Goal: Task Accomplishment & Management: Manage account settings

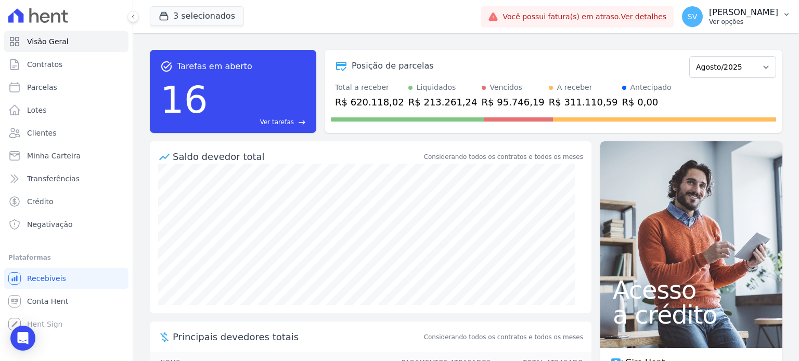
click at [709, 16] on p "[PERSON_NAME] [PERSON_NAME]" at bounding box center [743, 12] width 69 height 10
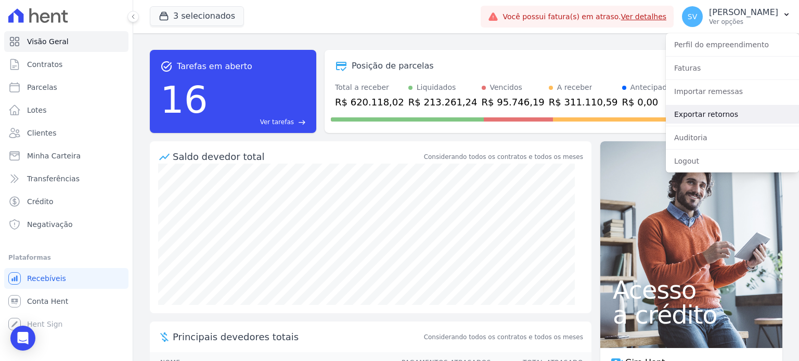
click at [704, 116] on link "Exportar retornos" at bounding box center [732, 114] width 133 height 19
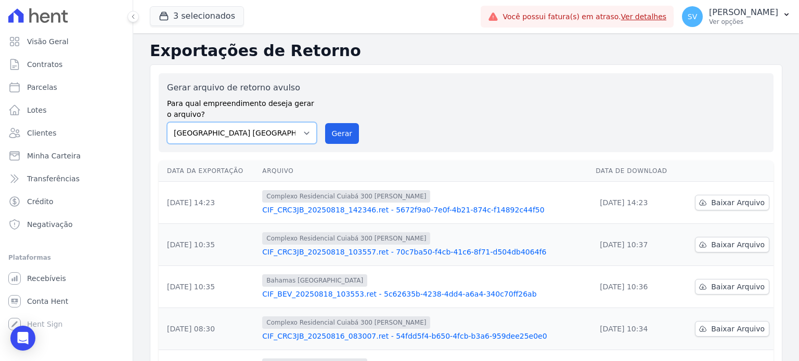
click at [304, 134] on select "BAHAMAS EAST VILLAGE COMPLEXO RESIDENCIAL CUIABÁ 300 - JOÃO DE BARRO IBIZA RESI…" at bounding box center [242, 133] width 150 height 22
select select "a999329b-d322-46c5-b2df-9163b092fb9b"
click at [167, 122] on select "BAHAMAS EAST VILLAGE COMPLEXO RESIDENCIAL CUIABÁ 300 - JOÃO DE BARRO IBIZA RESI…" at bounding box center [242, 133] width 150 height 22
click at [341, 133] on button "Gerar" at bounding box center [342, 133] width 34 height 21
click at [709, 8] on p "[PERSON_NAME] [PERSON_NAME]" at bounding box center [743, 12] width 69 height 10
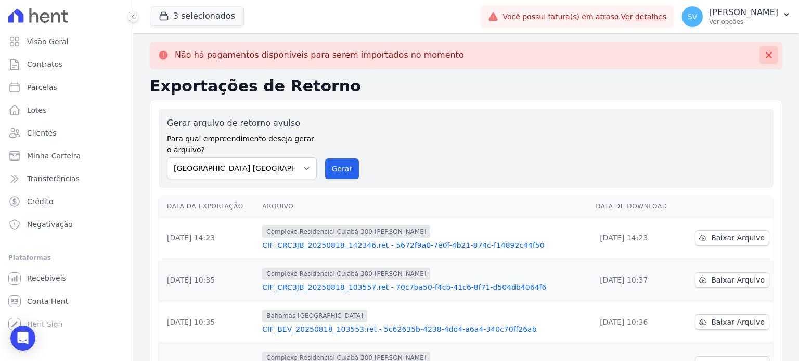
click at [763, 55] on icon at bounding box center [768, 55] width 10 height 10
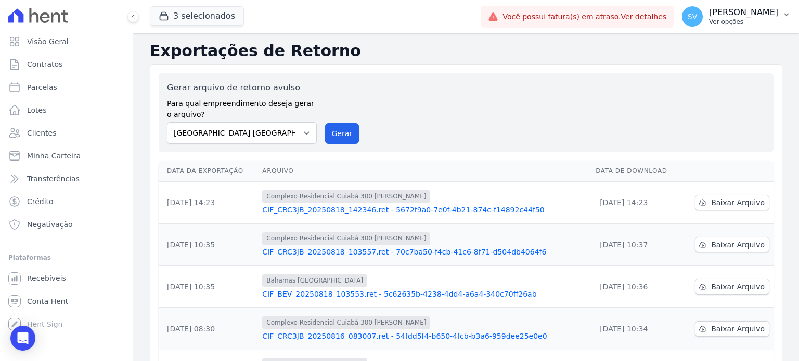
click at [734, 11] on p "[PERSON_NAME] [PERSON_NAME]" at bounding box center [743, 12] width 69 height 10
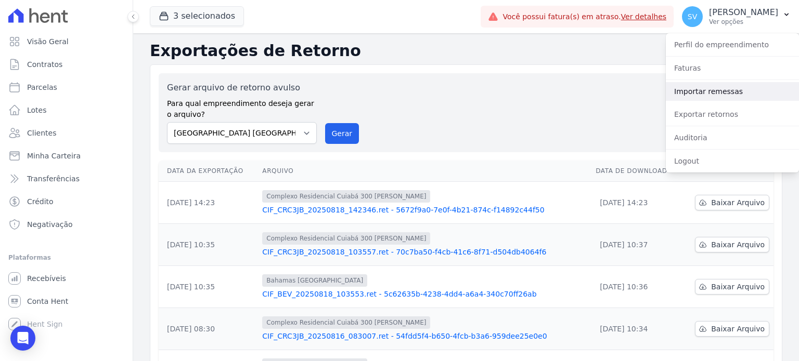
click at [694, 87] on link "Importar remessas" at bounding box center [732, 91] width 133 height 19
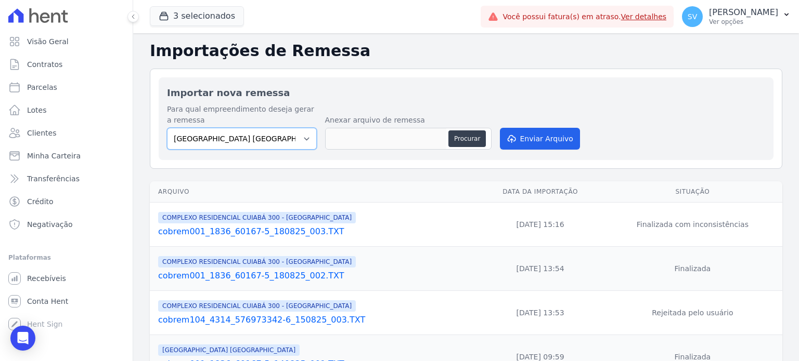
click at [298, 139] on select "BAHAMAS EAST VILLAGE COMPLEXO RESIDENCIAL CUIABÁ 300 - JOÃO DE BARRO IBIZA RESI…" at bounding box center [242, 139] width 150 height 22
select select "a999329b-d322-46c5-b2df-9163b092fb9b"
click at [167, 128] on select "BAHAMAS EAST VILLAGE COMPLEXO RESIDENCIAL CUIABÁ 300 - JOÃO DE BARRO IBIZA RESI…" at bounding box center [242, 139] width 150 height 22
click at [461, 138] on button "Procurar" at bounding box center [466, 139] width 37 height 17
click at [269, 235] on link "cobrem001_1836_60167-5_180825_003.TXT" at bounding box center [316, 232] width 316 height 12
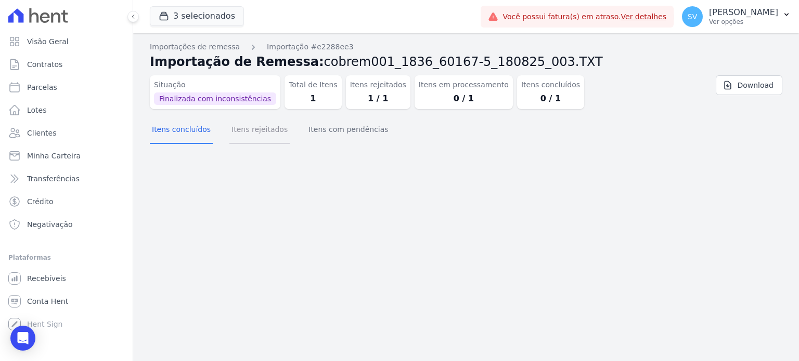
click at [248, 136] on button "Itens rejeitados" at bounding box center [259, 130] width 60 height 27
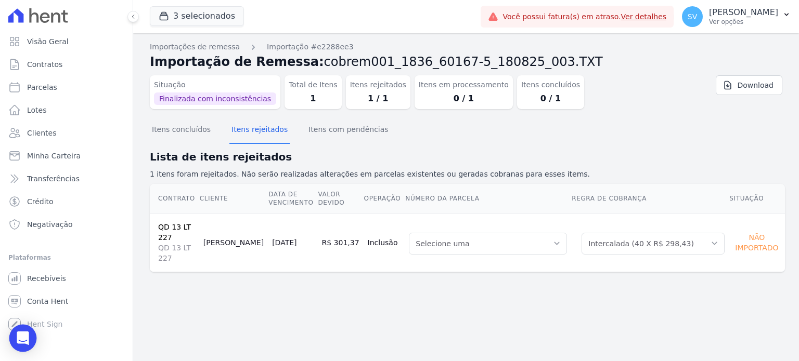
click at [25, 336] on icon "Open Intercom Messenger" at bounding box center [23, 339] width 12 height 14
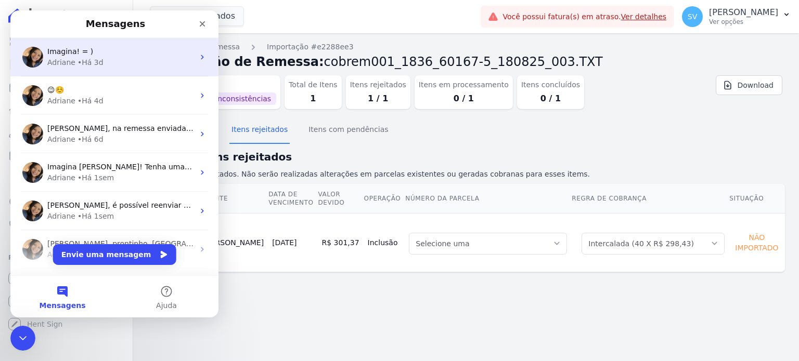
click at [99, 58] on div "Adriane • Há 3d" at bounding box center [120, 62] width 147 height 11
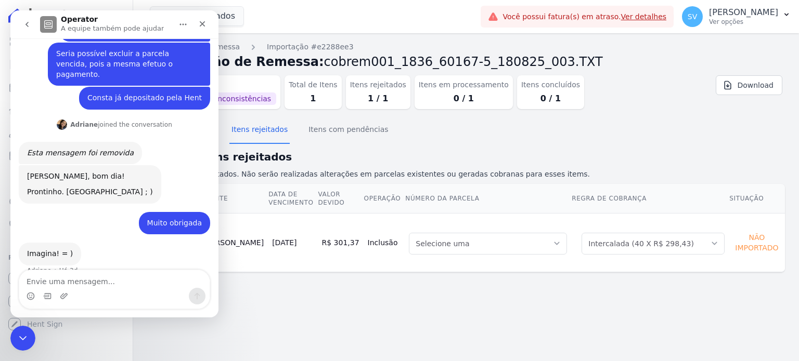
scroll to position [217, 0]
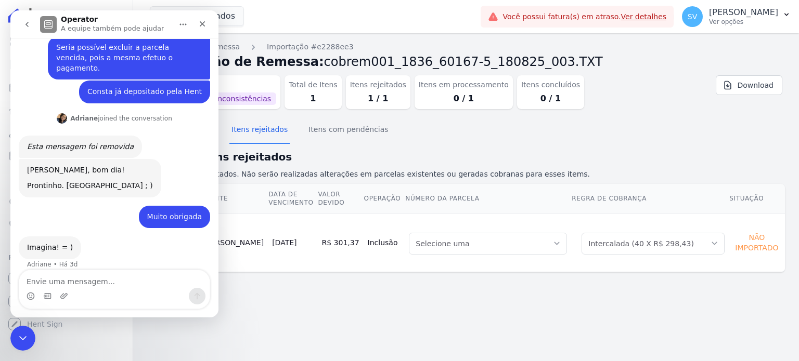
click at [101, 280] on textarea "Envie uma mensagem..." at bounding box center [114, 279] width 190 height 18
type textarea "Boa tarde!"
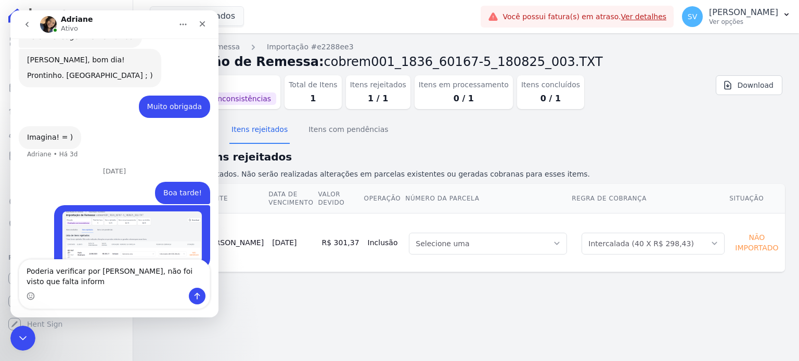
scroll to position [352, 0]
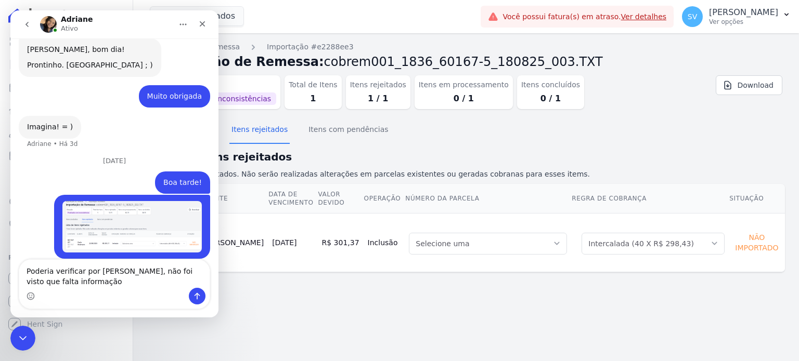
type textarea "Poderia verificar por gentileza, não foi visto que falta informação."
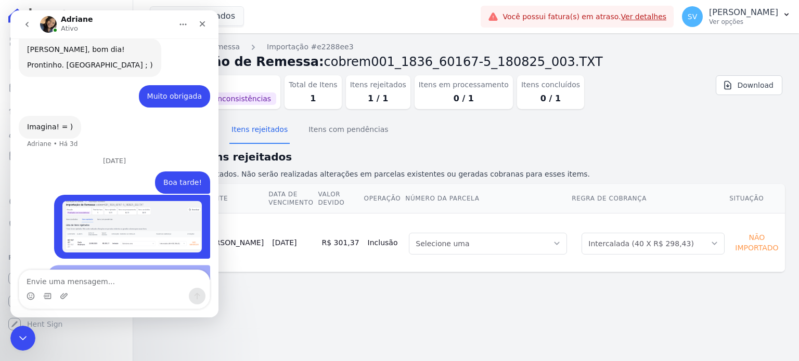
scroll to position [374, 0]
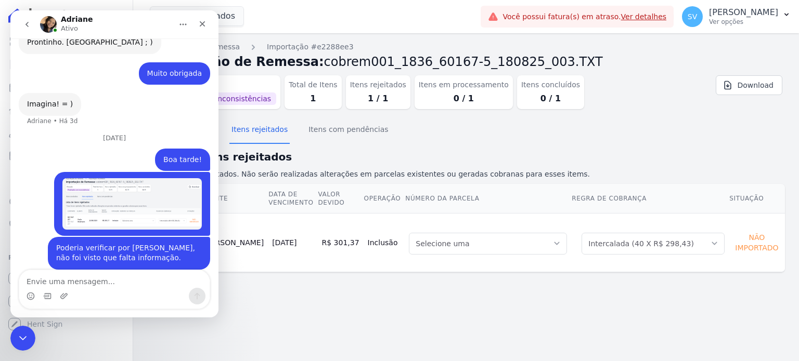
click at [467, 140] on div "Itens concluídos Itens rejeitados Itens com pendências" at bounding box center [466, 130] width 632 height 25
click at [96, 288] on textarea "Envie uma mensagem..." at bounding box center [114, 279] width 190 height 18
paste textarea "Paulo Brukmann"
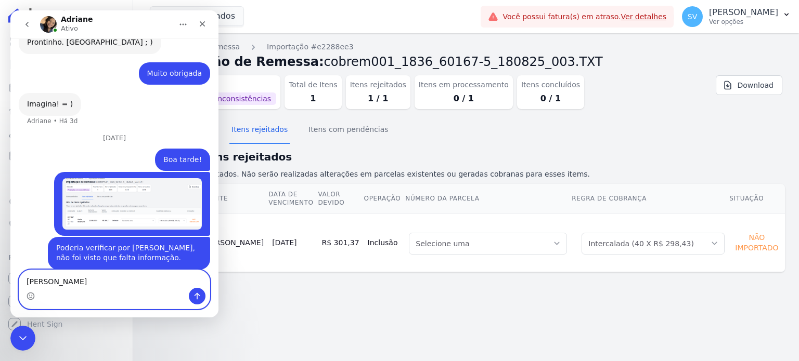
click at [44, 280] on textarea "Paulo Brukmann" at bounding box center [114, 279] width 190 height 18
type textarea "Paulo Oscar Brukmann"
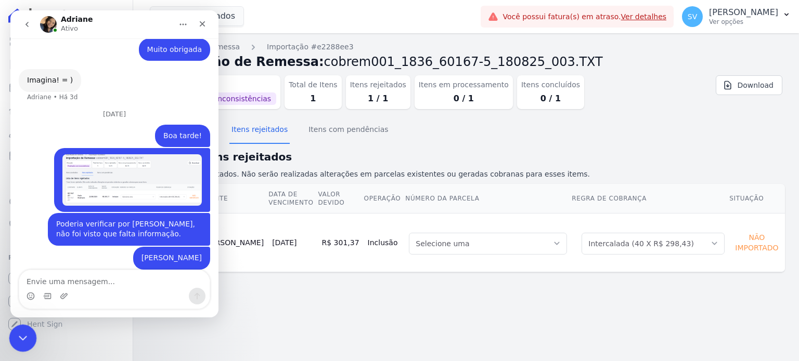
click at [16, 339] on icon "Encerramento do Messenger da Intercom" at bounding box center [21, 337] width 12 height 12
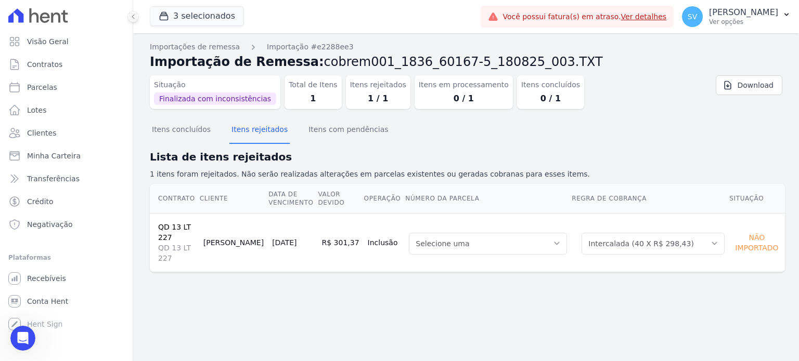
click at [379, 332] on div "Importações de remessa Importação #e2288ee3 Importação de Remessa: cobrem001_18…" at bounding box center [466, 197] width 666 height 328
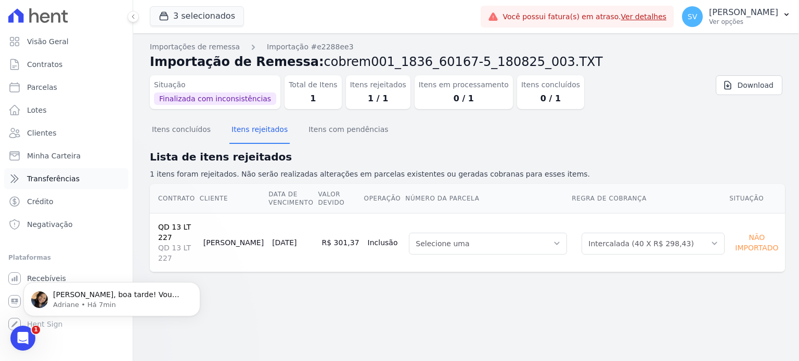
scroll to position [0, 0]
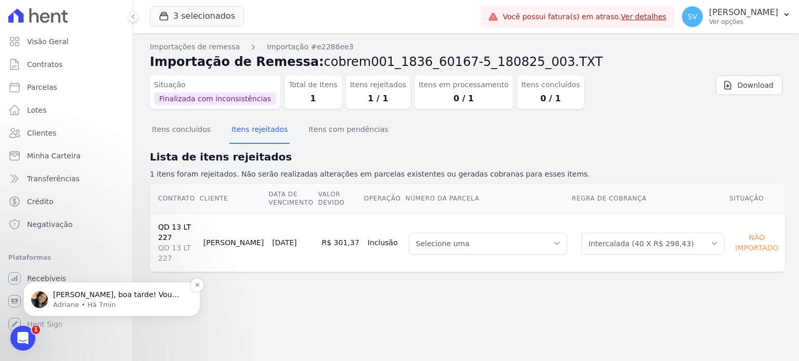
click at [87, 294] on p "Olá Shirley, boa tarde! Vou verificar a operação. Um momento. ; )" at bounding box center [120, 295] width 134 height 10
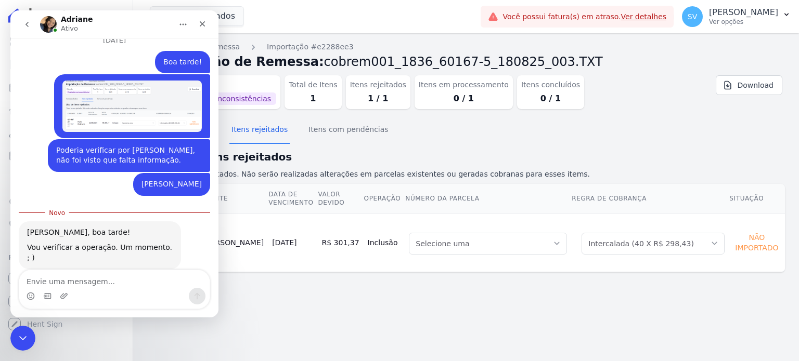
scroll to position [462, 0]
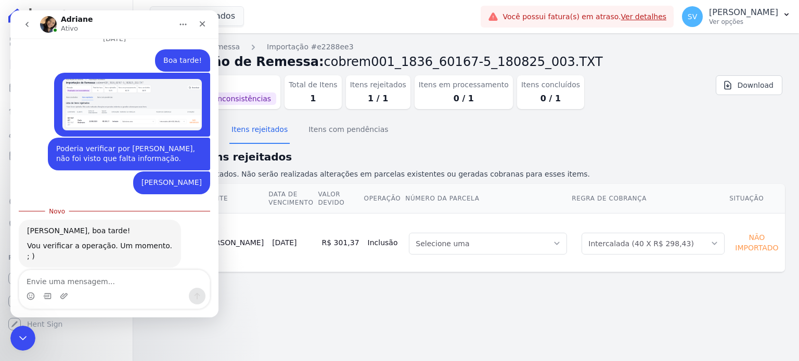
click at [105, 279] on textarea "Envie uma mensagem..." at bounding box center [114, 279] width 190 height 18
type textarea "Grata Adriane :)"
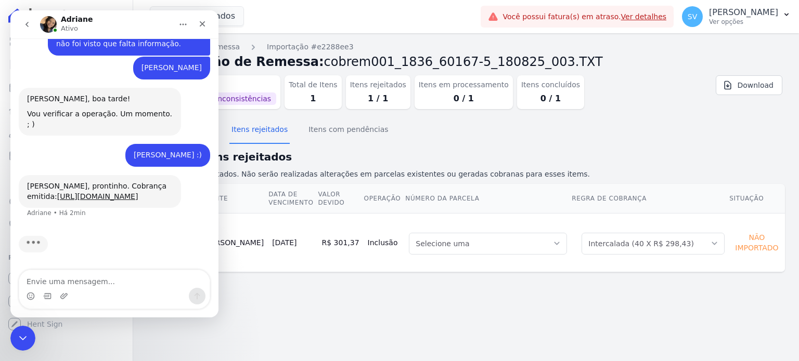
scroll to position [537, 0]
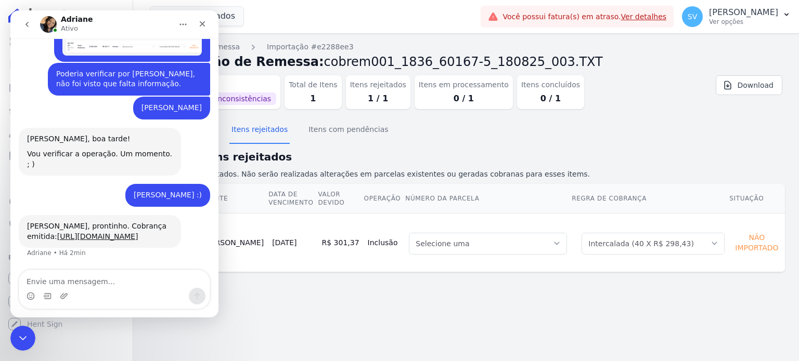
click at [90, 283] on textarea "Envie uma mensagem..." at bounding box center [114, 279] width 190 height 18
type textarea "Muito obrigada Adriane ;)"
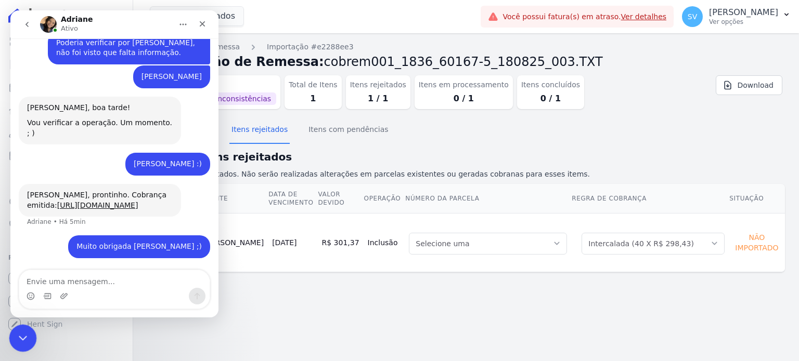
click at [15, 331] on icon "Encerramento do Messenger da Intercom" at bounding box center [21, 337] width 12 height 12
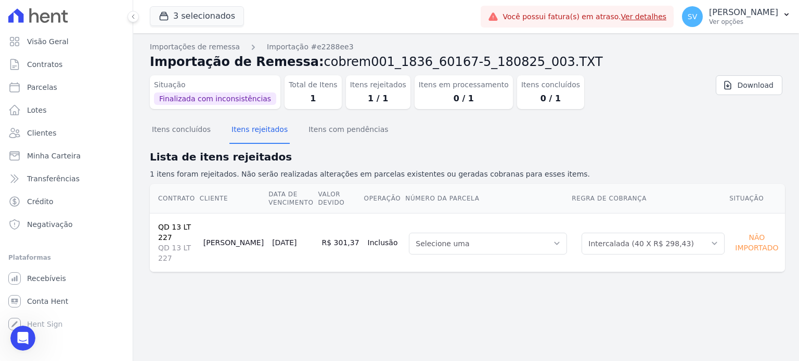
drag, startPoint x: 434, startPoint y: 149, endPoint x: 216, endPoint y: 164, distance: 218.4
click at [433, 150] on h2 "Lista de itens rejeitados" at bounding box center [466, 157] width 632 height 16
click at [181, 131] on button "Itens concluídos" at bounding box center [181, 130] width 63 height 27
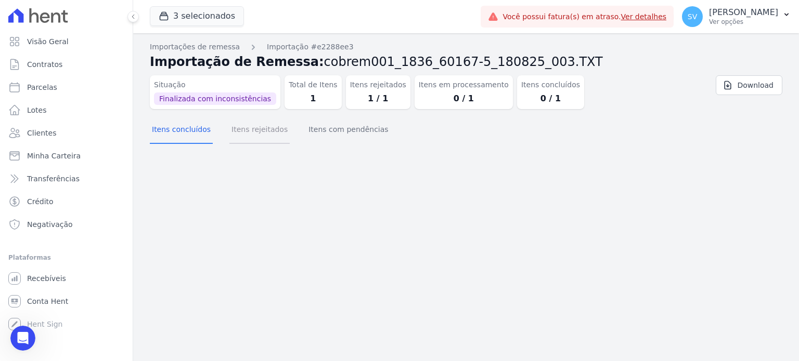
click at [241, 132] on button "Itens rejeitados" at bounding box center [259, 130] width 60 height 27
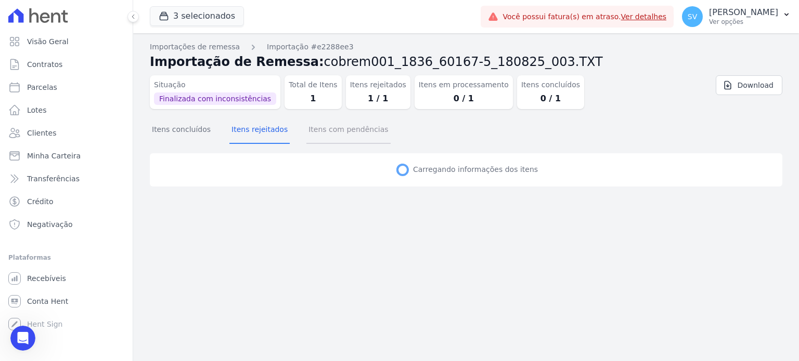
click at [352, 128] on button "Itens com pendências" at bounding box center [348, 130] width 84 height 27
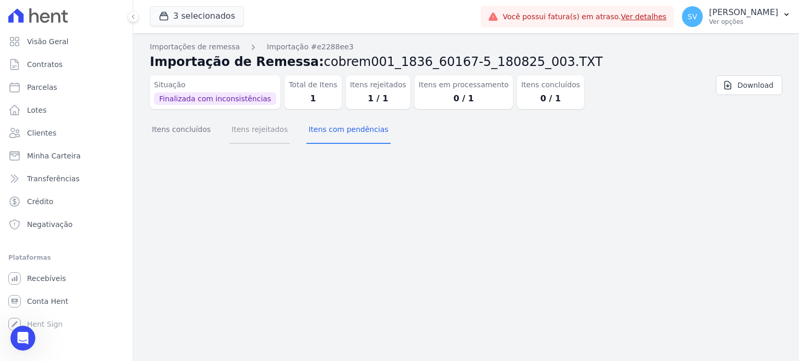
click at [237, 132] on button "Itens rejeitados" at bounding box center [259, 130] width 60 height 27
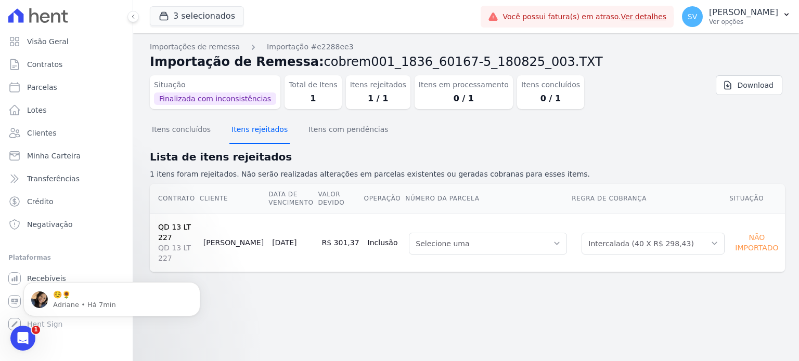
scroll to position [0, 0]
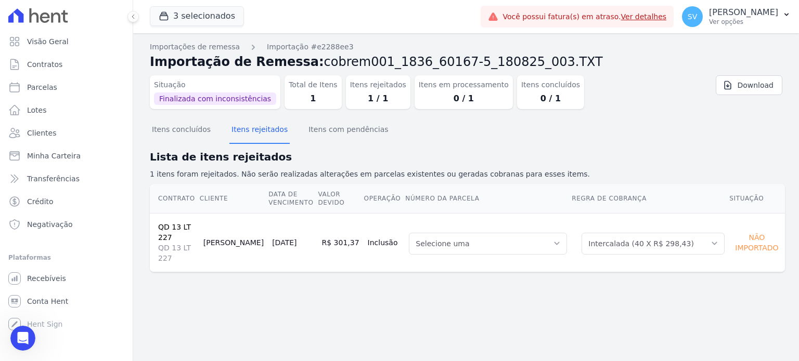
click at [376, 280] on section "Itens concluídos Itens rejeitados Itens com pendências Lista de itens rejeitado…" at bounding box center [466, 204] width 632 height 172
click at [35, 42] on span "Visão Geral" at bounding box center [48, 41] width 42 height 10
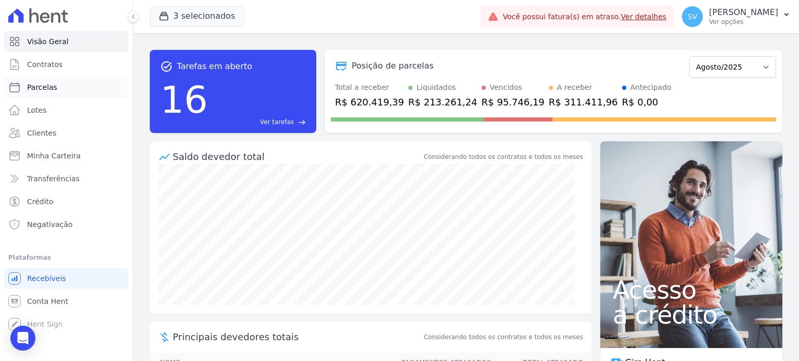
click at [48, 89] on span "Parcelas" at bounding box center [42, 87] width 30 height 10
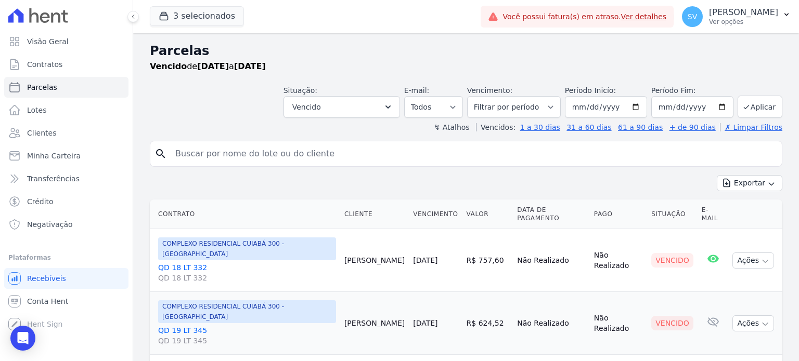
select select
click at [264, 153] on input "search" at bounding box center [473, 154] width 608 height 21
paste input "PAULO HENRIQUE FELIX FERNANDES"
type input "PAULO HENRIQUE FELIX FERNANDES"
select select
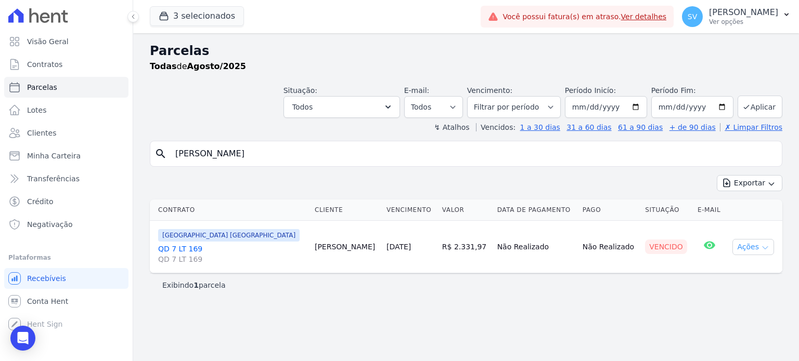
click at [759, 249] on button "Ações" at bounding box center [753, 247] width 42 height 16
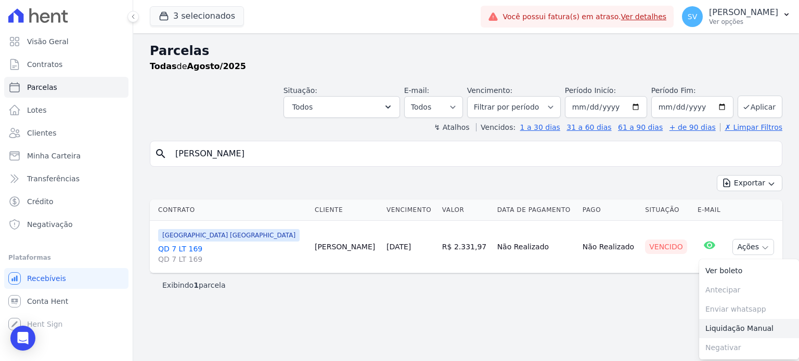
click at [721, 329] on link "Liquidação Manual" at bounding box center [749, 328] width 100 height 19
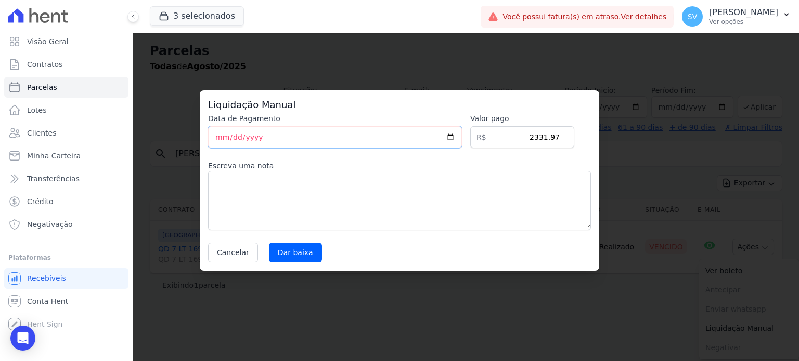
click at [217, 142] on input "2025-08-18" at bounding box center [335, 137] width 254 height 22
type input "2025-08-14"
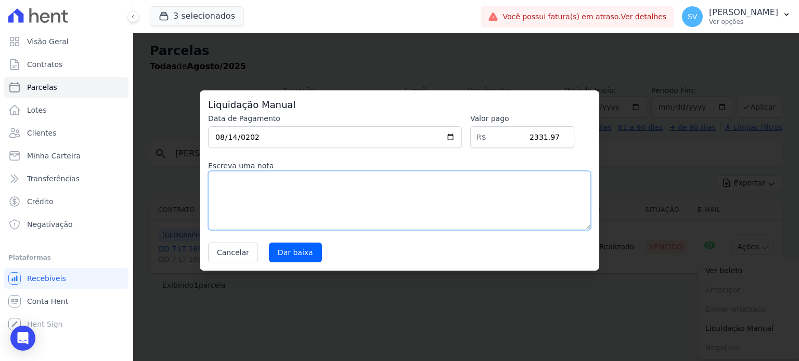
click at [250, 194] on textarea at bounding box center [399, 200] width 383 height 59
type textarea "B"
click at [405, 182] on textarea "Cliente efetuo o pagamento direto pelo boleto da Constrtutora." at bounding box center [399, 200] width 383 height 59
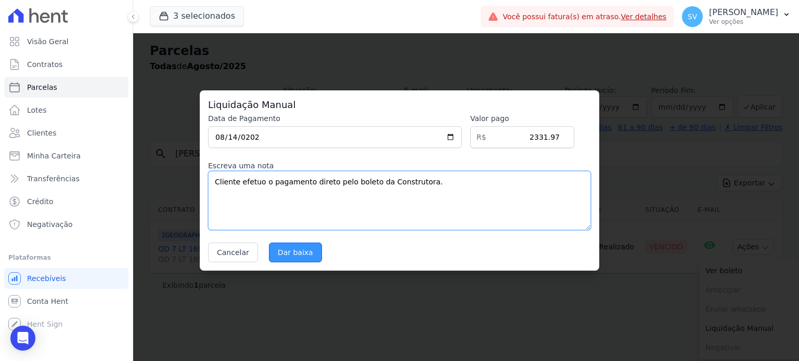
type textarea "Cliente efetuo o pagamento direto pelo boleto da Construtora."
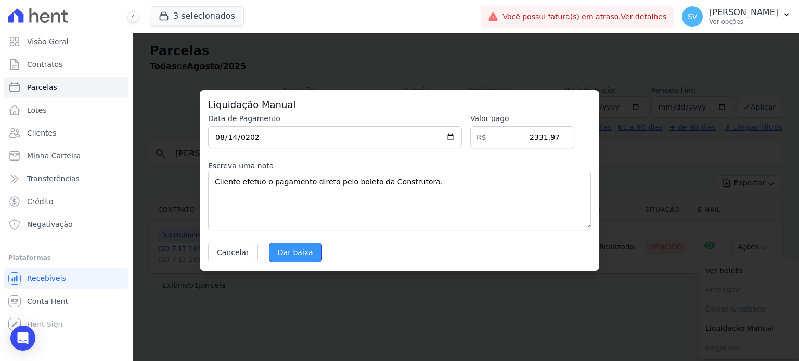
click at [277, 255] on input "Dar baixa" at bounding box center [295, 253] width 53 height 20
select select
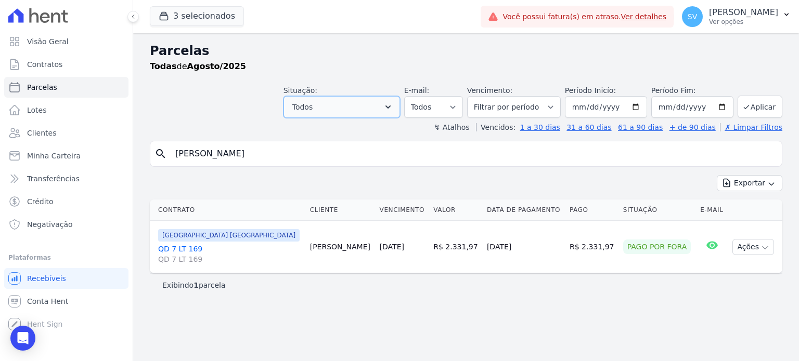
click at [400, 99] on button "Todos" at bounding box center [341, 107] width 116 height 22
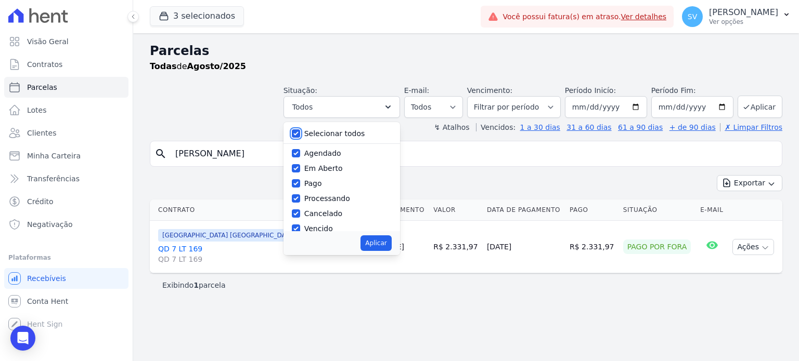
click at [300, 132] on input "Selecionar todos" at bounding box center [296, 133] width 8 height 8
checkbox input "false"
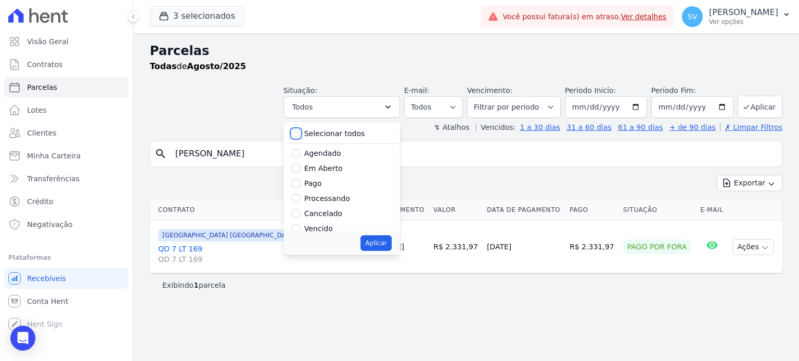
checkbox input "false"
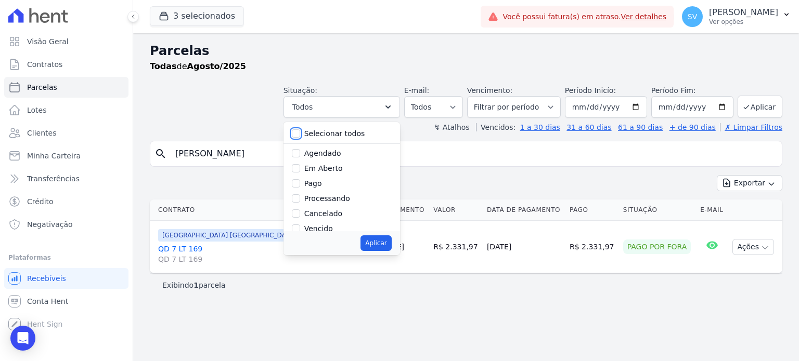
checkbox input "false"
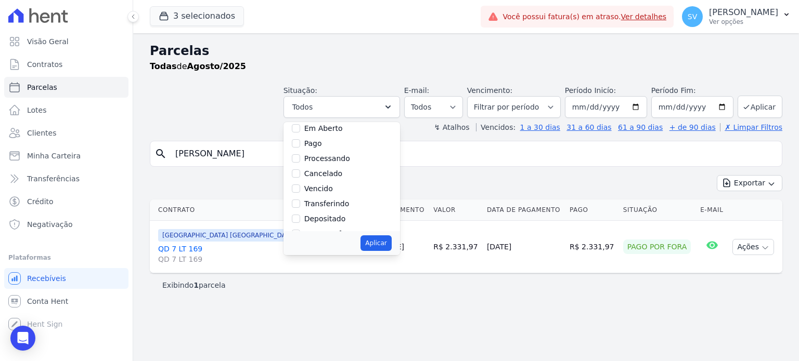
scroll to position [52, 0]
click at [300, 221] on input "Pago por fora" at bounding box center [296, 222] width 8 height 8
checkbox input "true"
click at [391, 242] on button "Aplicar" at bounding box center [375, 244] width 31 height 16
select select "paid_externally"
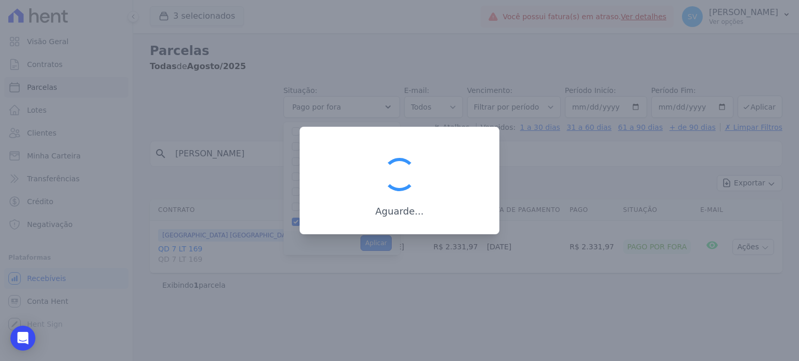
scroll to position [54, 0]
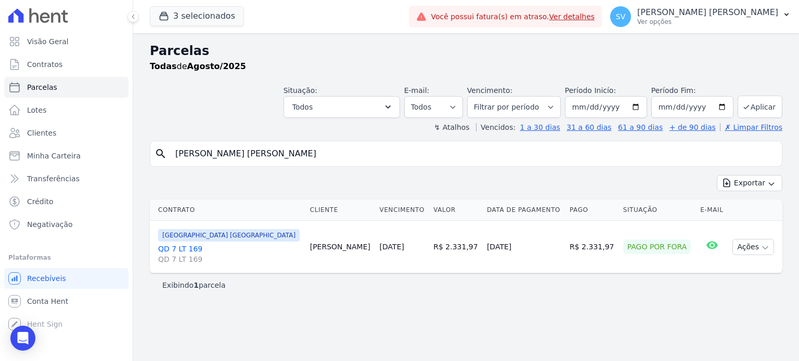
select select "paid_externally"
click at [58, 46] on span "Visão Geral" at bounding box center [48, 41] width 42 height 10
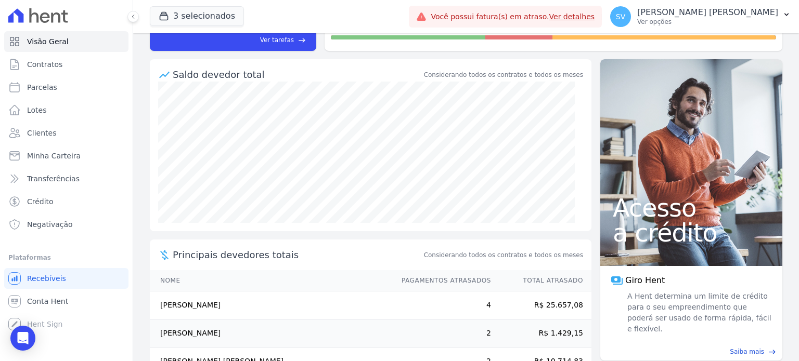
scroll to position [168, 0]
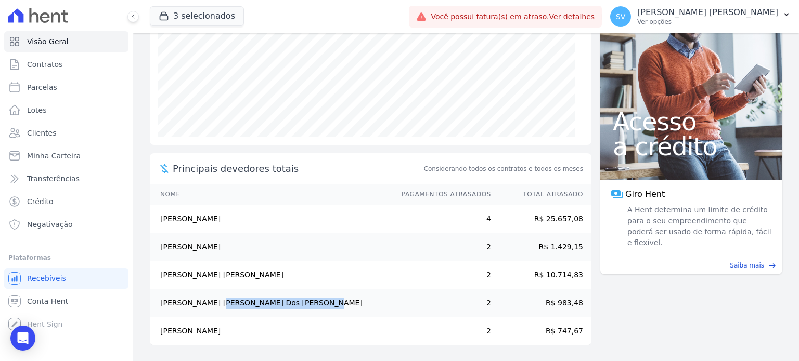
drag, startPoint x: 158, startPoint y: 304, endPoint x: 256, endPoint y: 309, distance: 98.4
click at [256, 309] on td "Anderson Soares Dos Santos" at bounding box center [271, 304] width 242 height 28
drag, startPoint x: 158, startPoint y: 244, endPoint x: 254, endPoint y: 241, distance: 95.7
click at [254, 241] on td "Karina Lacerda De Oliveira" at bounding box center [271, 247] width 242 height 28
click at [243, 276] on td "Felipe Junior Faoro Gasparrini" at bounding box center [271, 276] width 242 height 28
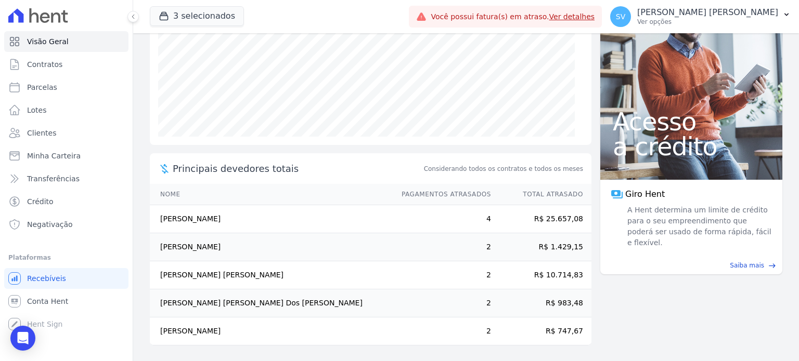
drag, startPoint x: 234, startPoint y: 270, endPoint x: 500, endPoint y: 288, distance: 266.3
click at [235, 270] on td "Felipe Junior Faoro Gasparrini" at bounding box center [271, 276] width 242 height 28
drag, startPoint x: 159, startPoint y: 275, endPoint x: 318, endPoint y: 274, distance: 158.6
click at [318, 274] on td "Felipe Junior Faoro Gasparrini" at bounding box center [271, 276] width 242 height 28
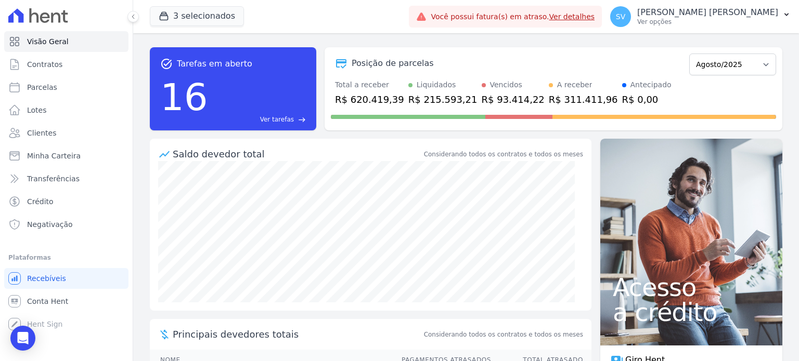
scroll to position [0, 0]
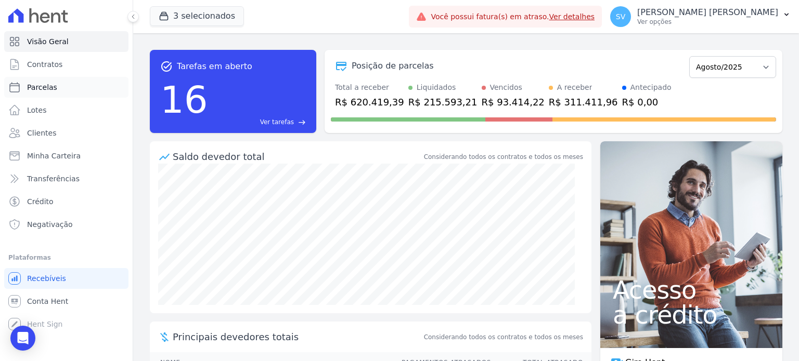
click at [48, 87] on span "Parcelas" at bounding box center [42, 87] width 30 height 10
select select
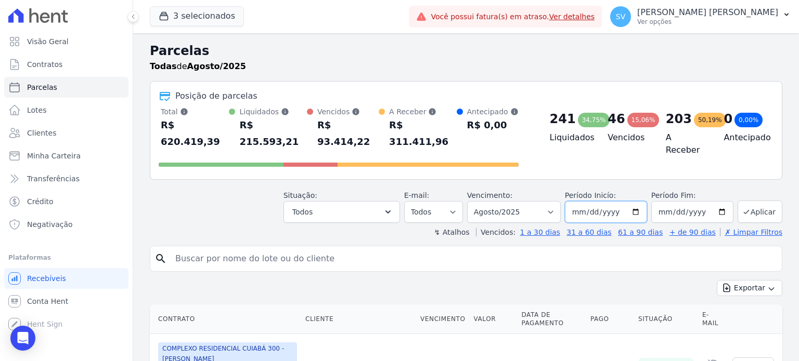
click at [634, 201] on input "2025-08-01" at bounding box center [606, 212] width 82 height 22
type input "[DATE]"
click at [749, 201] on button "Aplicar" at bounding box center [759, 212] width 45 height 22
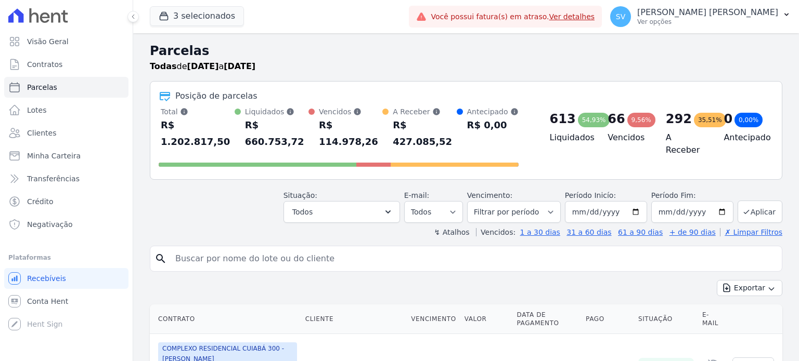
select select
click at [393, 207] on icon "button" at bounding box center [388, 212] width 10 height 10
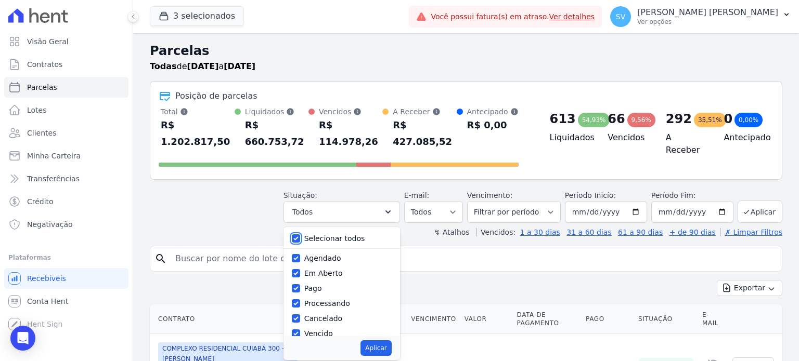
click at [300, 235] on input "Selecionar todos" at bounding box center [296, 239] width 8 height 8
checkbox input "false"
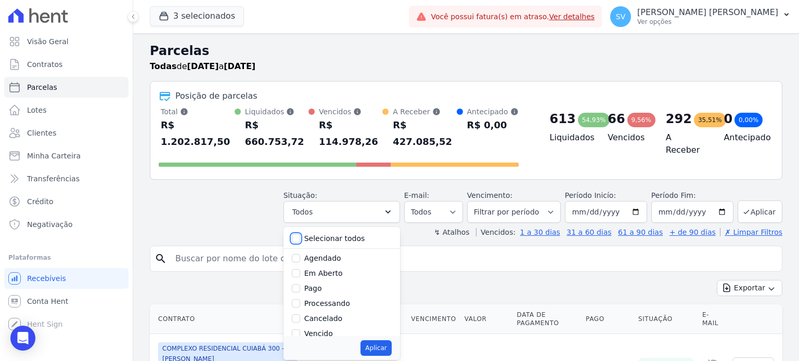
checkbox input "false"
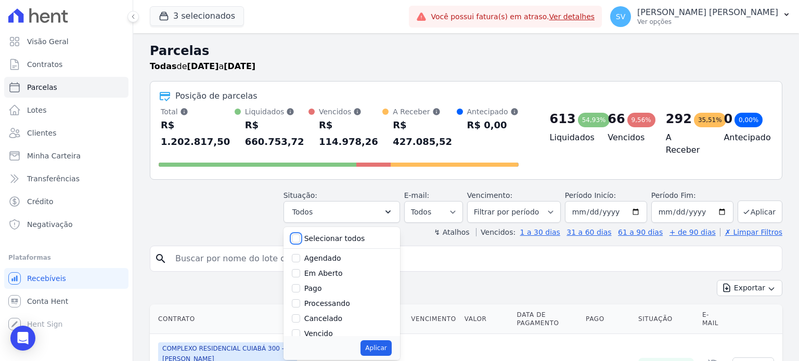
checkbox input "false"
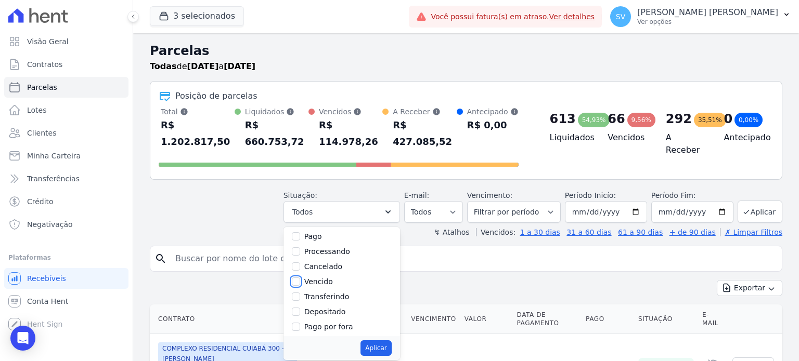
click at [300, 278] on input "Vencido" at bounding box center [296, 282] width 8 height 8
checkbox input "true"
click at [391, 341] on button "Aplicar" at bounding box center [375, 349] width 31 height 16
select select "overdue"
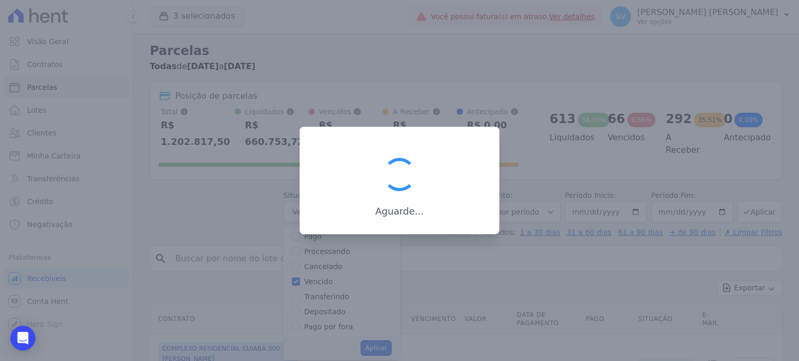
scroll to position [19, 0]
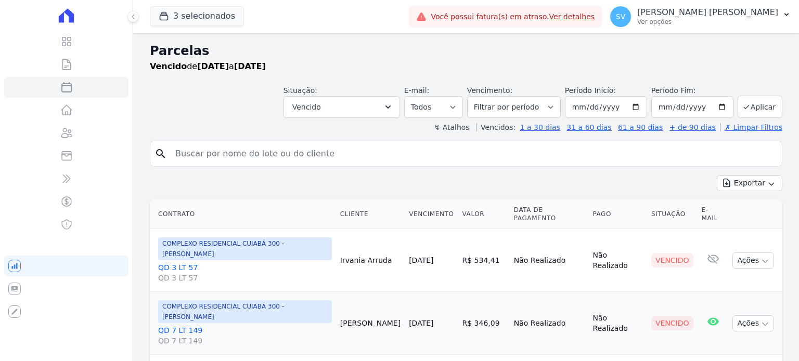
select select
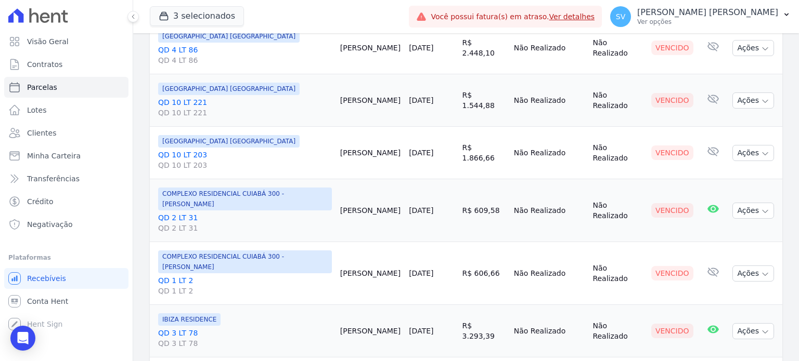
scroll to position [1214, 0]
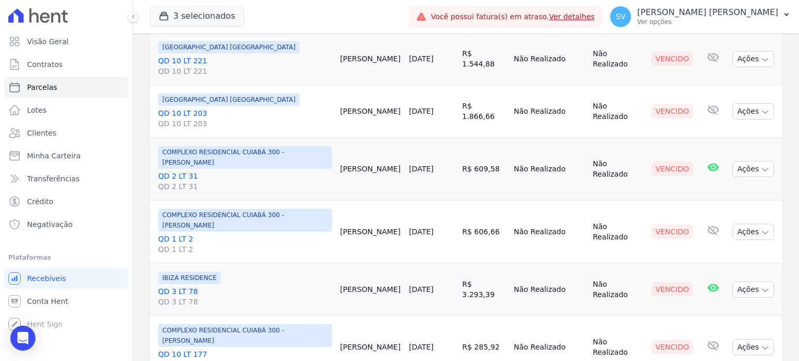
select select
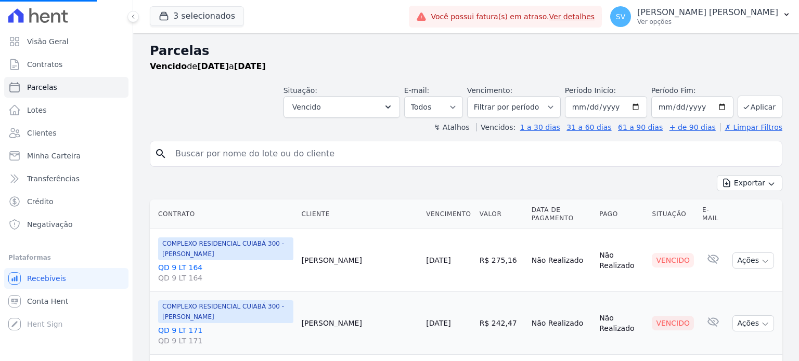
select select
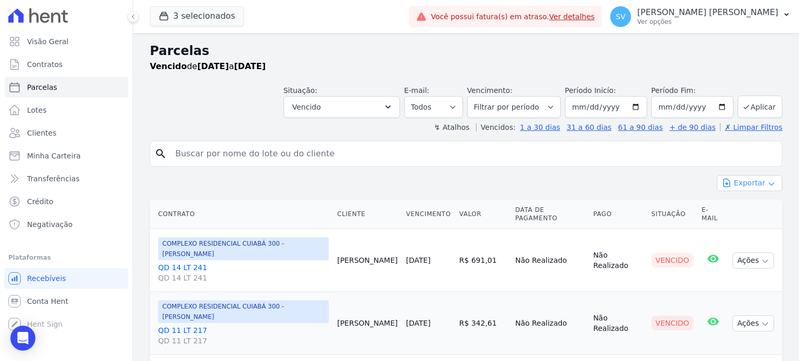
click at [752, 180] on button "Exportar" at bounding box center [750, 183] width 66 height 16
click at [736, 220] on span "Exportar CSV" at bounding box center [748, 225] width 55 height 10
click at [231, 158] on input "search" at bounding box center [473, 154] width 608 height 21
click at [43, 137] on span "Clientes" at bounding box center [41, 133] width 29 height 10
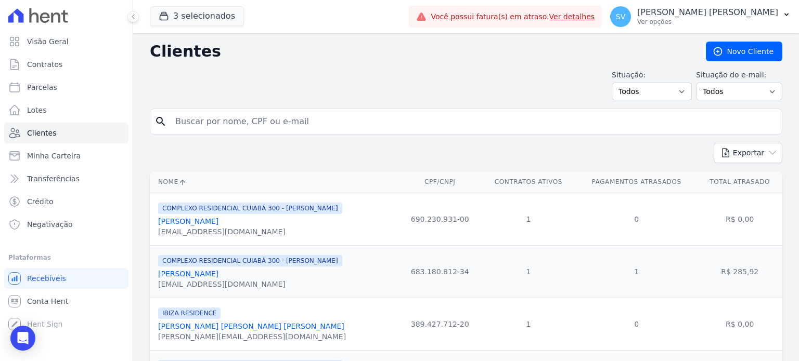
click at [257, 120] on input "search" at bounding box center [473, 121] width 608 height 21
paste input "Joao Caetano De Oliveira Padilha"
type input "Joao Caetano De Oliveira Padilha"
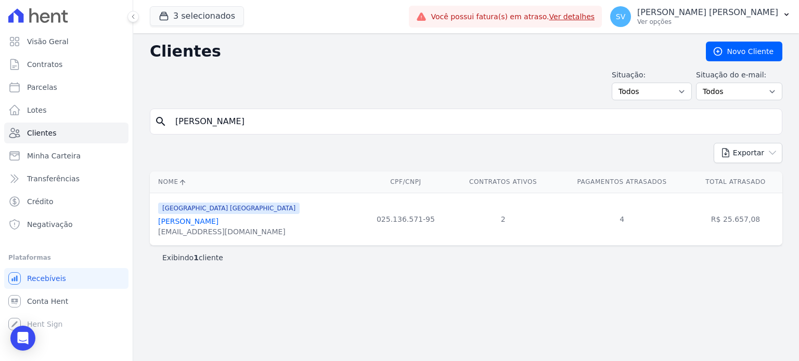
click at [218, 225] on link "[PERSON_NAME]" at bounding box center [188, 221] width 60 height 8
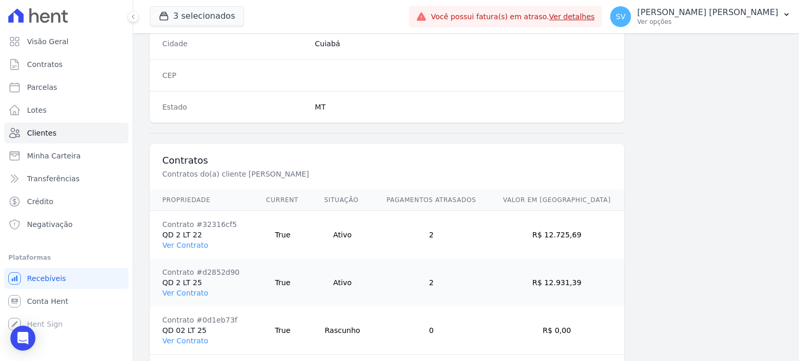
scroll to position [704, 0]
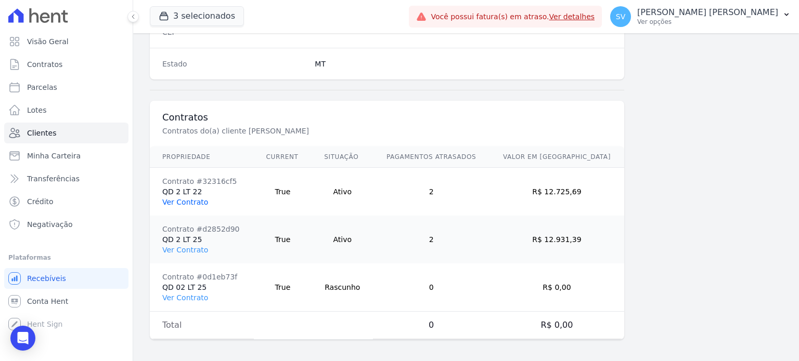
click at [185, 201] on link "Ver Contrato" at bounding box center [185, 202] width 46 height 8
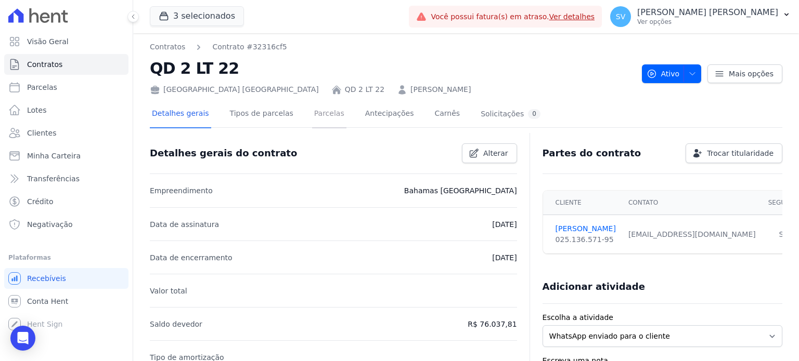
click at [324, 115] on link "Parcelas" at bounding box center [329, 115] width 34 height 28
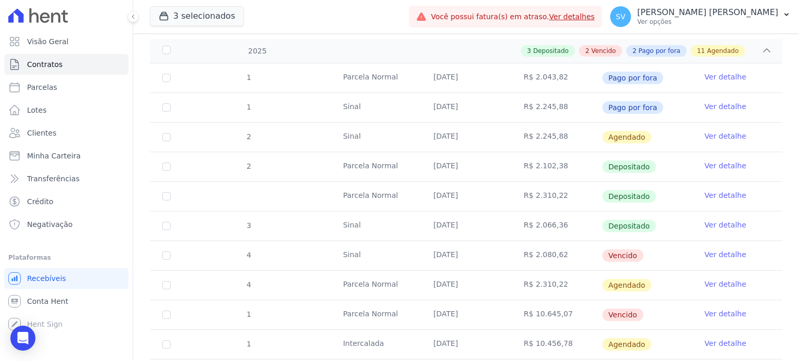
scroll to position [260, 0]
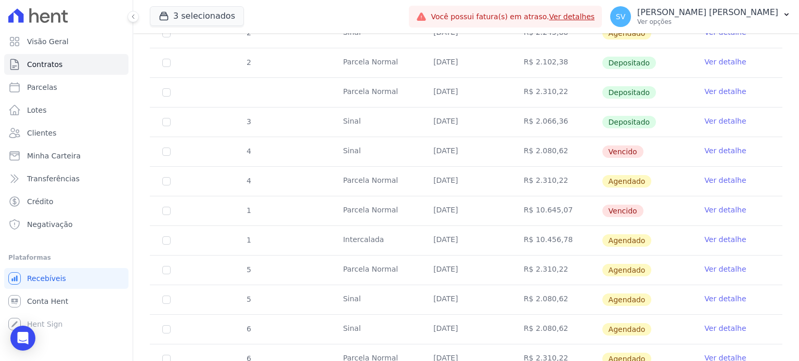
click at [708, 150] on link "Ver detalhe" at bounding box center [725, 151] width 42 height 10
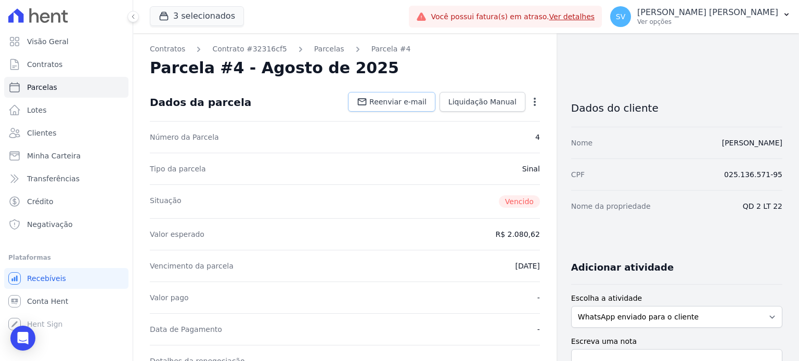
click at [384, 103] on span "Reenviar e-mail" at bounding box center [397, 102] width 57 height 10
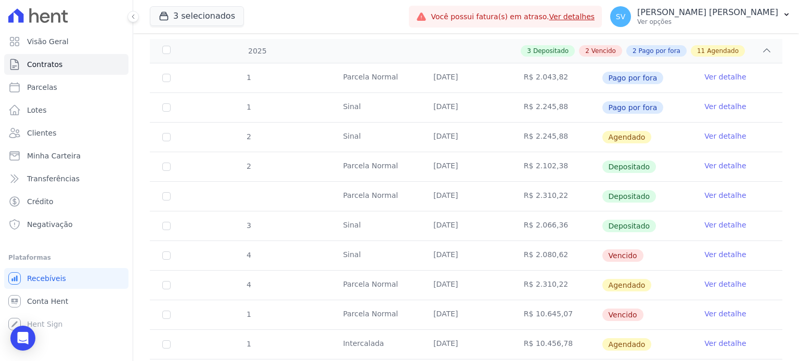
scroll to position [208, 0]
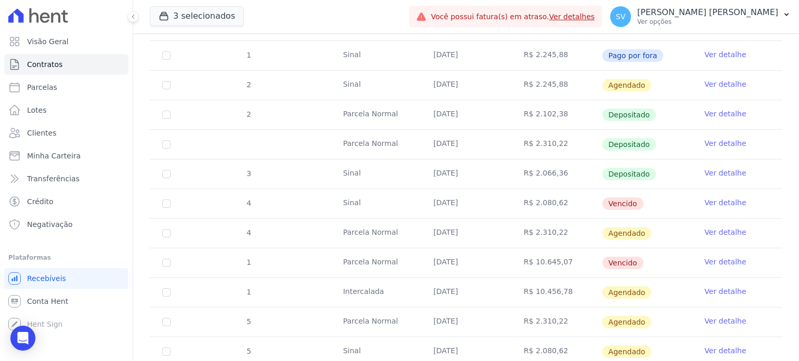
click at [710, 262] on link "Ver detalhe" at bounding box center [725, 262] width 42 height 10
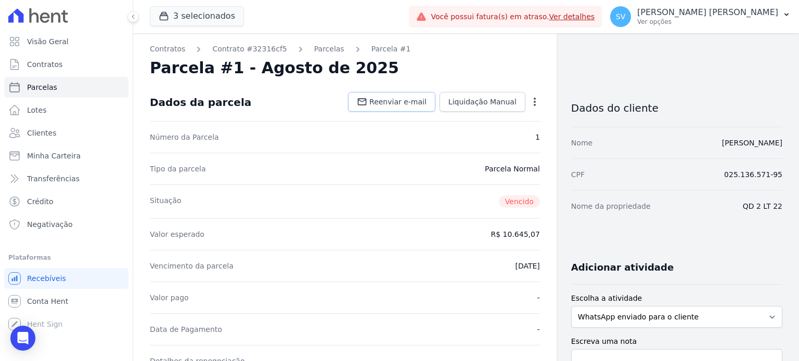
click at [405, 105] on span "Reenviar e-mail" at bounding box center [397, 102] width 57 height 10
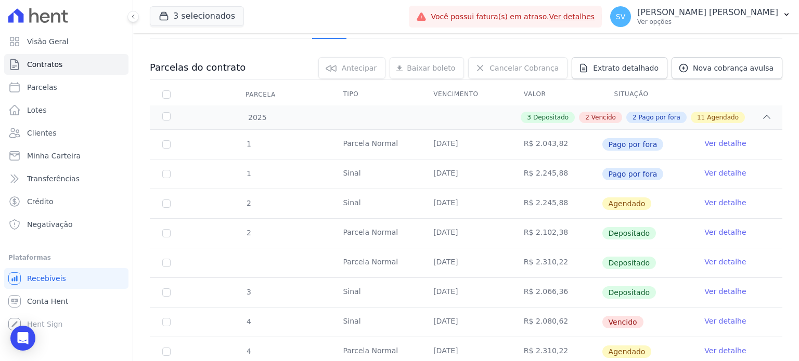
scroll to position [156, 0]
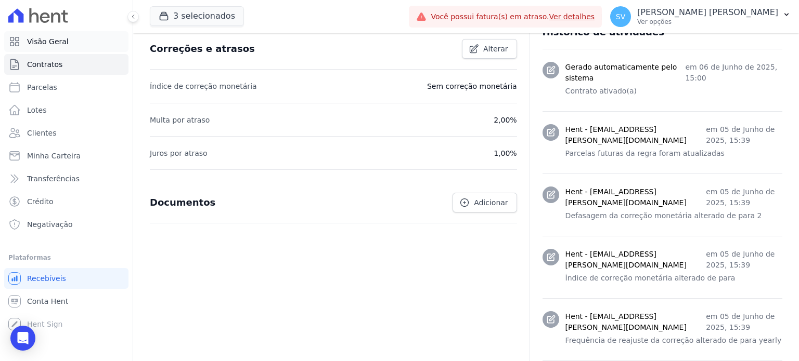
scroll to position [364, 0]
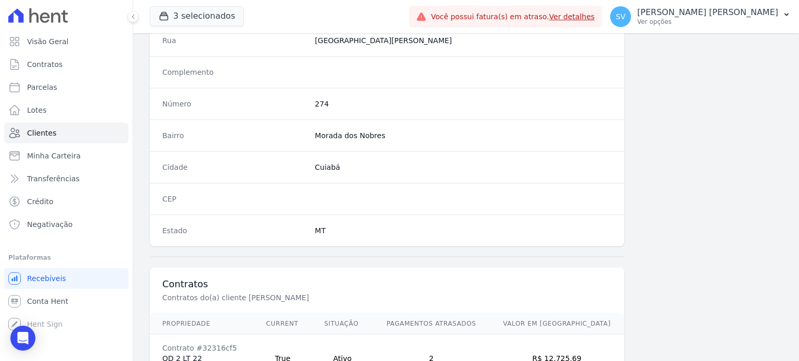
scroll to position [704, 0]
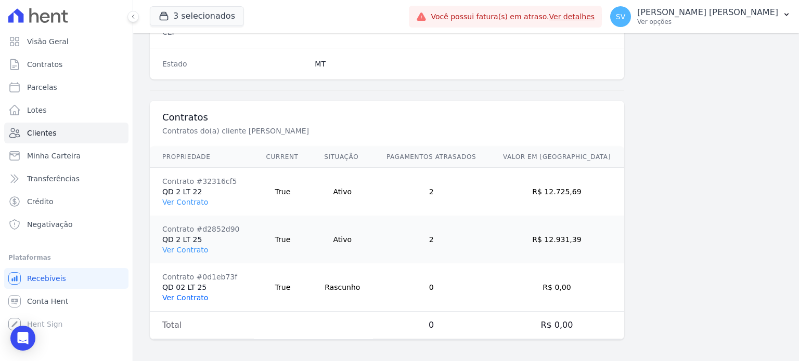
click at [187, 294] on link "Ver Contrato" at bounding box center [185, 298] width 46 height 8
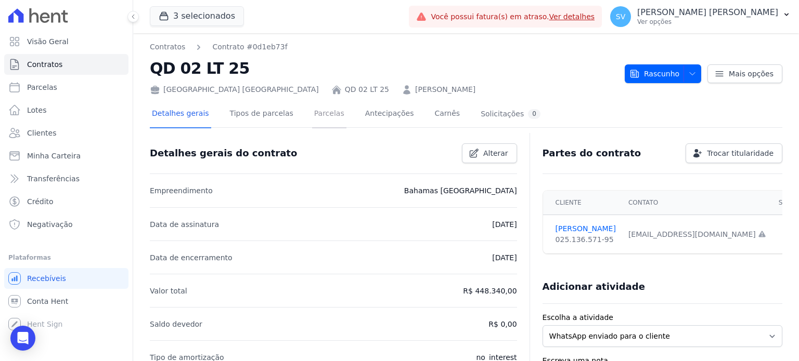
click at [312, 116] on link "Parcelas" at bounding box center [329, 115] width 34 height 28
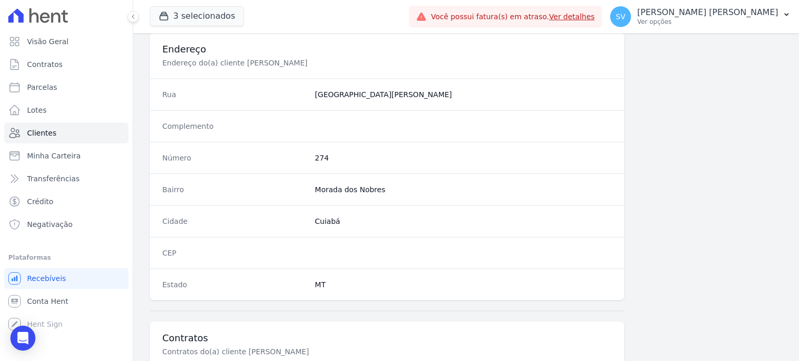
scroll to position [676, 0]
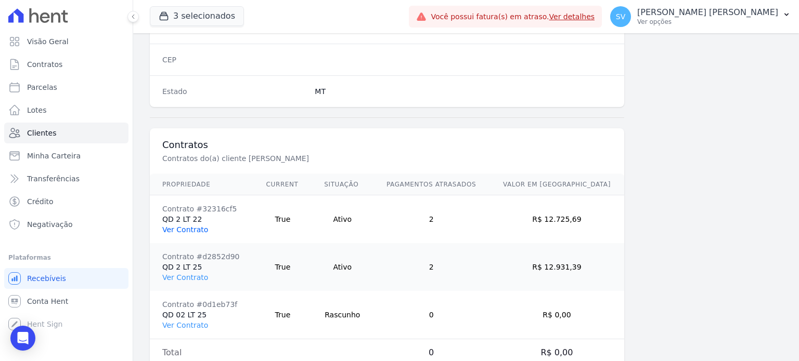
click at [170, 227] on link "Ver Contrato" at bounding box center [185, 230] width 46 height 8
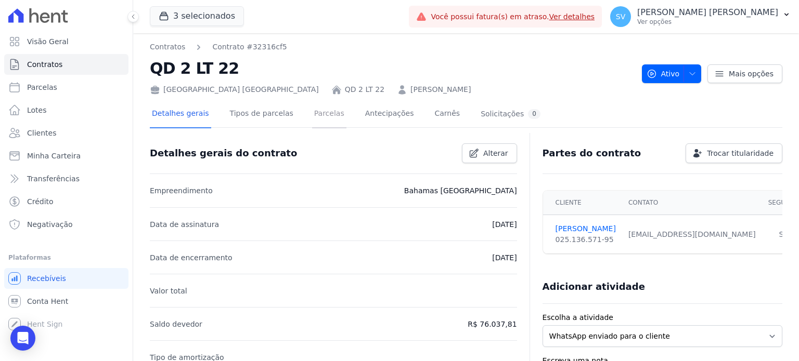
click at [320, 114] on link "Parcelas" at bounding box center [329, 115] width 34 height 28
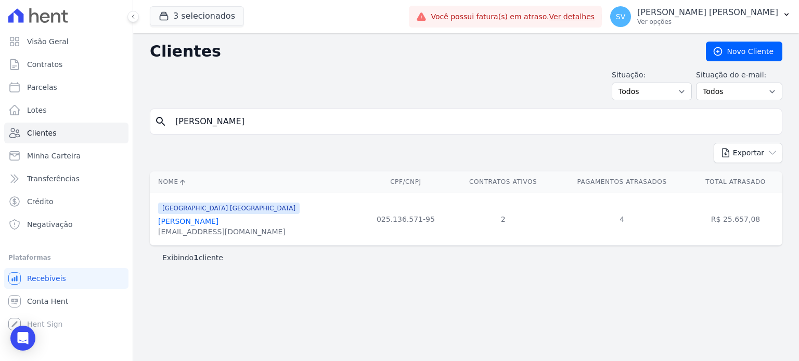
drag, startPoint x: 233, startPoint y: 112, endPoint x: 164, endPoint y: 106, distance: 69.5
click at [318, 124] on input "[PERSON_NAME]" at bounding box center [473, 121] width 608 height 21
drag, startPoint x: 308, startPoint y: 122, endPoint x: 14, endPoint y: 147, distance: 295.4
click at [19, 147] on div "Visão Geral Contratos Parcelas Lotes Clientes Minha Carteira Transferências Cré…" at bounding box center [399, 180] width 799 height 361
paste input "Vanderlei Valerio De Lim"
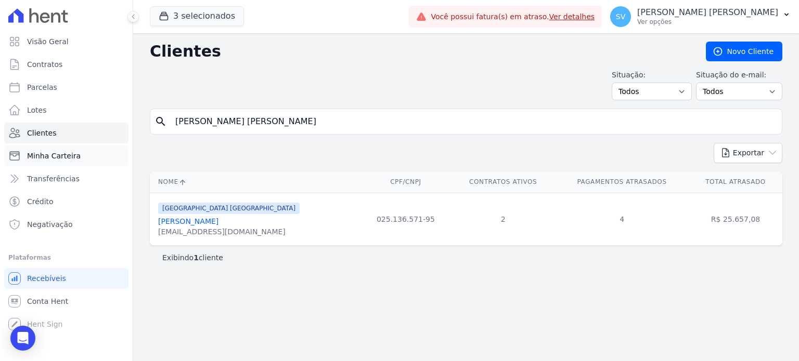
type input "Vanderlei Valerio De Lima"
click at [201, 235] on div "vavaleriolima@hotmail.com" at bounding box center [228, 232] width 141 height 10
click at [204, 222] on link "Vanderlei Valerio De Lima" at bounding box center [219, 221] width 123 height 8
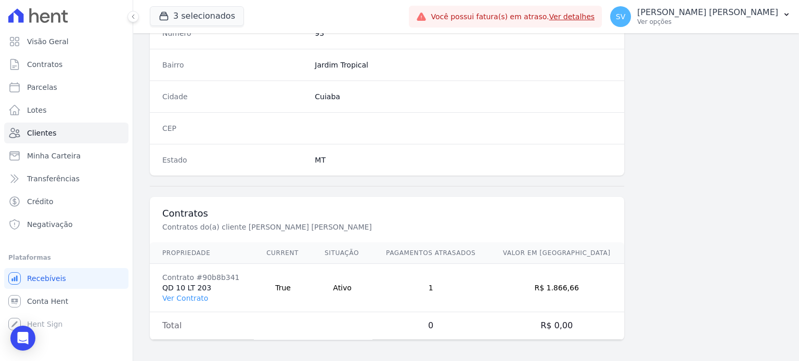
scroll to position [608, 0]
click at [177, 294] on link "Ver Contrato" at bounding box center [185, 298] width 46 height 8
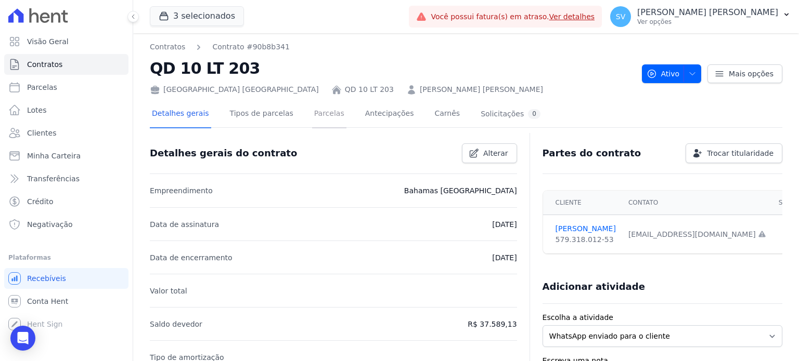
click at [313, 116] on link "Parcelas" at bounding box center [329, 115] width 34 height 28
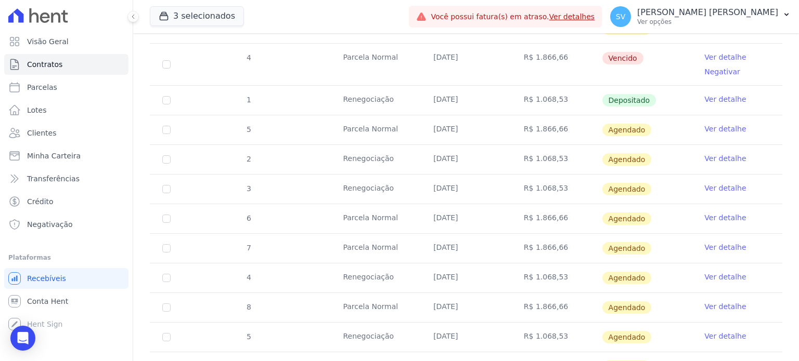
scroll to position [241, 0]
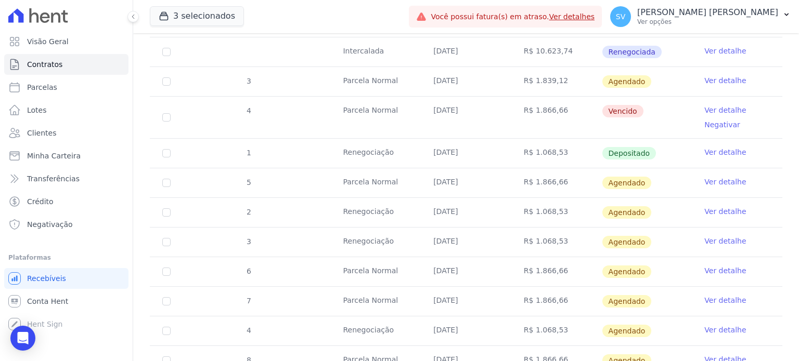
click at [720, 109] on link "Ver detalhe" at bounding box center [725, 110] width 42 height 10
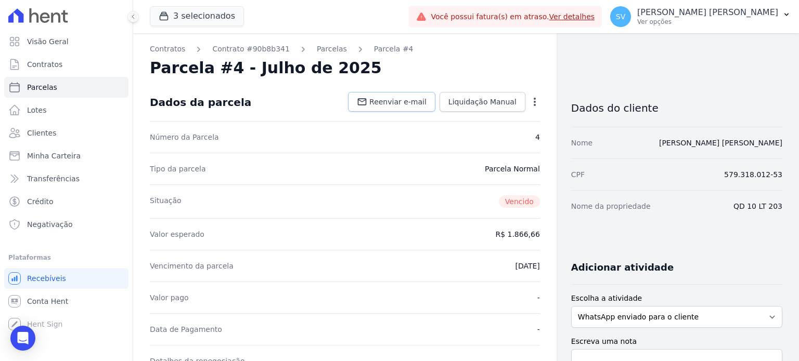
click at [402, 100] on span "Reenviar e-mail" at bounding box center [397, 102] width 57 height 10
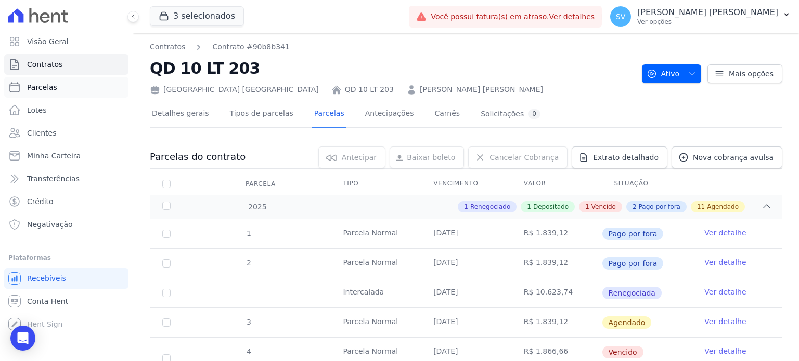
click at [53, 90] on span "Parcelas" at bounding box center [42, 87] width 30 height 10
select select
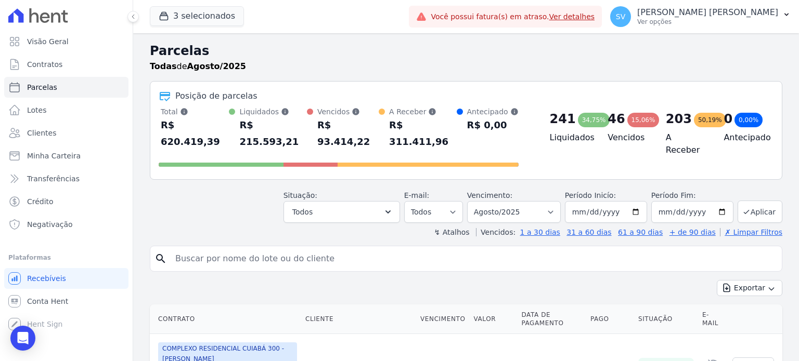
click at [319, 249] on input "search" at bounding box center [473, 259] width 608 height 21
paste input "Simone Schreiner"
type input "Simone Schreiner"
select select
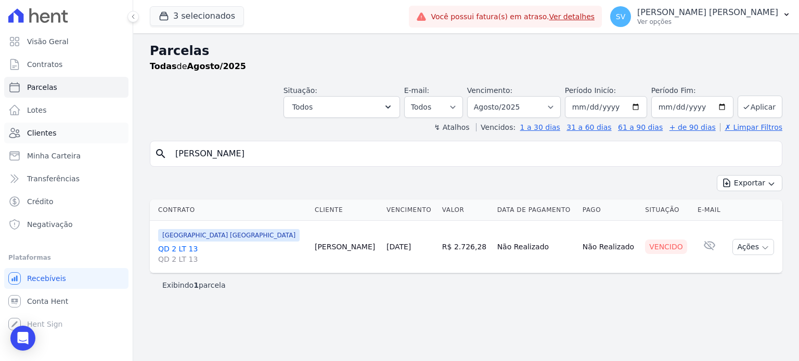
click at [44, 134] on span "Clientes" at bounding box center [41, 133] width 29 height 10
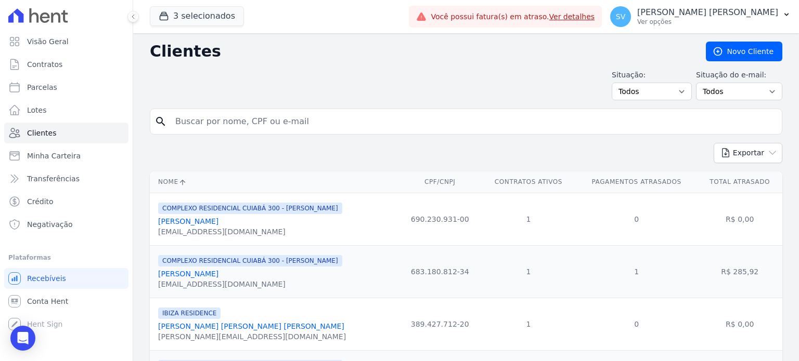
click at [279, 123] on input "search" at bounding box center [473, 121] width 608 height 21
paste input "Simone Schreiner"
type input "Simone Schreiner"
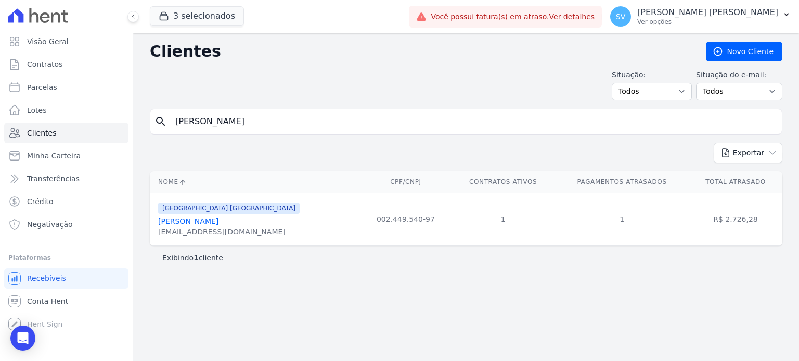
click at [185, 224] on link "Simone Schreiner" at bounding box center [188, 221] width 60 height 8
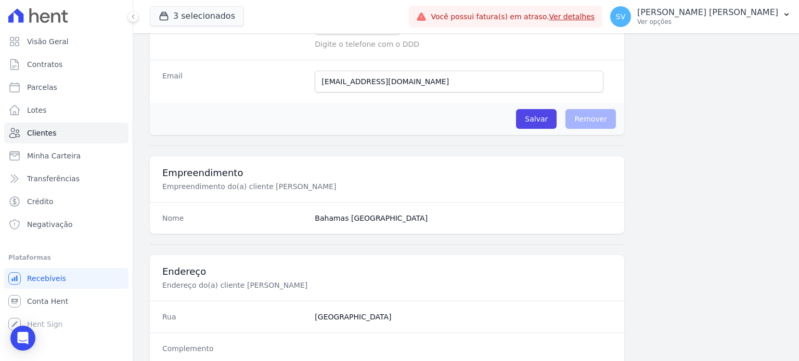
scroll to position [572, 0]
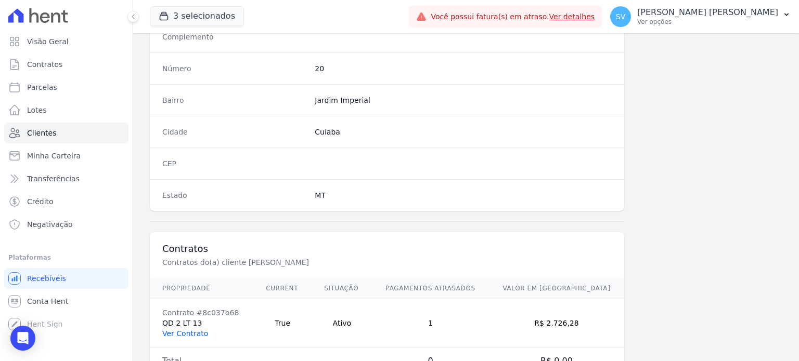
click at [177, 330] on link "Ver Contrato" at bounding box center [185, 334] width 46 height 8
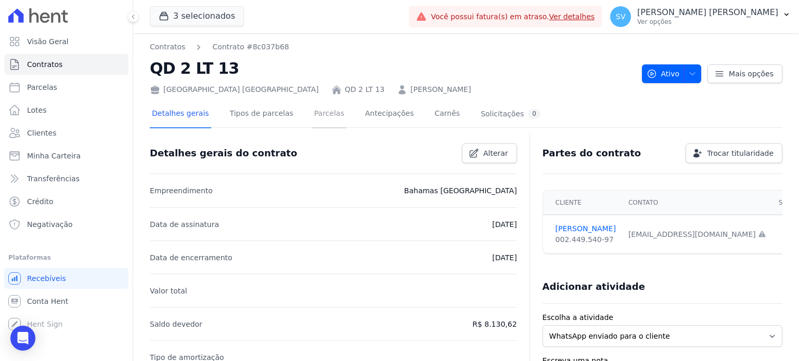
click at [312, 108] on link "Parcelas" at bounding box center [329, 115] width 34 height 28
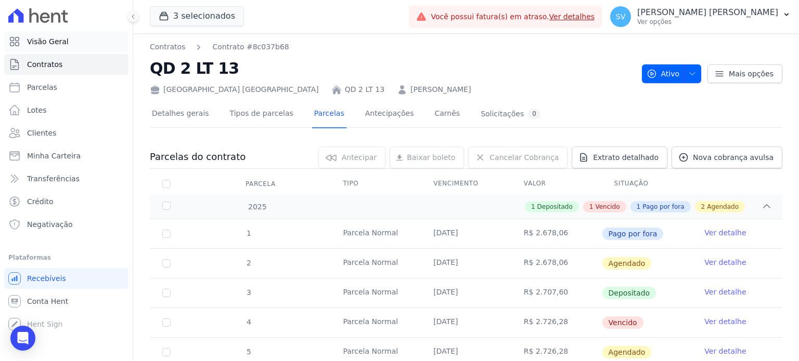
click at [56, 41] on span "Visão Geral" at bounding box center [48, 41] width 42 height 10
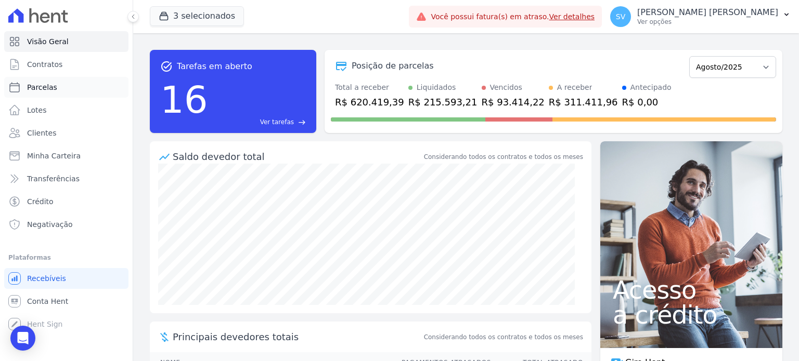
click at [54, 89] on link "Parcelas" at bounding box center [66, 87] width 124 height 21
select select
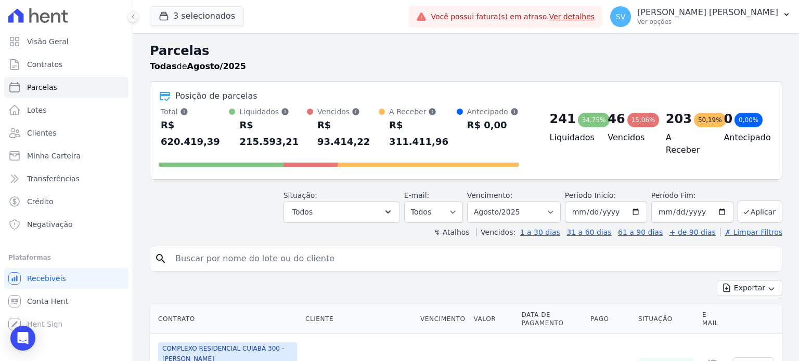
click at [295, 249] on input "search" at bounding box center [473, 259] width 608 height 21
paste input "Simone Schreiner"
type input "Simone Schreiner"
select select
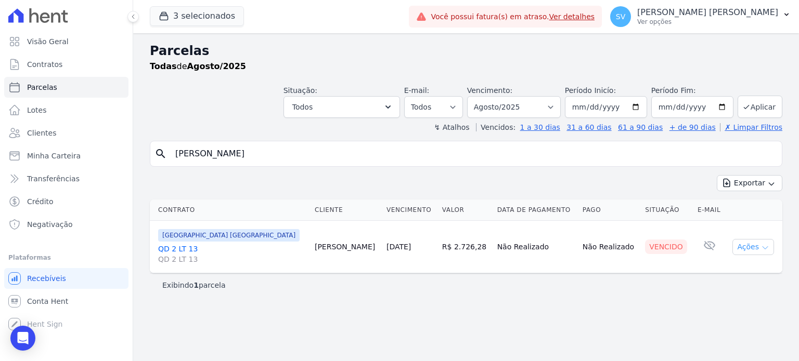
click at [751, 249] on button "Ações" at bounding box center [753, 247] width 42 height 16
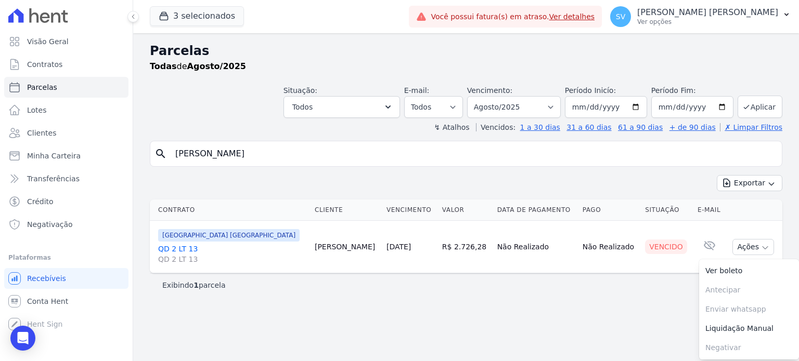
click at [730, 329] on link "Liquidação Manual" at bounding box center [749, 328] width 100 height 19
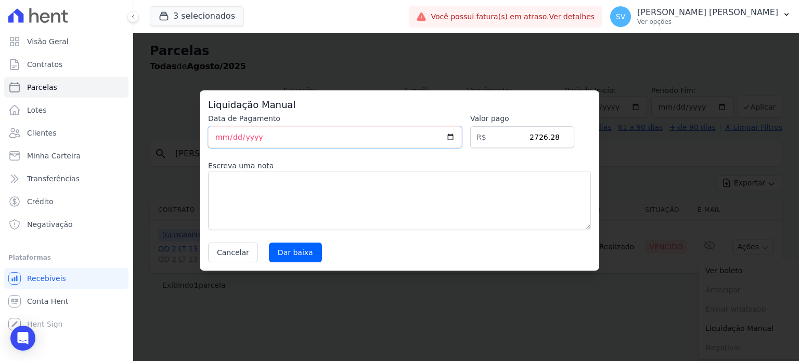
click at [219, 139] on input "[DATE]" at bounding box center [335, 137] width 254 height 22
type input "2025-08-15"
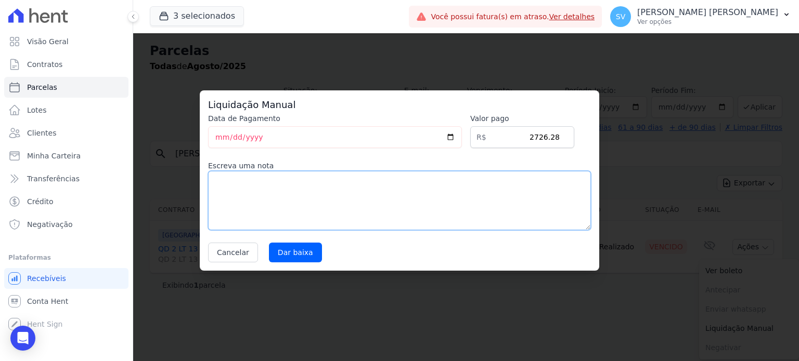
click at [248, 181] on textarea at bounding box center [399, 200] width 383 height 59
type textarea "Pagamento via boleto DDA caixa"
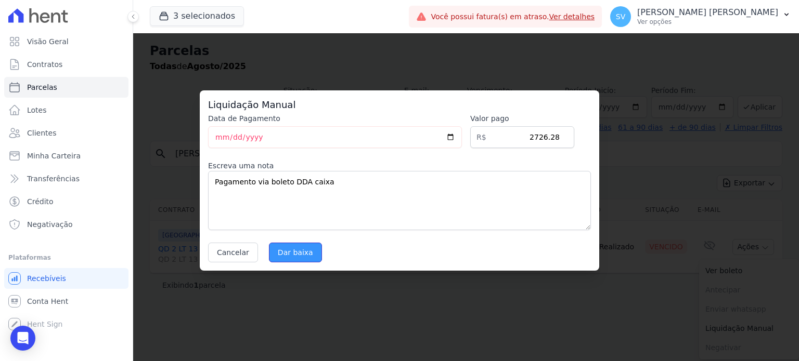
click at [292, 251] on input "Dar baixa" at bounding box center [295, 253] width 53 height 20
select select
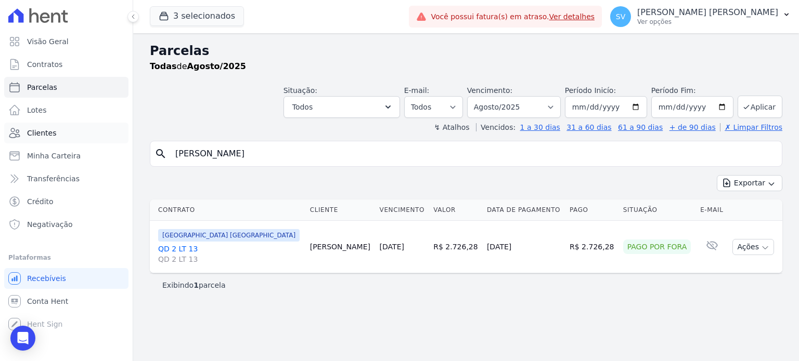
drag, startPoint x: 259, startPoint y: 159, endPoint x: 109, endPoint y: 143, distance: 150.6
click at [111, 142] on div "Visão Geral Contratos Parcelas Lotes Clientes Minha Carteira Transferências Cré…" at bounding box center [399, 180] width 799 height 361
paste input "Rodolpho Santos Lugato"
type input "Rodolpho Santos Lugato"
select select
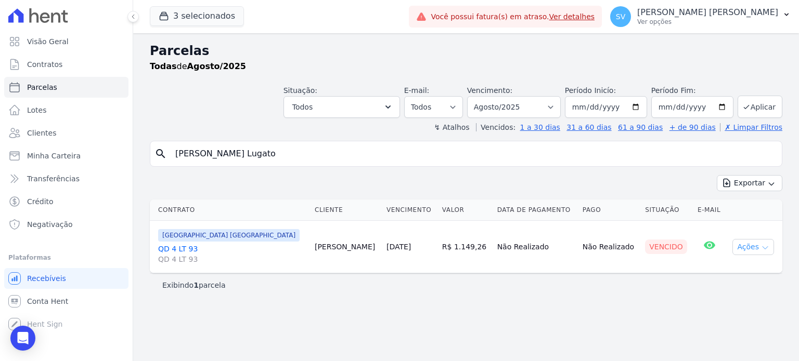
click at [761, 247] on icon "button" at bounding box center [765, 248] width 8 height 8
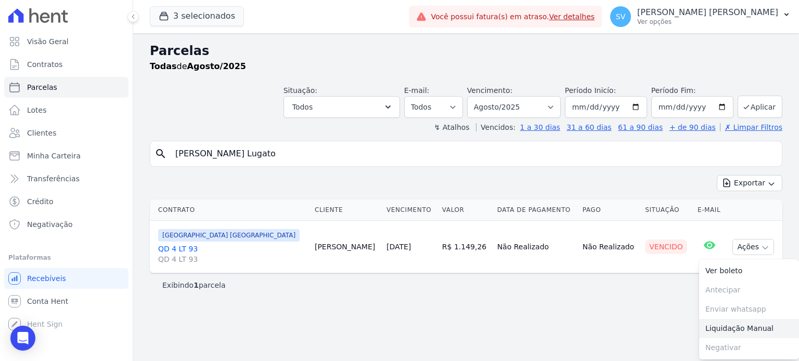
click at [745, 328] on link "Liquidação Manual" at bounding box center [749, 328] width 100 height 19
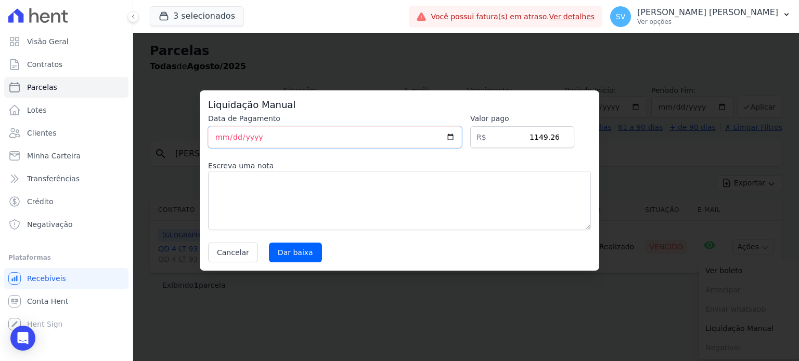
click at [216, 139] on input "[DATE]" at bounding box center [335, 137] width 254 height 22
type input "2025-08-04"
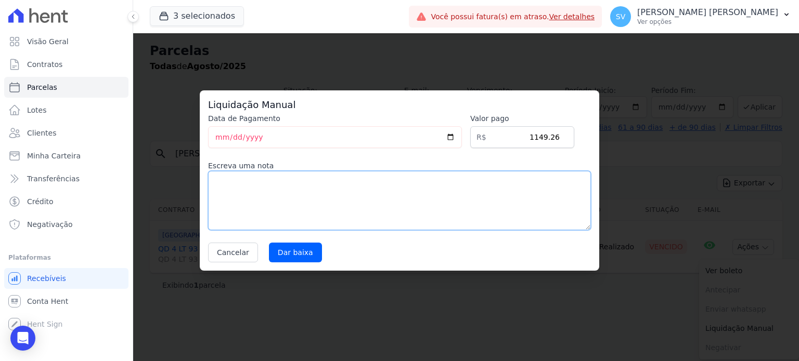
click at [237, 195] on textarea at bounding box center [399, 200] width 383 height 59
type textarea "Pago pelo banco da Caixa"
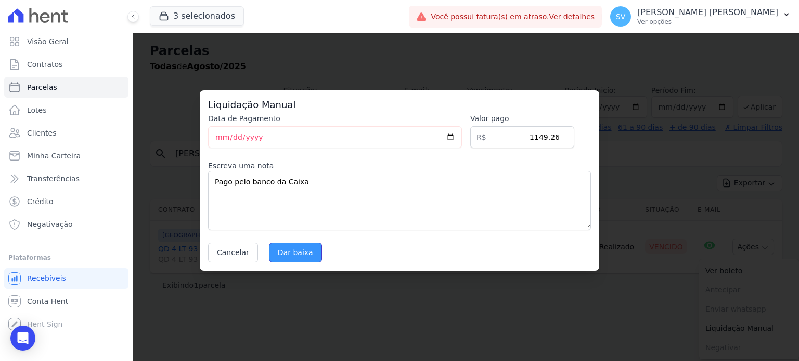
click at [294, 252] on input "Dar baixa" at bounding box center [295, 253] width 53 height 20
select select
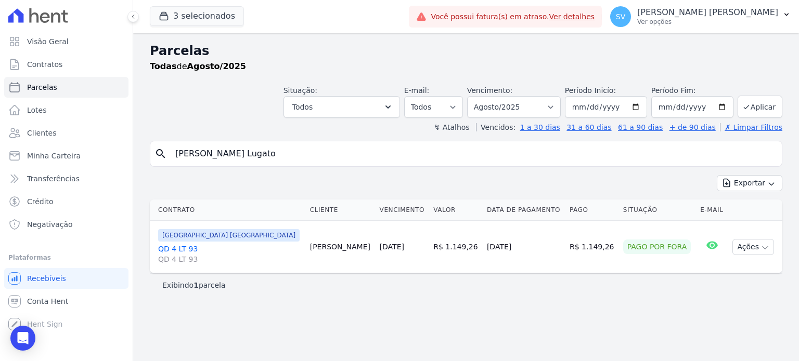
click at [388, 322] on div "Parcelas Todas de Agosto/2025 Situação: Agendado Em Aberto Pago Processando Can…" at bounding box center [466, 197] width 666 height 328
paste input "Natasha Costa Silva Ferri"
drag, startPoint x: 278, startPoint y: 159, endPoint x: 129, endPoint y: 159, distance: 149.2
click at [117, 159] on div "Visão Geral Contratos Parcelas Lotes Clientes Minha Carteira Transferências Cré…" at bounding box center [399, 180] width 799 height 361
type input "Natasha Costa Silva Ferri"
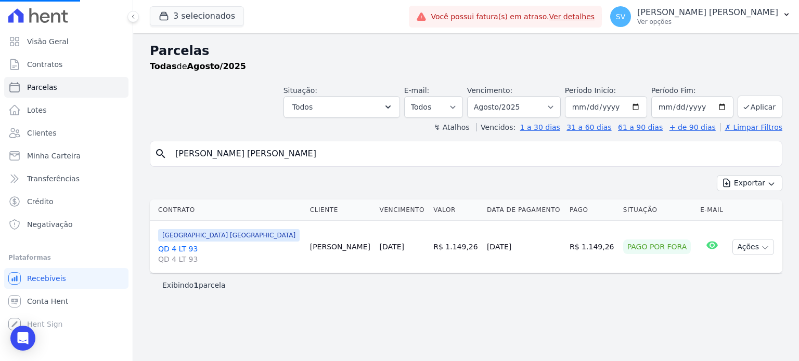
select select
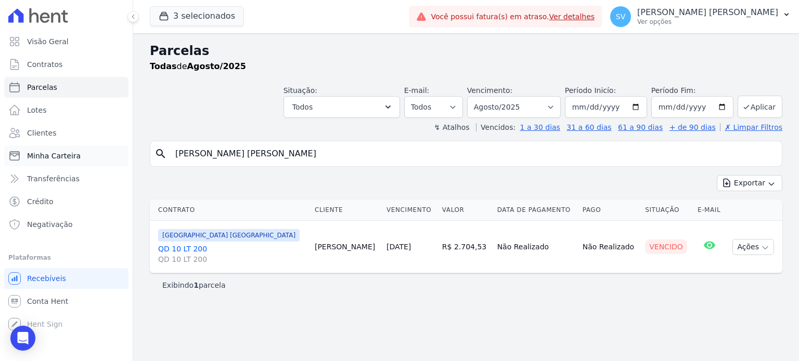
drag, startPoint x: 254, startPoint y: 152, endPoint x: 107, endPoint y: 160, distance: 147.9
click at [110, 159] on div "Visão Geral Contratos Parcelas Lotes Clientes Minha Carteira Transferências Cré…" at bounding box center [399, 180] width 799 height 361
paste input "Luzinete Andrade Nery"
type input "Luzinete Andrade Nery"
select select
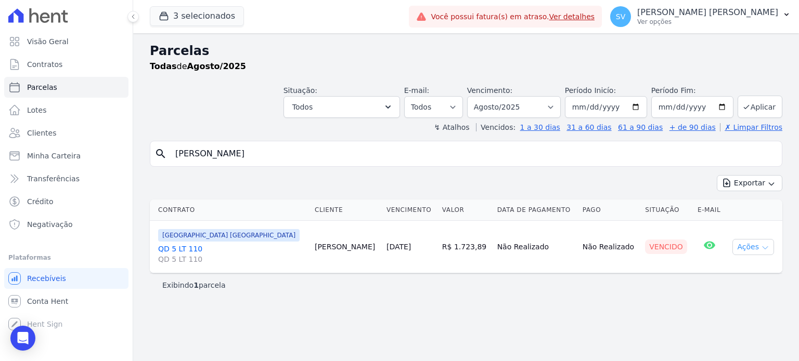
click at [750, 248] on button "Ações" at bounding box center [753, 247] width 42 height 16
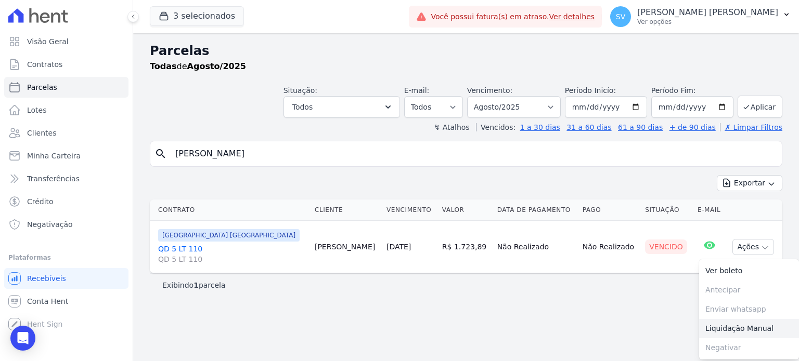
click at [732, 328] on link "Liquidação Manual" at bounding box center [749, 328] width 100 height 19
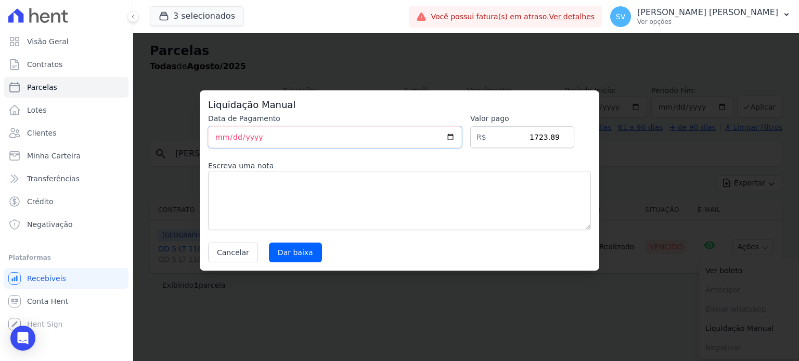
click at [218, 136] on input "[DATE]" at bounding box center [335, 137] width 254 height 22
type input "2025-08-08"
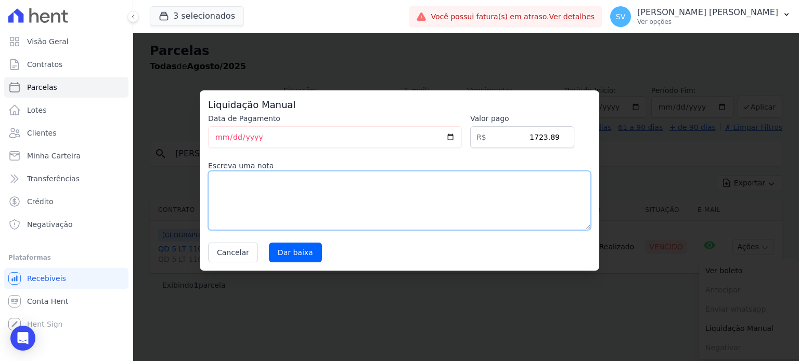
click at [263, 206] on textarea at bounding box center [399, 200] width 383 height 59
type textarea "Pagamento pelo DDA Caixa"
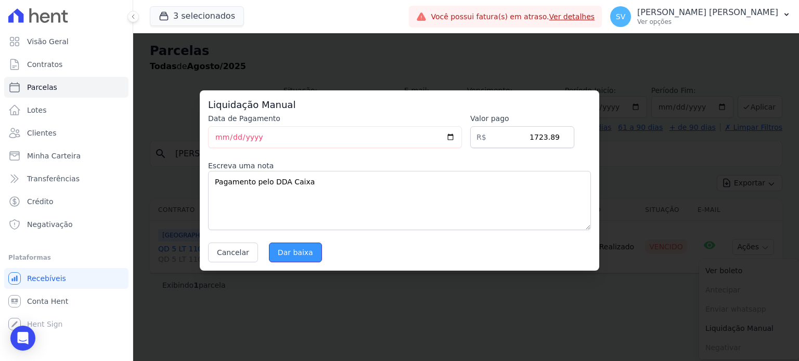
click at [279, 260] on input "Dar baixa" at bounding box center [295, 253] width 53 height 20
select select
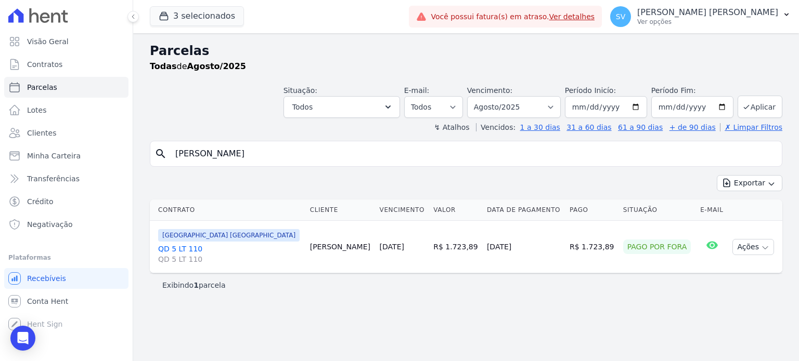
drag, startPoint x: 290, startPoint y: 152, endPoint x: 129, endPoint y: 145, distance: 160.3
click at [129, 141] on div "Visão Geral Contratos Parcelas Lotes Clientes Minha Carteira Transferências Cré…" at bounding box center [399, 180] width 799 height 361
paste input "Caio Henrique De Aquino Vicente"
type input "Caio Henrique De Aquino Vicente"
select select
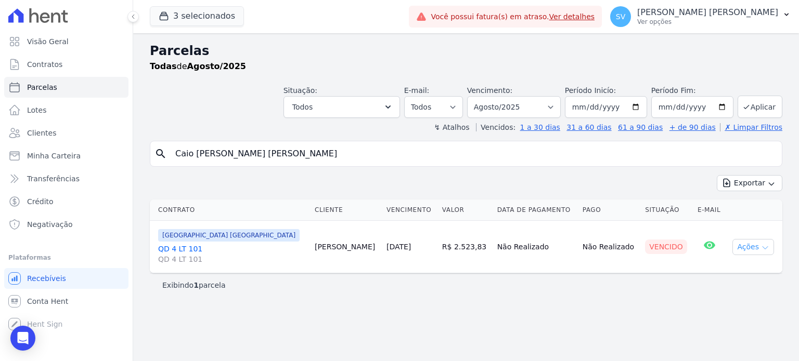
click at [765, 244] on icon "button" at bounding box center [765, 248] width 8 height 8
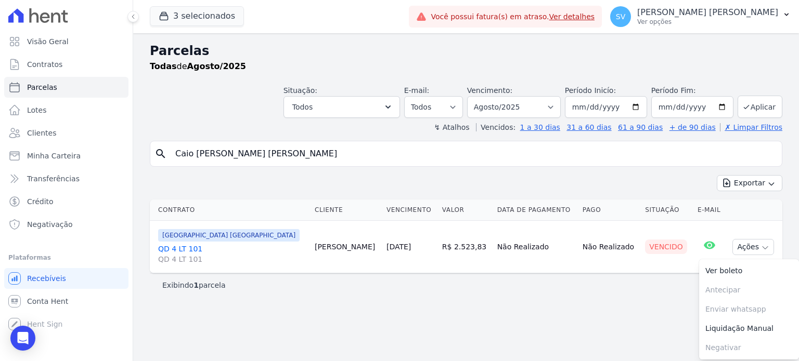
click at [739, 329] on link "Liquidação Manual" at bounding box center [749, 328] width 100 height 19
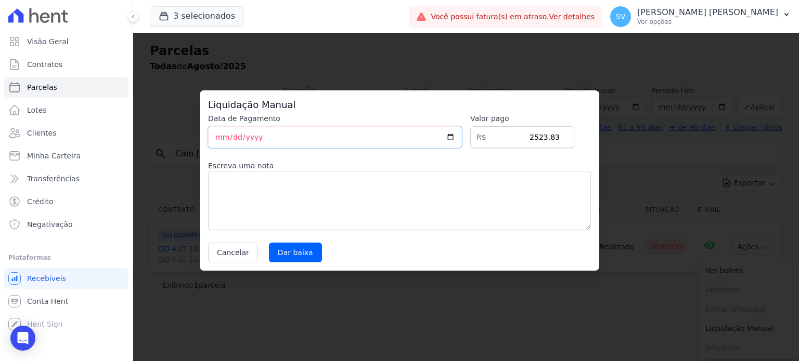
click at [219, 139] on input "[DATE]" at bounding box center [335, 137] width 254 height 22
type input "2025-08-12"
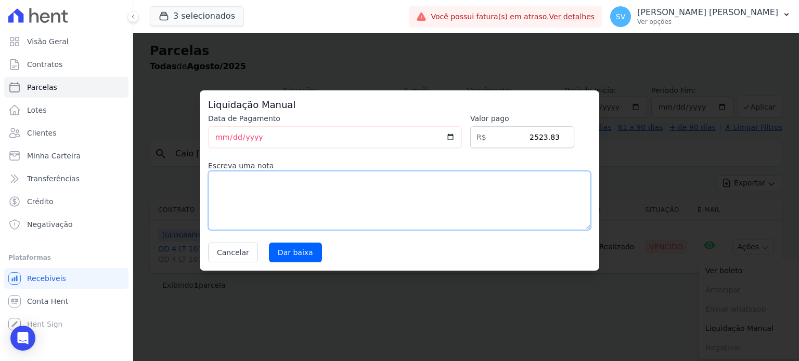
click at [227, 196] on textarea at bounding box center [399, 200] width 383 height 59
type textarea "Pago Via DDA Caixa"
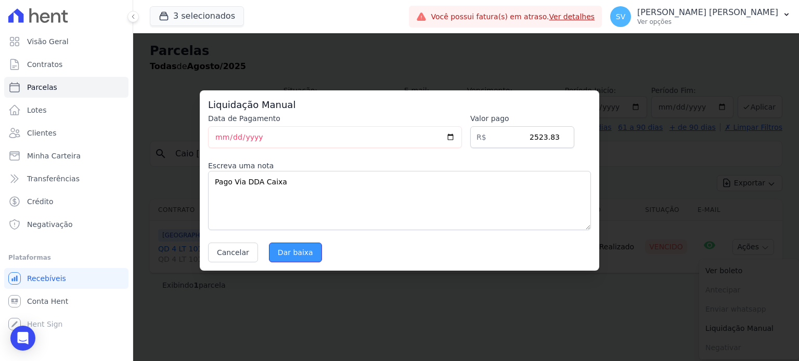
click at [300, 252] on input "Dar baixa" at bounding box center [295, 253] width 53 height 20
select select
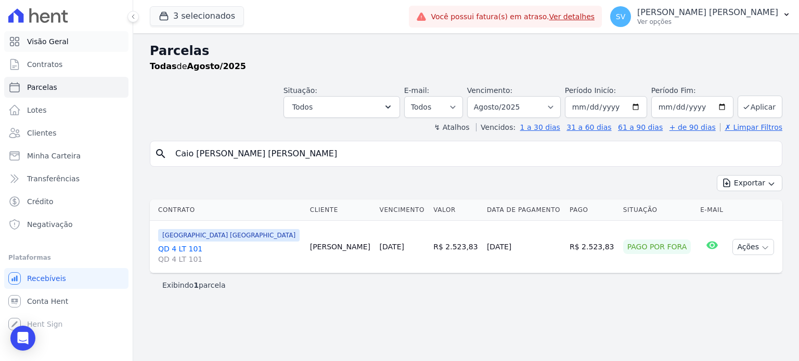
click at [59, 41] on span "Visão Geral" at bounding box center [48, 41] width 42 height 10
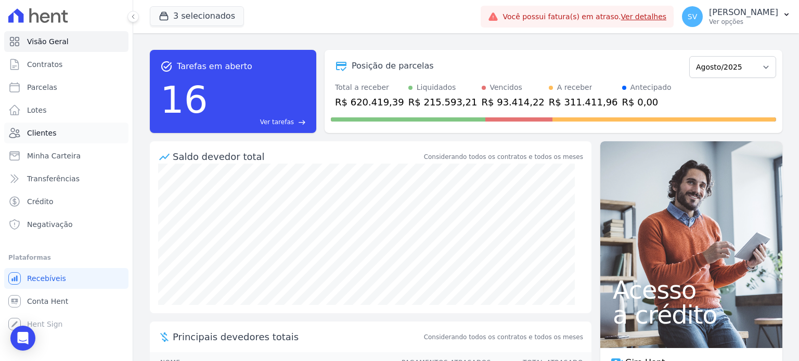
click at [44, 132] on span "Clientes" at bounding box center [41, 133] width 29 height 10
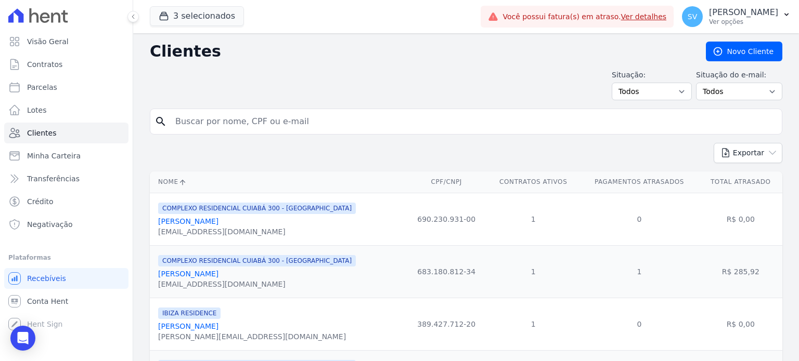
click at [226, 121] on input "search" at bounding box center [473, 121] width 608 height 21
type input "Eder Marques Nantes"
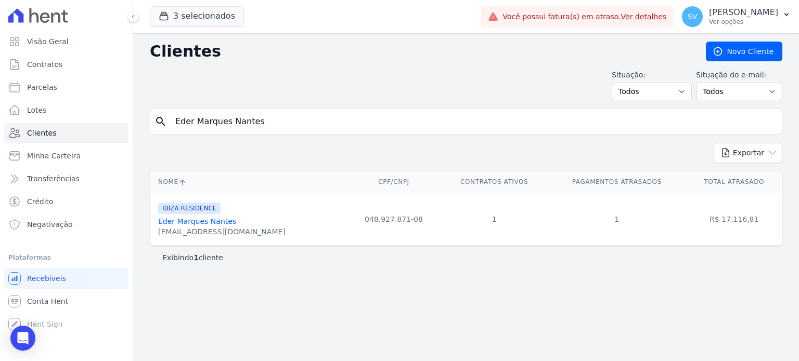
click at [215, 222] on link "Eder Marques Nantes" at bounding box center [197, 221] width 78 height 8
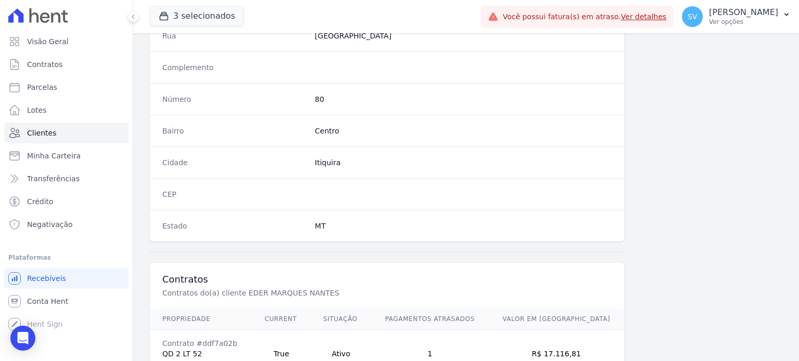
scroll to position [608, 0]
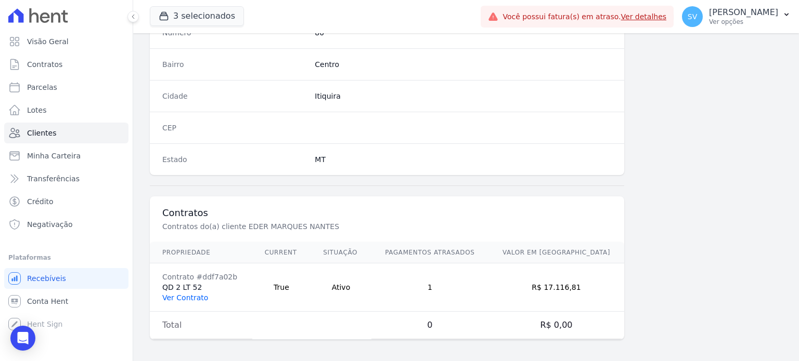
click at [192, 294] on link "Ver Contrato" at bounding box center [185, 298] width 46 height 8
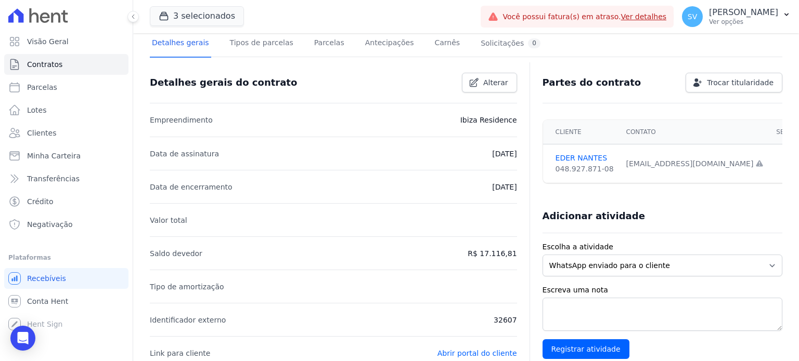
scroll to position [208, 0]
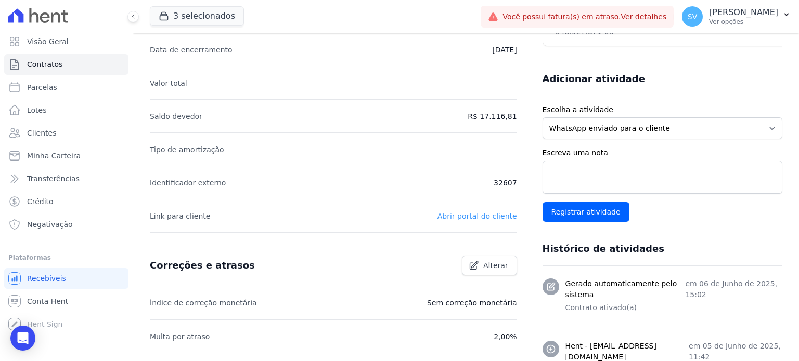
click at [460, 214] on link "Abrir portal do cliente" at bounding box center [477, 216] width 80 height 8
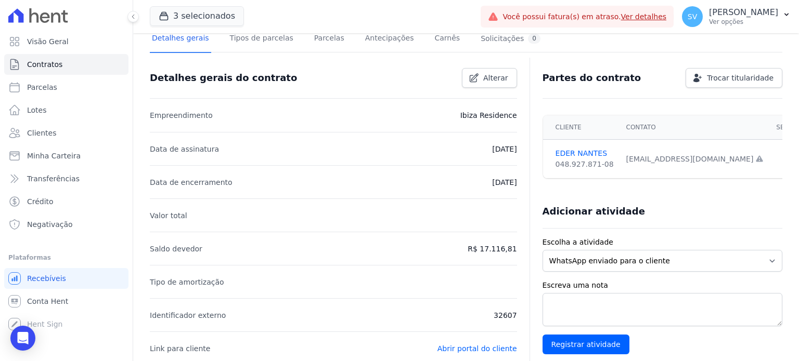
scroll to position [0, 0]
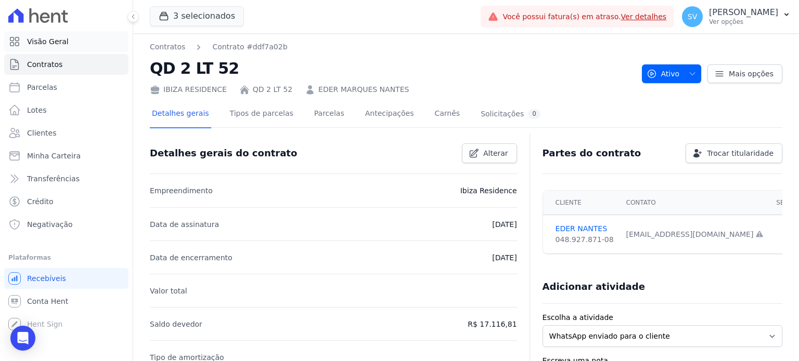
click at [39, 44] on span "Visão Geral" at bounding box center [48, 41] width 42 height 10
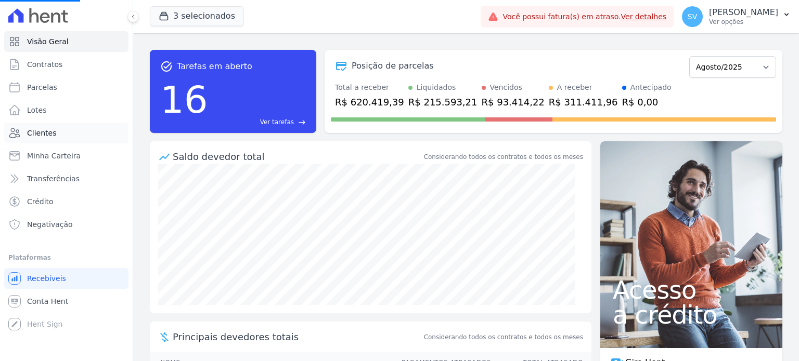
click at [55, 135] on link "Clientes" at bounding box center [66, 133] width 124 height 21
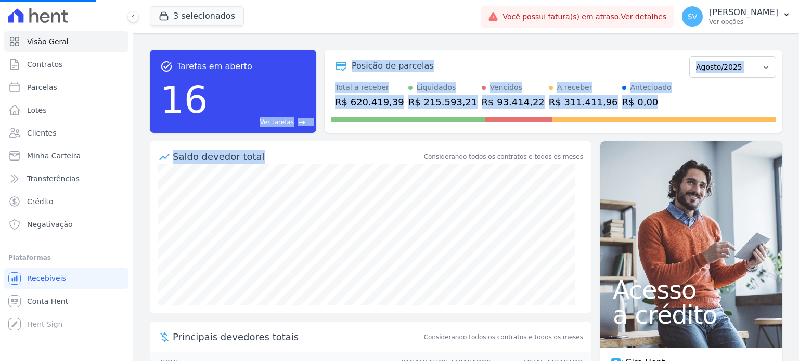
drag, startPoint x: 254, startPoint y: 112, endPoint x: 230, endPoint y: 128, distance: 29.1
click at [243, 102] on div "task_alt Tarefas em aberto 16 Ver tarefas east Posição de parcelas Outubro/2022…" at bounding box center [466, 92] width 632 height 100
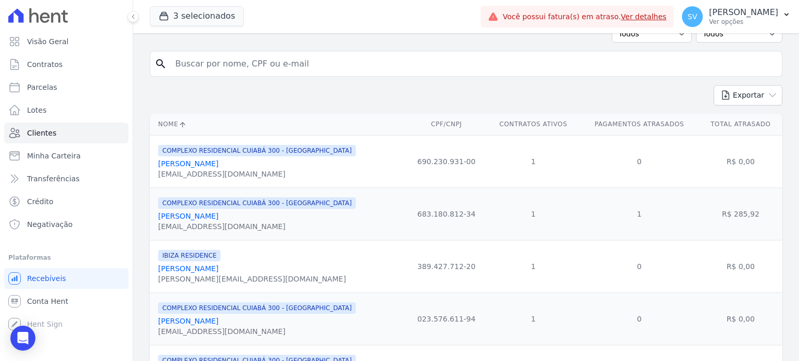
scroll to position [52, 0]
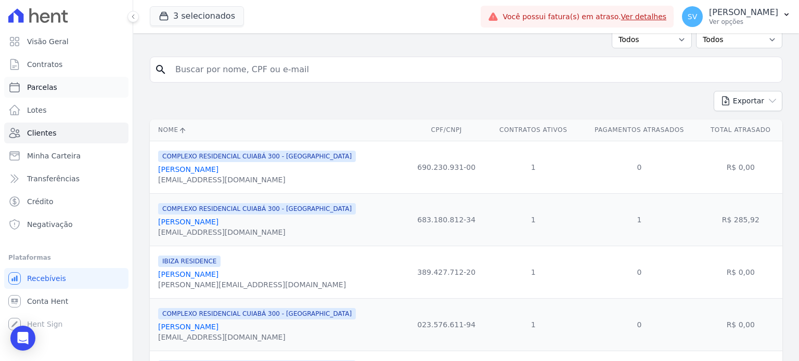
click at [41, 88] on span "Parcelas" at bounding box center [42, 87] width 30 height 10
click at [333, 73] on input "search" at bounding box center [473, 69] width 608 height 21
paste input "Robson Da Silva"
type input "Robson Da Silva"
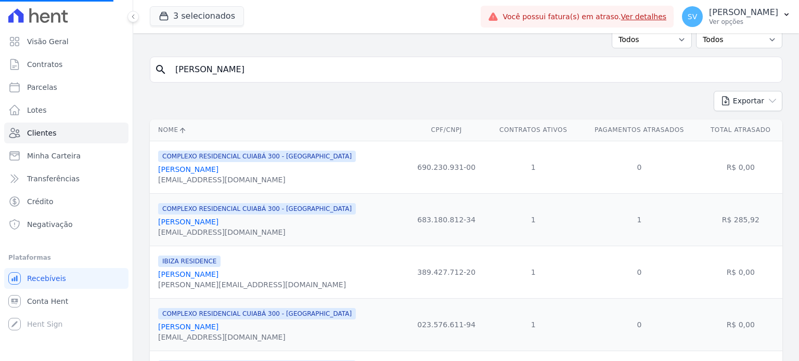
select select
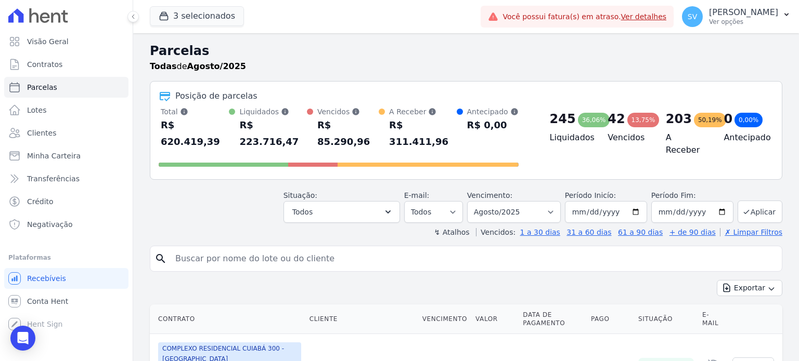
click at [290, 249] on input "search" at bounding box center [473, 259] width 608 height 21
paste input "Eduardo Rezende De Freitas"
type input "Eduardo Rezende De Freitas"
select select
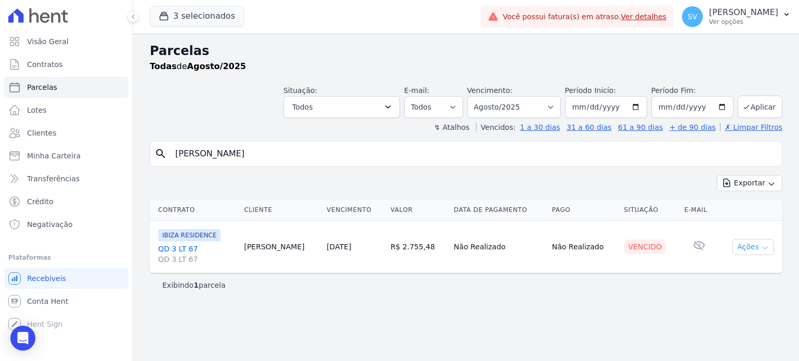
click at [763, 244] on icon "button" at bounding box center [765, 248] width 8 height 8
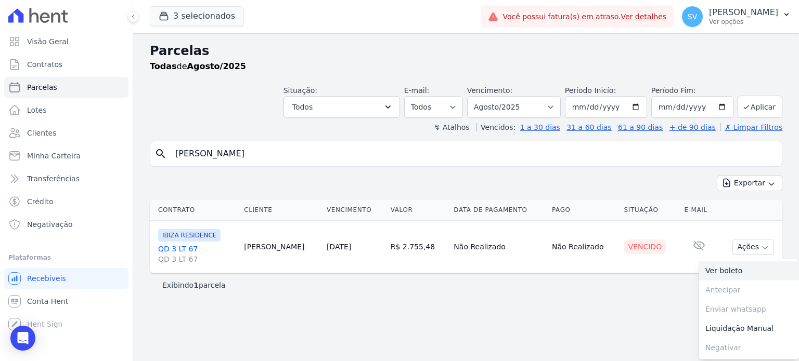
click at [726, 269] on link "Ver boleto" at bounding box center [749, 271] width 100 height 19
click at [463, 298] on div "Parcelas Todas de Agosto/2025 Situação: Agendado Em Aberto Pago Processando Can…" at bounding box center [466, 197] width 666 height 328
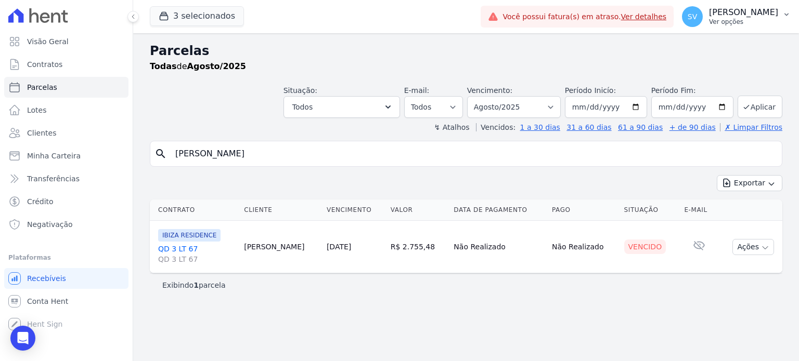
click at [714, 9] on p "[PERSON_NAME] [PERSON_NAME]" at bounding box center [743, 12] width 69 height 10
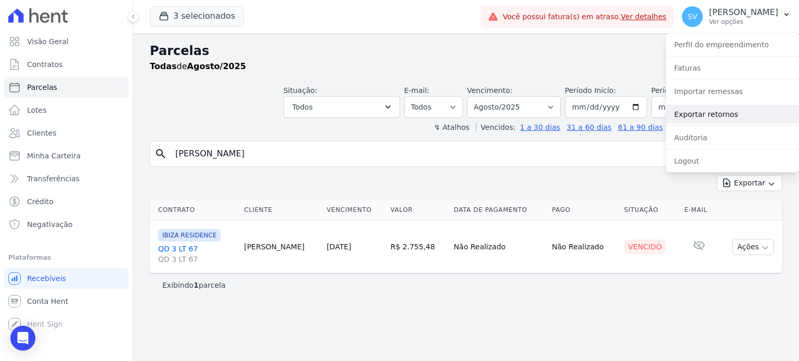
click at [710, 114] on link "Exportar retornos" at bounding box center [732, 114] width 133 height 19
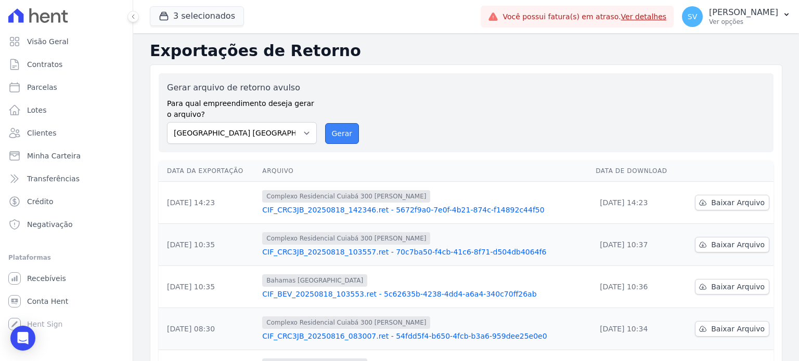
click at [332, 133] on button "Gerar" at bounding box center [342, 133] width 34 height 21
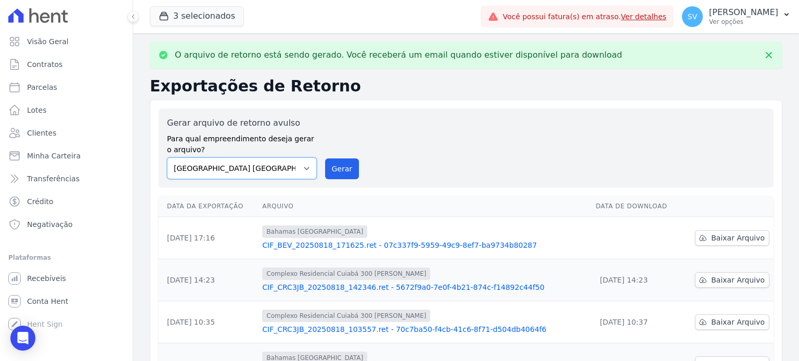
click at [310, 168] on select "BAHAMAS EAST VILLAGE COMPLEXO RESIDENCIAL CUIABÁ 300 - JOÃO DE BARRO IBIZA RESI…" at bounding box center [242, 169] width 150 height 22
select select "a999329b-d322-46c5-b2df-9163b092fb9b"
click at [167, 158] on select "BAHAMAS EAST VILLAGE COMPLEXO RESIDENCIAL CUIABÁ 300 - JOÃO DE BARRO IBIZA RESI…" at bounding box center [242, 169] width 150 height 22
click at [333, 166] on button "Gerar" at bounding box center [342, 169] width 34 height 21
click at [304, 168] on select "BAHAMAS EAST VILLAGE COMPLEXO RESIDENCIAL CUIABÁ 300 - JOÃO DE BARRO IBIZA RESI…" at bounding box center [242, 169] width 150 height 22
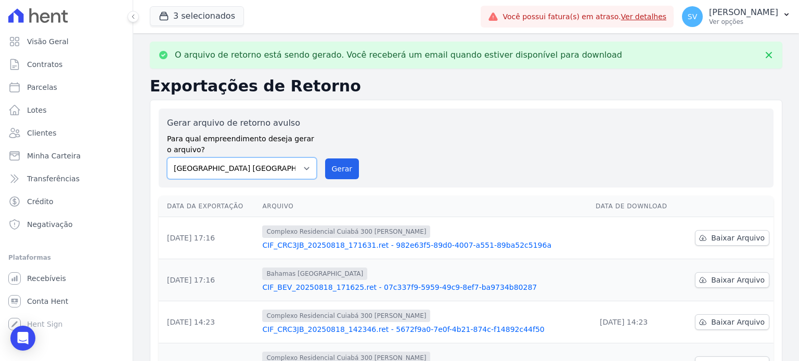
select select "73a372cd-5640-41c8-aaea-11bd74619c10"
click at [167, 158] on select "BAHAMAS EAST VILLAGE COMPLEXO RESIDENCIAL CUIABÁ 300 - JOÃO DE BARRO IBIZA RESI…" at bounding box center [242, 169] width 150 height 22
drag, startPoint x: 337, startPoint y: 162, endPoint x: 445, endPoint y: 76, distance: 137.7
click at [338, 162] on button "Gerar" at bounding box center [342, 169] width 34 height 21
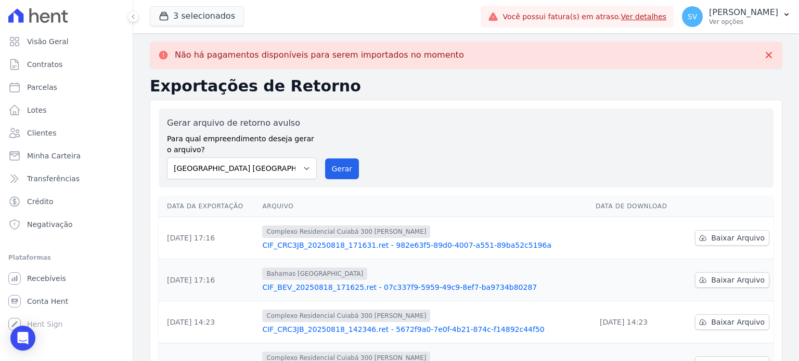
click at [519, 116] on div "Gerar arquivo de retorno avulso Para qual empreendimento deseja gerar o arquivo…" at bounding box center [466, 148] width 615 height 79
click at [463, 149] on div "Gerar arquivo de retorno avulso Para qual empreendimento deseja gerar o arquivo…" at bounding box center [466, 148] width 598 height 62
click at [719, 280] on span "Baixar Arquivo" at bounding box center [738, 280] width 54 height 10
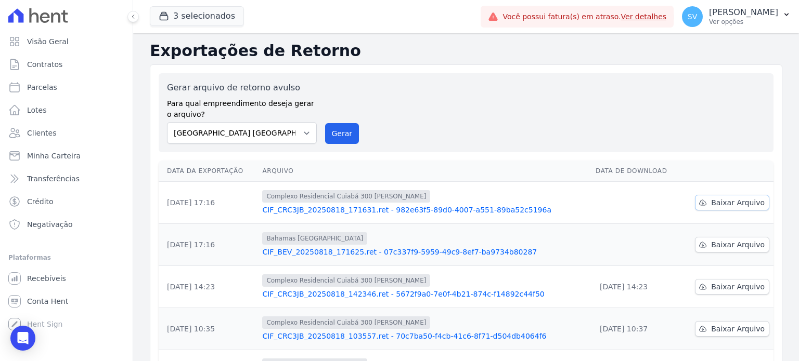
click at [717, 203] on span "Baixar Arquivo" at bounding box center [738, 203] width 54 height 10
click at [398, 115] on div "Gerar arquivo de retorno avulso Para qual empreendimento deseja gerar o arquivo…" at bounding box center [466, 113] width 598 height 62
click at [67, 35] on link "Visão Geral" at bounding box center [66, 41] width 124 height 21
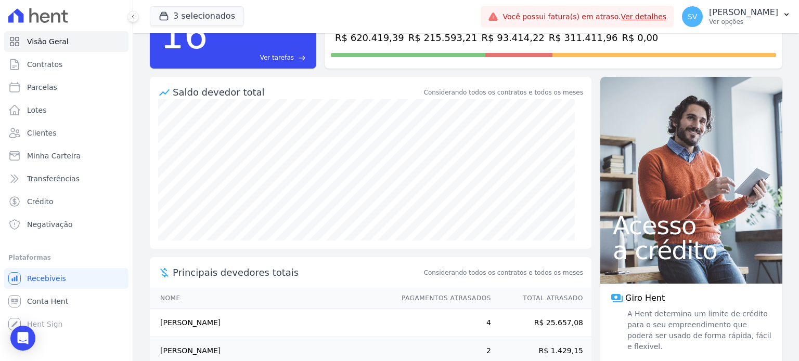
scroll to position [168, 0]
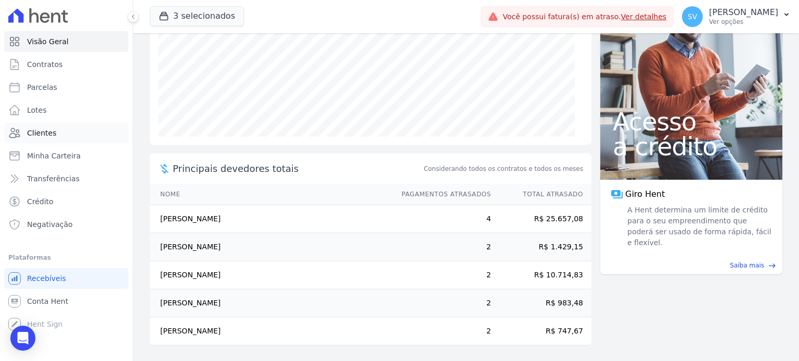
click at [43, 143] on link "Clientes" at bounding box center [66, 133] width 124 height 21
click at [44, 140] on link "Clientes" at bounding box center [66, 133] width 124 height 21
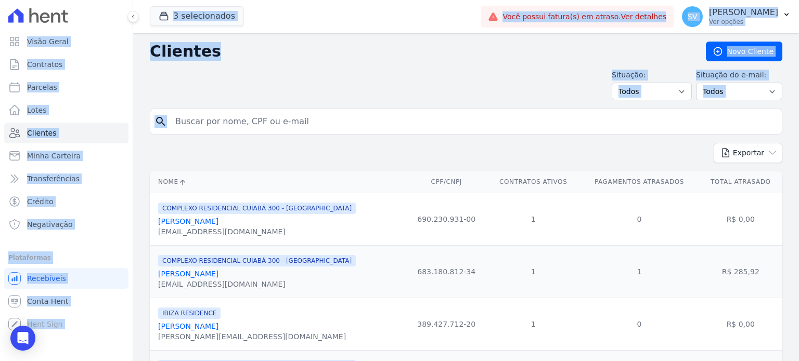
click at [236, 88] on div "Situação: Todos Adimplentes Inadimplentes Situação do e-mail: Todos Confirmado …" at bounding box center [466, 85] width 632 height 31
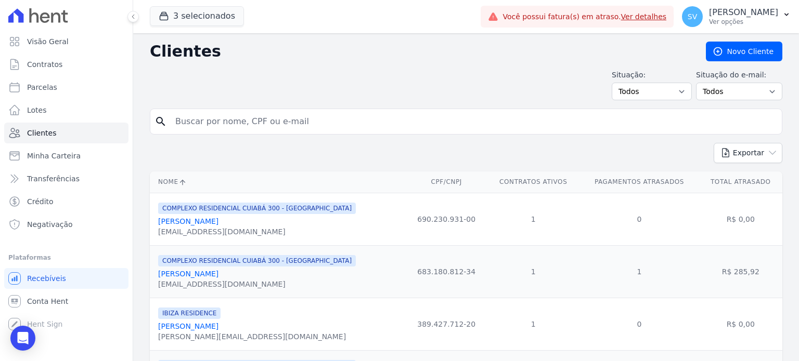
drag, startPoint x: 262, startPoint y: 112, endPoint x: 211, endPoint y: 83, distance: 58.7
paste input "[PERSON_NAME]"
type input "[PERSON_NAME]"
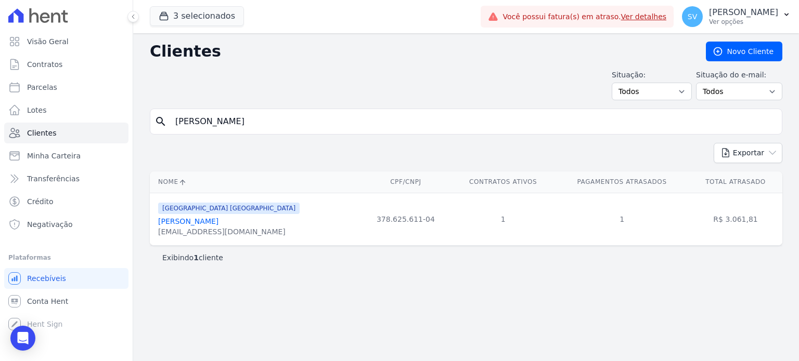
click at [202, 220] on link "[PERSON_NAME]" at bounding box center [188, 221] width 60 height 8
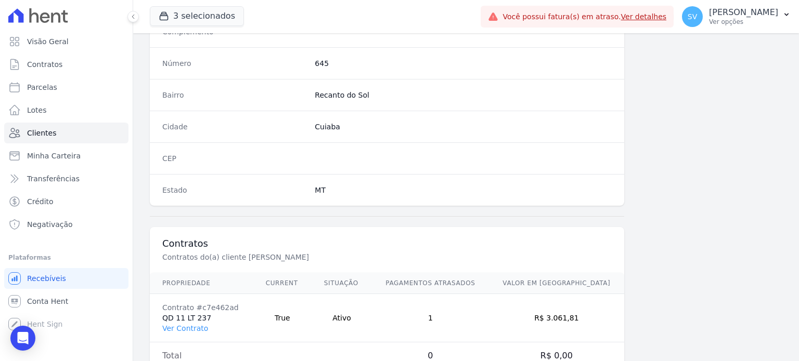
scroll to position [608, 0]
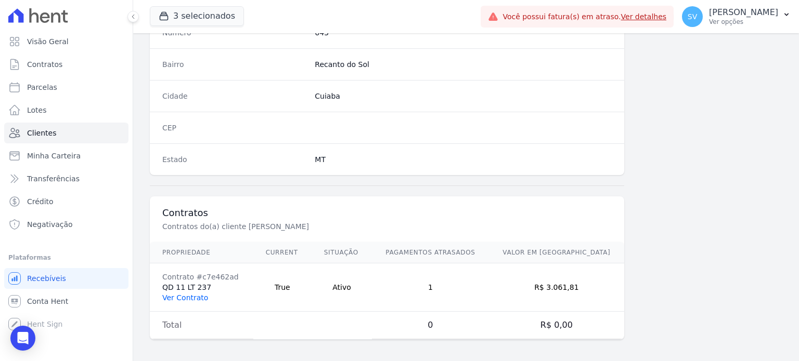
click at [189, 294] on link "Ver Contrato" at bounding box center [185, 298] width 46 height 8
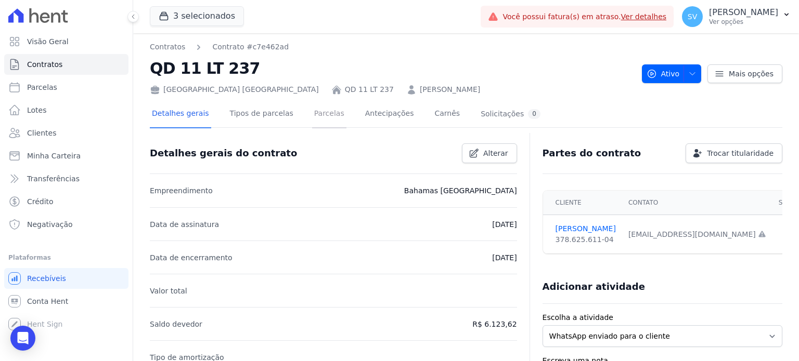
click at [312, 113] on link "Parcelas" at bounding box center [329, 115] width 34 height 28
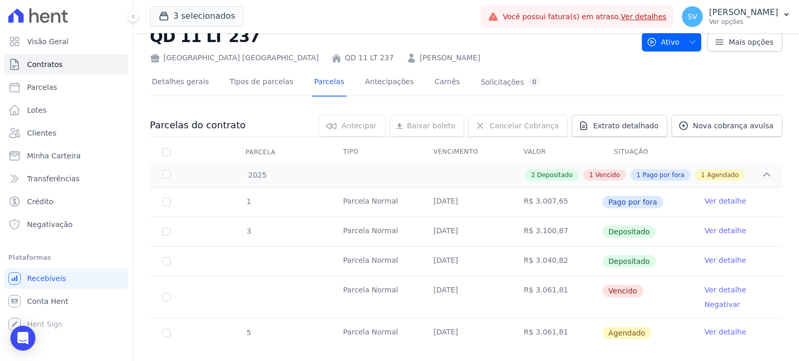
scroll to position [48, 0]
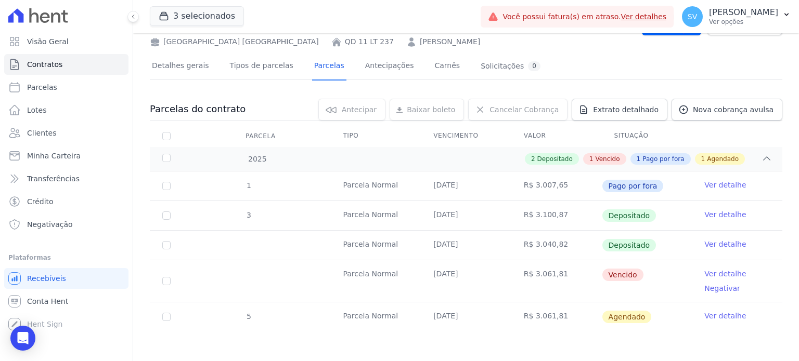
click at [720, 275] on link "Ver detalhe" at bounding box center [725, 274] width 42 height 10
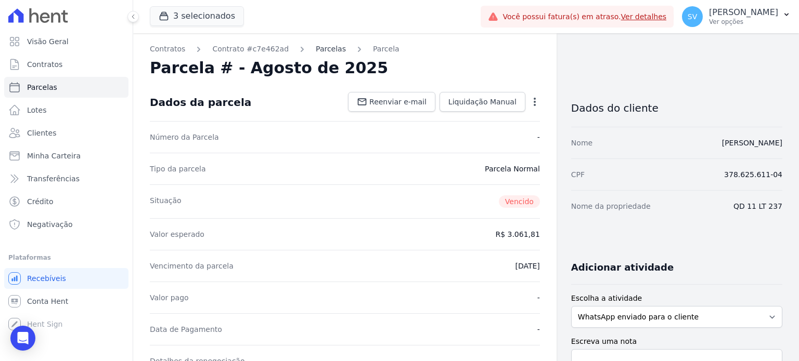
click at [318, 47] on link "Parcelas" at bounding box center [331, 49] width 30 height 11
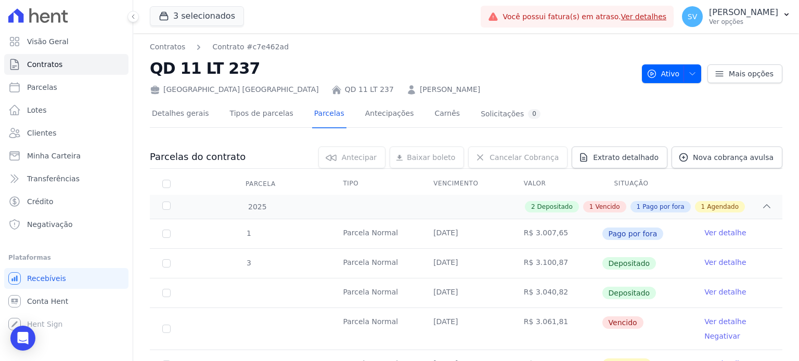
click at [709, 320] on link "Ver detalhe" at bounding box center [725, 322] width 42 height 10
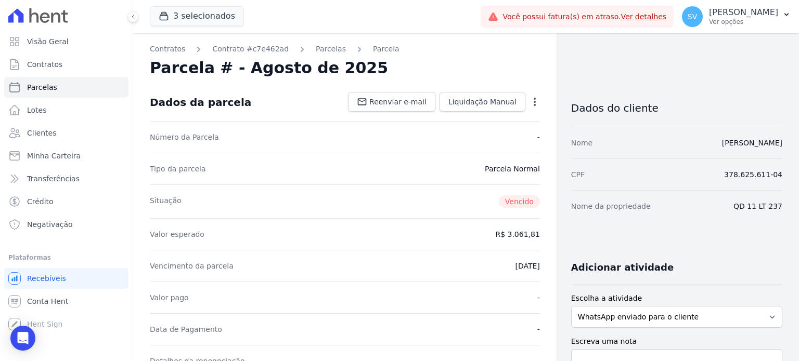
click at [529, 99] on icon "button" at bounding box center [534, 102] width 10 height 10
click at [481, 168] on link "Renegociar" at bounding box center [490, 172] width 92 height 19
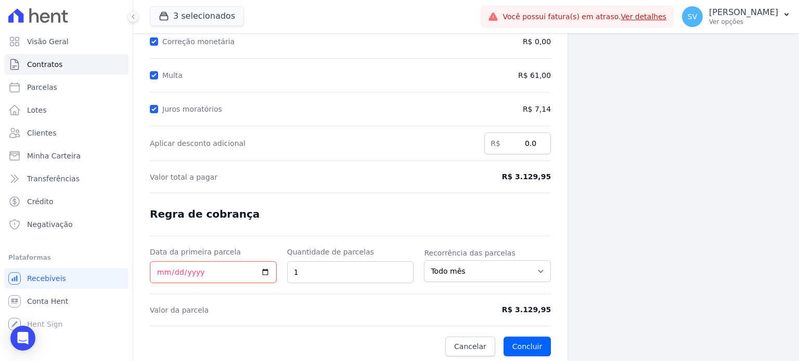
scroll to position [157, 0]
click at [162, 272] on input "Data da primeira parcela" at bounding box center [213, 272] width 127 height 22
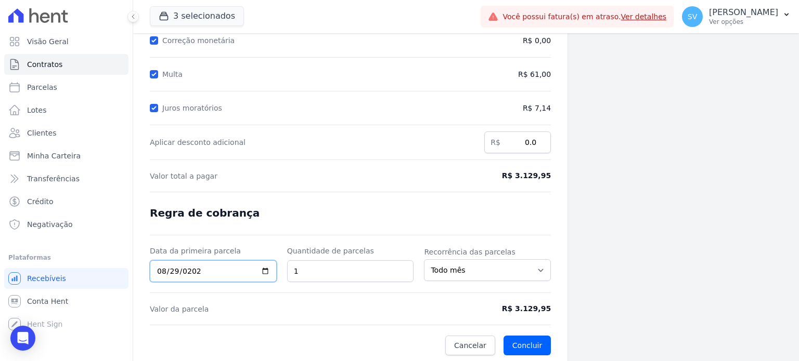
type input "[DATE]"
click at [293, 304] on span "Valor da parcela" at bounding box center [299, 309] width 298 height 10
click at [518, 346] on button "Concluir" at bounding box center [526, 346] width 47 height 20
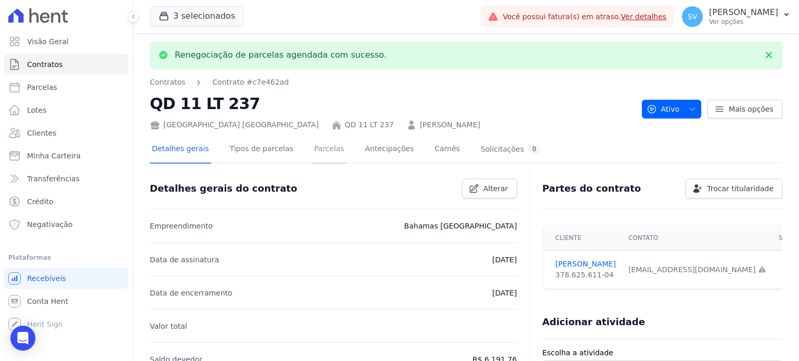
click at [312, 151] on link "Parcelas" at bounding box center [329, 150] width 34 height 28
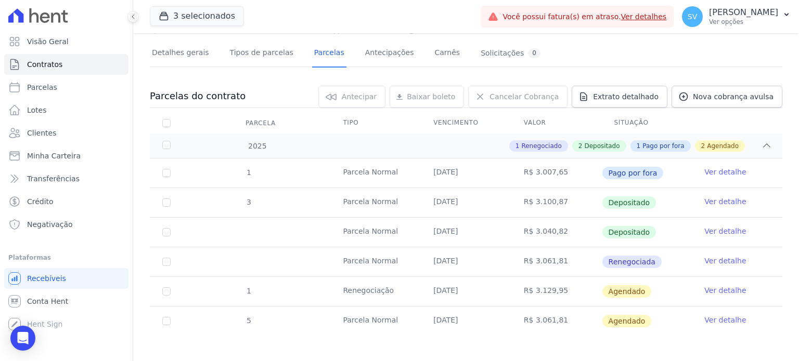
scroll to position [65, 0]
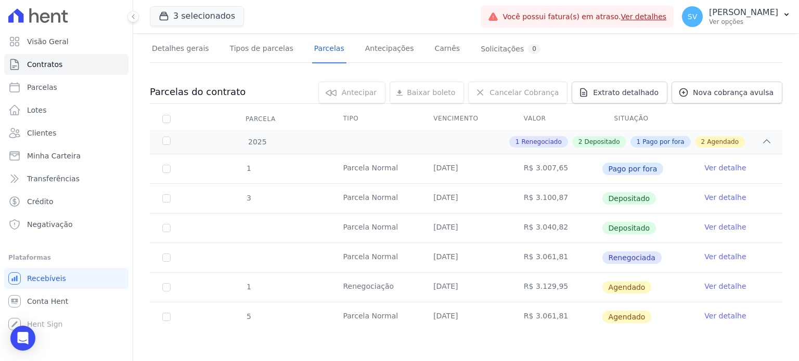
click at [712, 254] on link "Ver detalhe" at bounding box center [725, 257] width 42 height 10
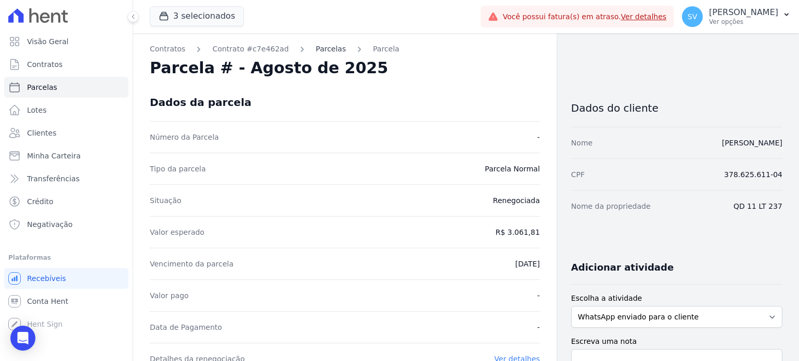
click at [316, 49] on link "Parcelas" at bounding box center [331, 49] width 30 height 11
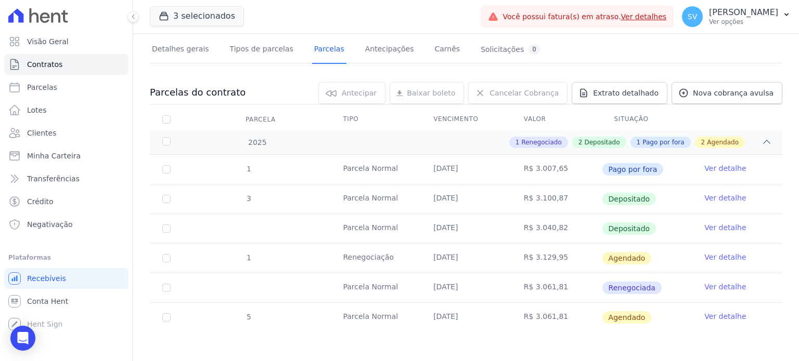
scroll to position [65, 0]
click at [629, 286] on span "Renegociada" at bounding box center [631, 287] width 59 height 12
click at [704, 281] on link "Ver detalhe" at bounding box center [725, 286] width 42 height 10
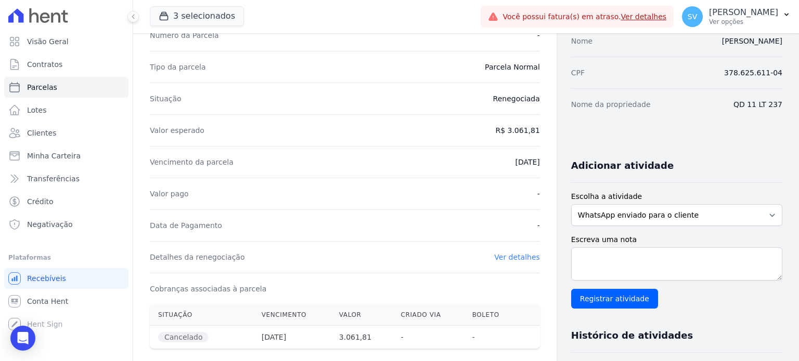
scroll to position [52, 0]
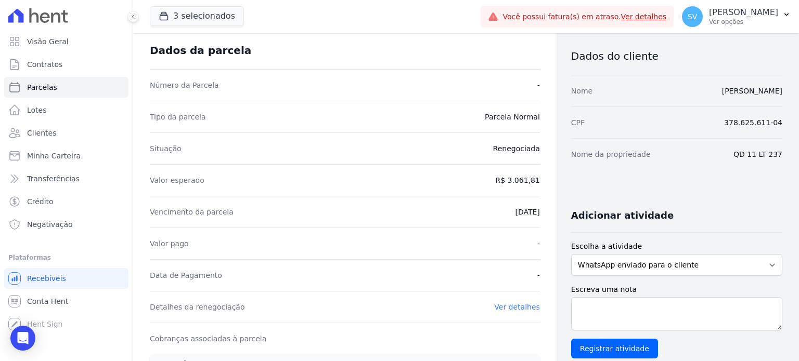
click at [522, 309] on link "Ver detalhes" at bounding box center [517, 307] width 46 height 8
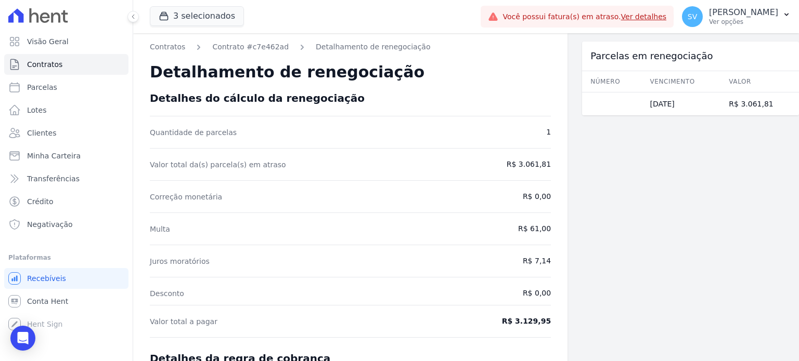
scroll to position [153, 0]
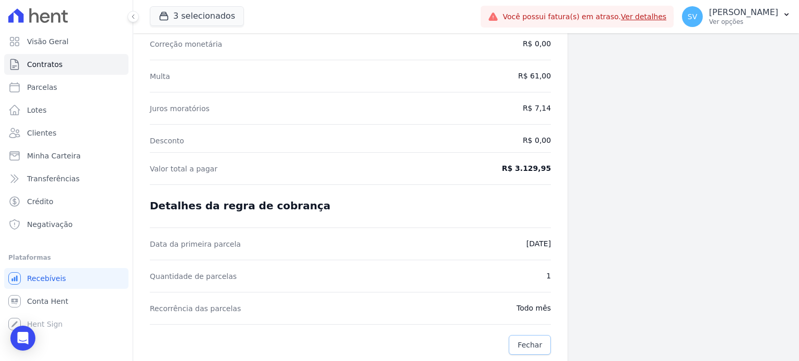
click at [526, 347] on span "Fechar" at bounding box center [529, 345] width 24 height 10
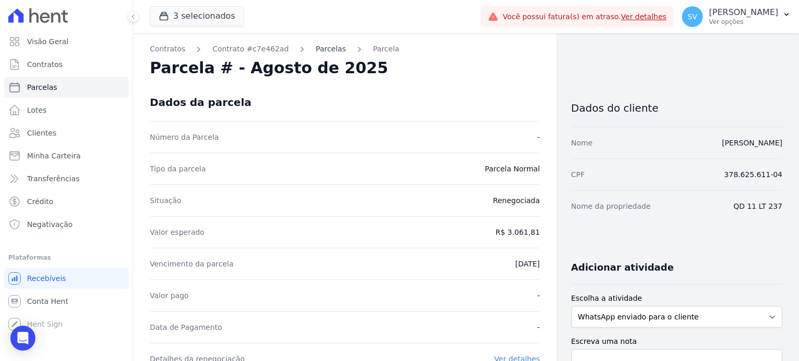
click at [316, 50] on link "Parcelas" at bounding box center [331, 49] width 30 height 11
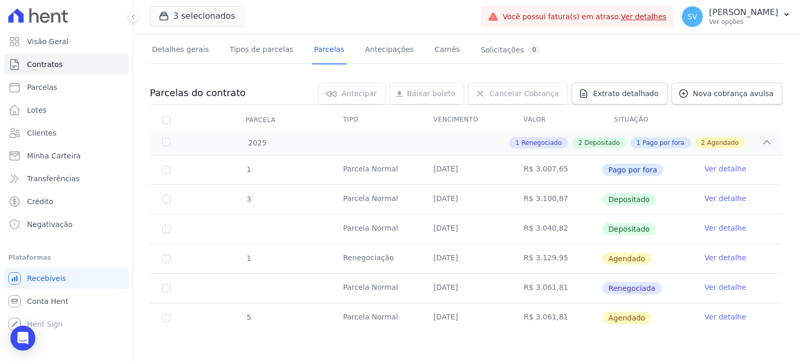
scroll to position [65, 0]
click at [171, 288] on td at bounding box center [166, 287] width 33 height 29
click at [718, 290] on link "Ver detalhe" at bounding box center [725, 286] width 42 height 10
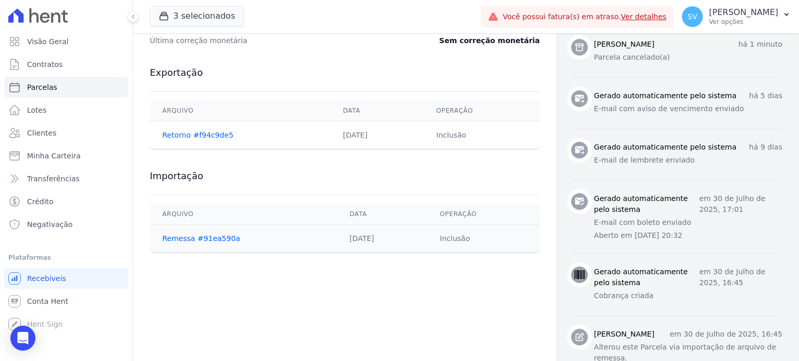
scroll to position [534, 0]
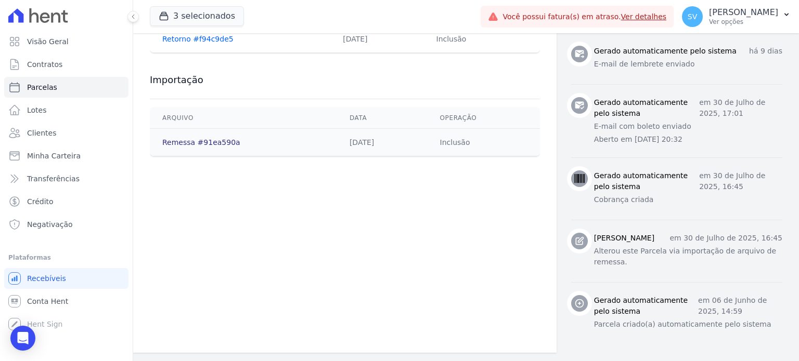
drag, startPoint x: 181, startPoint y: 129, endPoint x: 189, endPoint y: 134, distance: 9.4
click at [181, 138] on link "Remessa #91ea590a" at bounding box center [201, 142] width 78 height 8
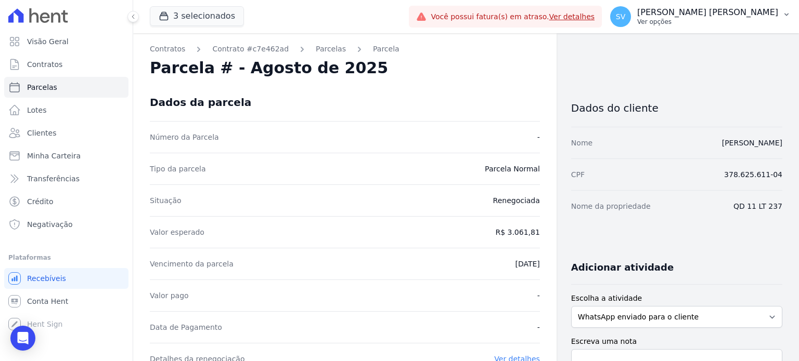
click at [682, 8] on p "[PERSON_NAME] [PERSON_NAME]" at bounding box center [707, 12] width 141 height 10
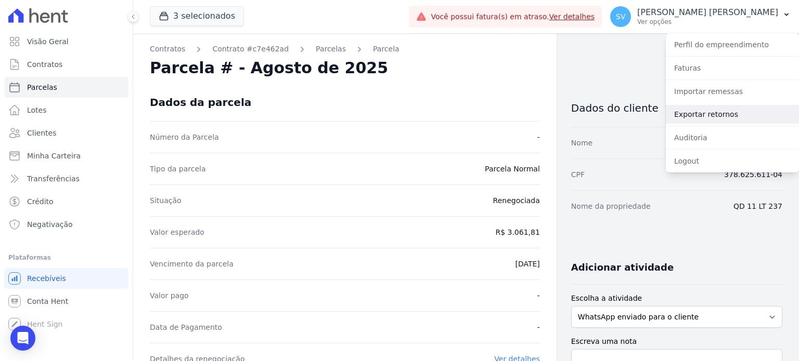
click at [717, 108] on link "Exportar retornos" at bounding box center [732, 114] width 133 height 19
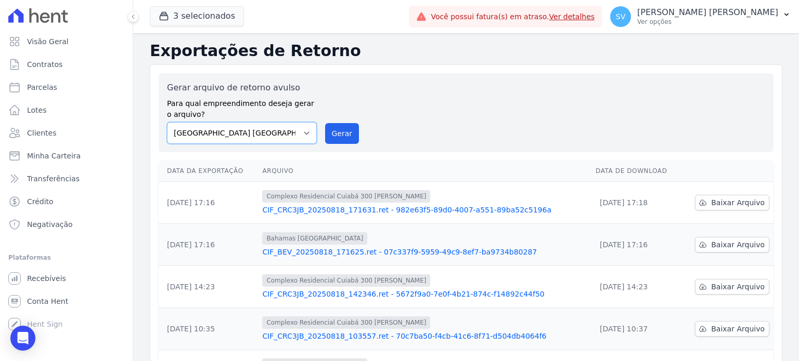
click at [306, 133] on select "[GEOGRAPHIC_DATA] COMPLEXO RESIDENCIAL [GEOGRAPHIC_DATA] 300 - [PERSON_NAME][GE…" at bounding box center [242, 133] width 150 height 22
click at [167, 122] on select "[GEOGRAPHIC_DATA] COMPLEXO RESIDENCIAL [GEOGRAPHIC_DATA] 300 - [PERSON_NAME][GE…" at bounding box center [242, 133] width 150 height 22
drag, startPoint x: 345, startPoint y: 131, endPoint x: 428, endPoint y: 72, distance: 101.9
click at [345, 131] on button "Gerar" at bounding box center [342, 133] width 34 height 21
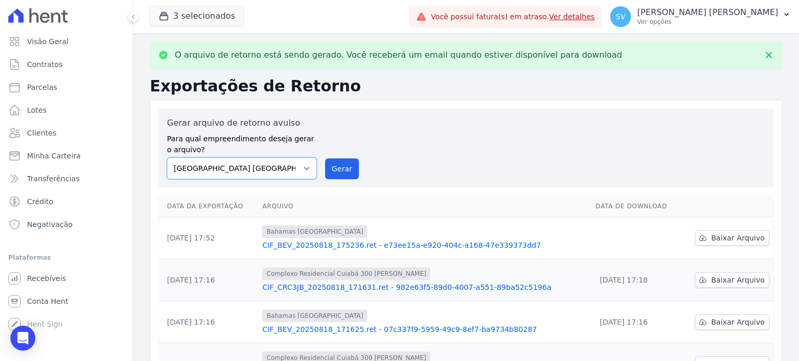
click at [310, 163] on select "[GEOGRAPHIC_DATA] COMPLEXO RESIDENCIAL [GEOGRAPHIC_DATA] 300 - [PERSON_NAME][GE…" at bounding box center [242, 169] width 150 height 22
select select "a999329b-d322-46c5-b2df-9163b092fb9b"
click at [167, 158] on select "[GEOGRAPHIC_DATA] COMPLEXO RESIDENCIAL [GEOGRAPHIC_DATA] 300 - [PERSON_NAME][GE…" at bounding box center [242, 169] width 150 height 22
drag, startPoint x: 331, startPoint y: 174, endPoint x: 433, endPoint y: 74, distance: 142.3
click at [331, 173] on button "Gerar" at bounding box center [342, 169] width 34 height 21
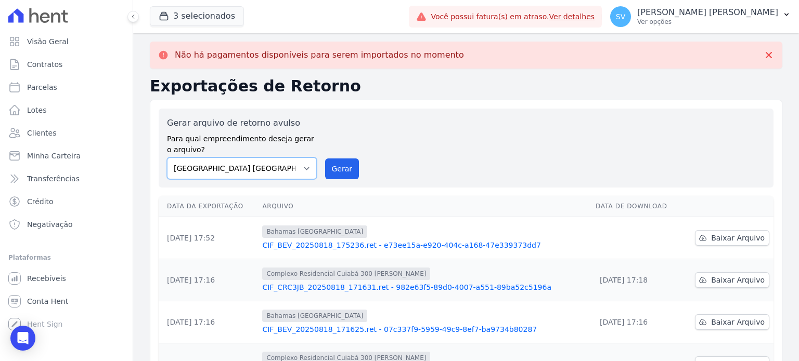
click at [303, 170] on select "[GEOGRAPHIC_DATA] COMPLEXO RESIDENCIAL [GEOGRAPHIC_DATA] 300 - [PERSON_NAME][GE…" at bounding box center [242, 169] width 150 height 22
select select "73a372cd-5640-41c8-aaea-11bd74619c10"
click at [167, 158] on select "[GEOGRAPHIC_DATA] COMPLEXO RESIDENCIAL [GEOGRAPHIC_DATA] 300 - [PERSON_NAME][GE…" at bounding box center [242, 169] width 150 height 22
drag, startPoint x: 337, startPoint y: 170, endPoint x: 426, endPoint y: 73, distance: 131.7
click at [337, 170] on button "Gerar" at bounding box center [342, 169] width 34 height 21
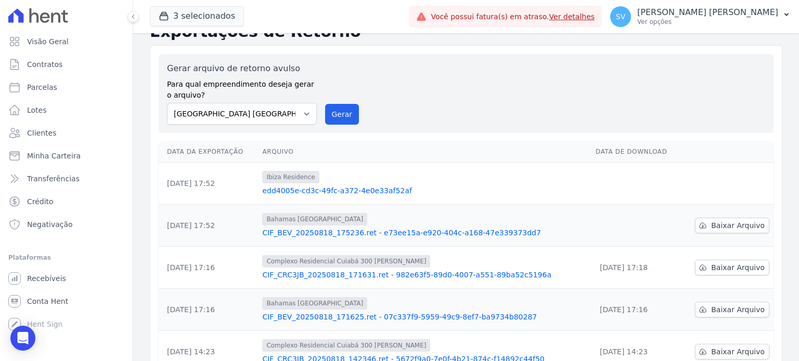
scroll to position [104, 0]
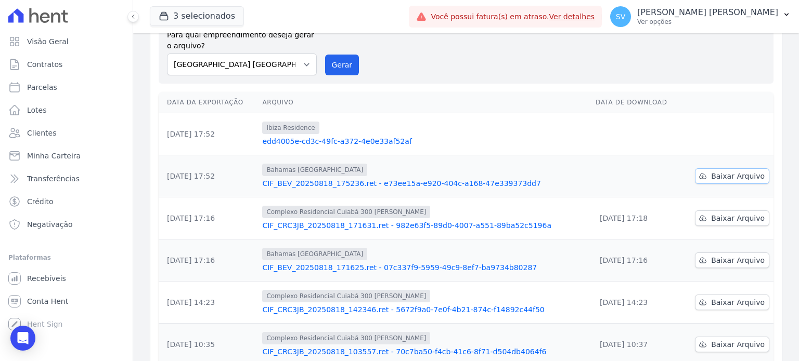
click at [736, 174] on span "Baixar Arquivo" at bounding box center [738, 176] width 54 height 10
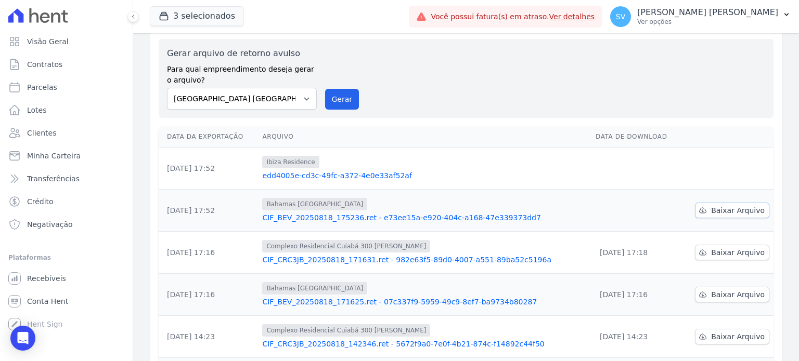
scroll to position [17, 0]
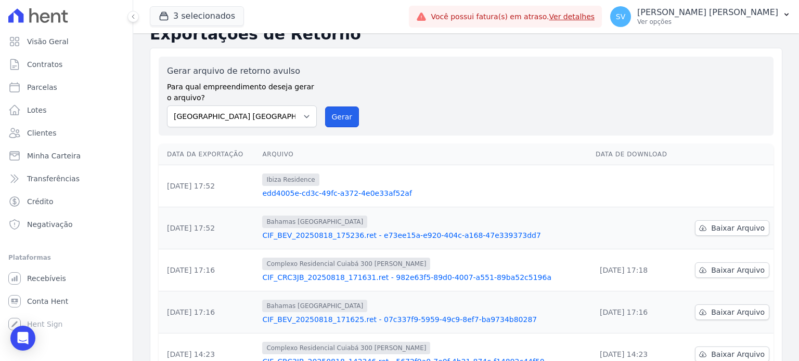
drag, startPoint x: 347, startPoint y: 113, endPoint x: 429, endPoint y: 77, distance: 89.4
click at [347, 113] on button "Gerar" at bounding box center [342, 117] width 34 height 21
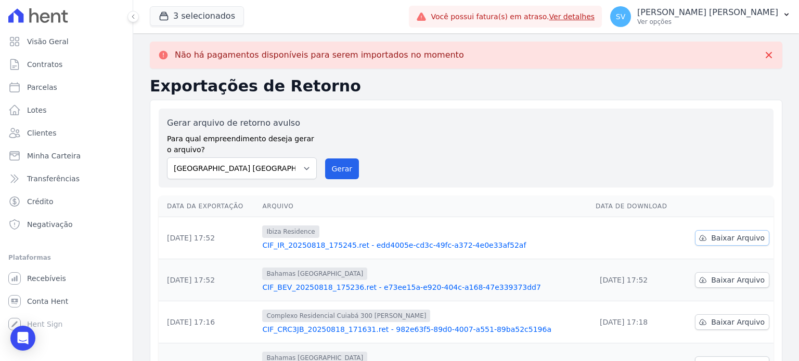
click at [755, 236] on span "Baixar Arquivo" at bounding box center [738, 238] width 54 height 10
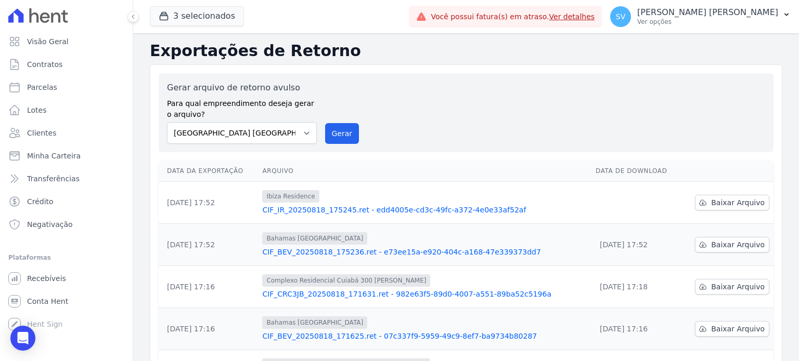
drag, startPoint x: 525, startPoint y: 124, endPoint x: 504, endPoint y: 108, distance: 26.6
click at [525, 124] on div "Gerar arquivo de retorno avulso Para qual empreendimento deseja gerar o arquivo…" at bounding box center [466, 113] width 598 height 62
click at [333, 132] on button "Gerar" at bounding box center [342, 133] width 34 height 21
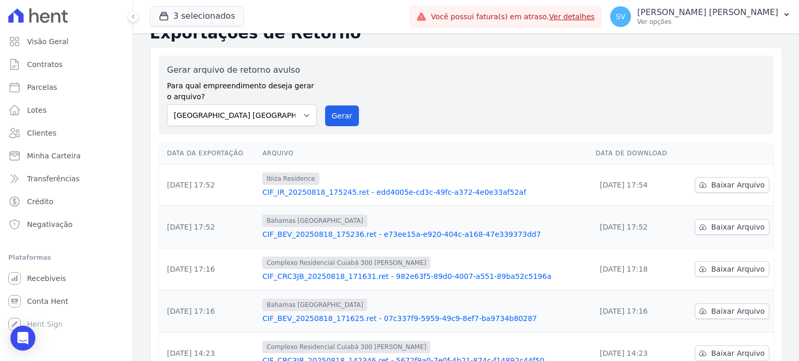
scroll to position [0, 0]
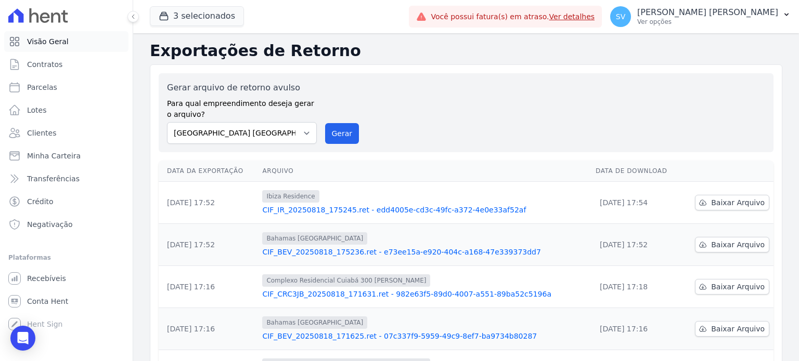
click at [54, 49] on link "Visão Geral" at bounding box center [66, 41] width 124 height 21
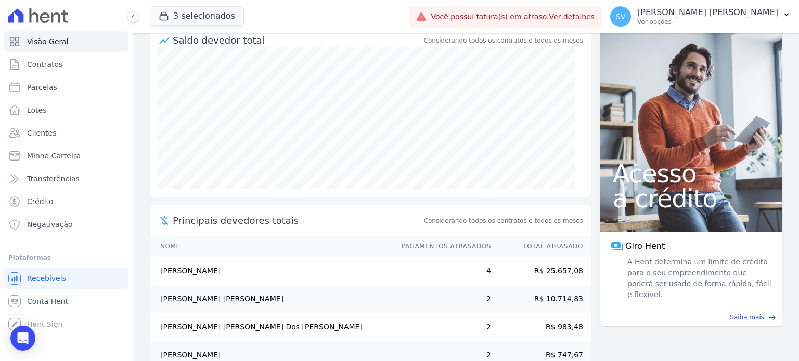
scroll to position [168, 0]
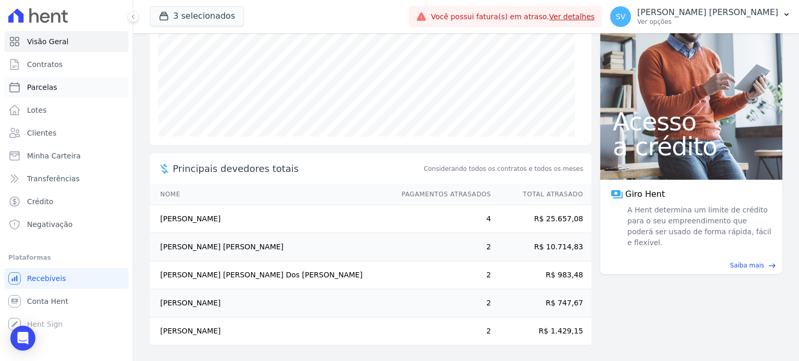
click at [29, 85] on span "Parcelas" at bounding box center [42, 87] width 30 height 10
select select
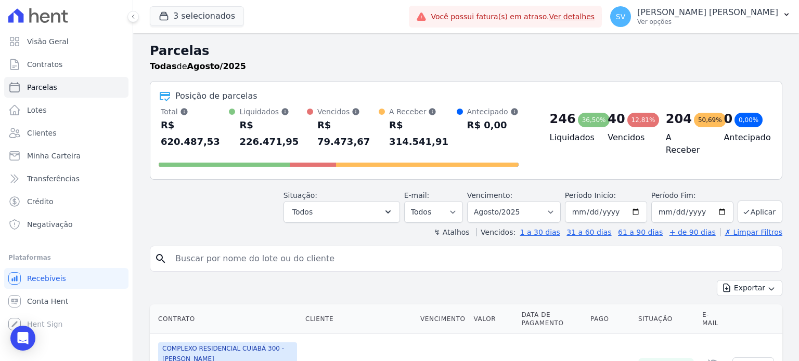
click at [266, 249] on input "search" at bounding box center [473, 259] width 608 height 21
paste input "[PERSON_NAME]"
type input "[PERSON_NAME]"
select select
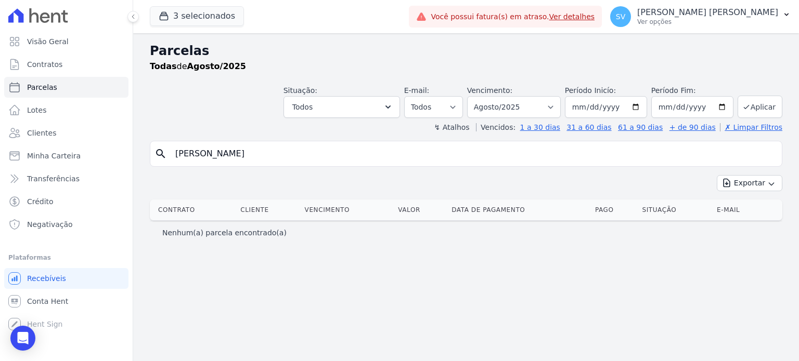
click at [210, 154] on input "[PERSON_NAME]" at bounding box center [473, 154] width 608 height 21
type input "[PERSON_NAME]"
select select
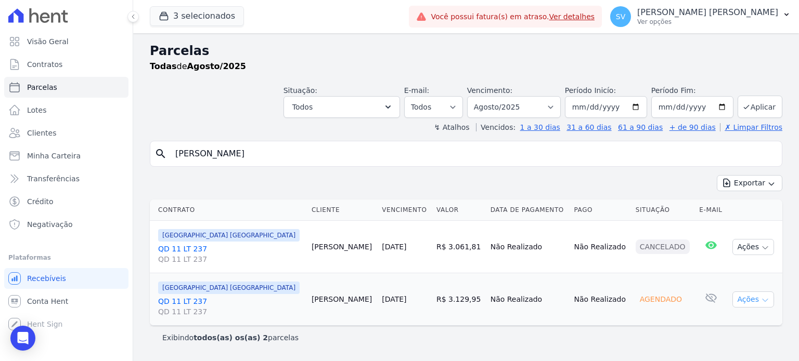
click at [759, 303] on button "Ações" at bounding box center [753, 300] width 42 height 16
click at [734, 339] on link "Antecipar" at bounding box center [749, 342] width 100 height 19
drag, startPoint x: 295, startPoint y: 157, endPoint x: 141, endPoint y: 160, distance: 153.9
click at [146, 160] on div "Parcelas Todas [PERSON_NAME]/2025 Situação: Agendado Em Aberto Pago Processando…" at bounding box center [466, 197] width 666 height 328
click at [141, 161] on div "Parcelas Todas [PERSON_NAME]/2025 Situação: Agendado Em Aberto Pago Processando…" at bounding box center [466, 197] width 666 height 328
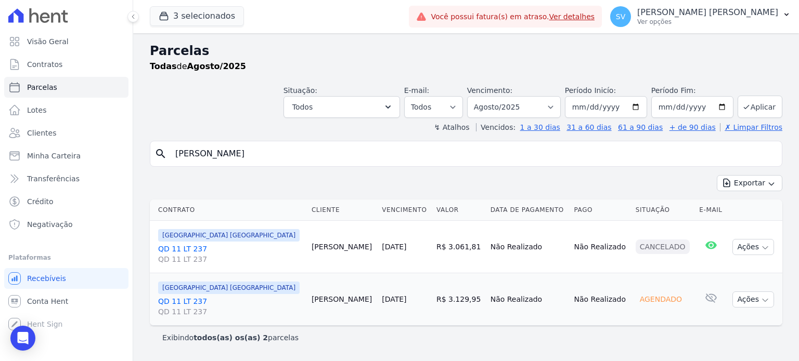
paste input "LIEDSON DO CARMO SILVA"
drag, startPoint x: 269, startPoint y: 153, endPoint x: 138, endPoint y: 147, distance: 131.2
click at [138, 147] on div "Parcelas Todas de Agosto/2025 Situação: Agendado Em Aberto Pago Processando Can…" at bounding box center [466, 197] width 666 height 328
type input "LIEDSON DO CARMO SILVA"
select select
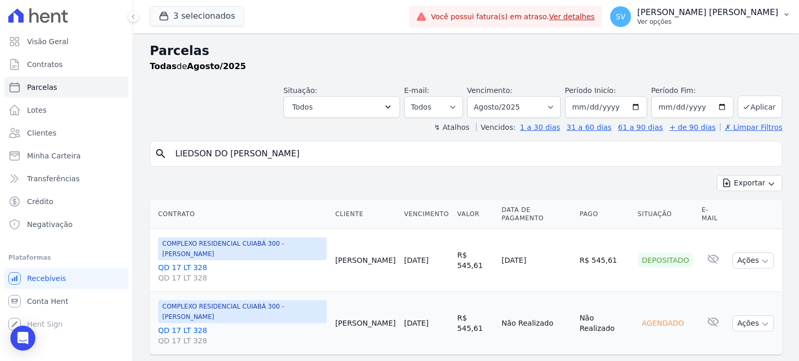
drag, startPoint x: 671, startPoint y: 16, endPoint x: 671, endPoint y: 21, distance: 5.2
click at [672, 16] on p "[PERSON_NAME]" at bounding box center [707, 12] width 141 height 10
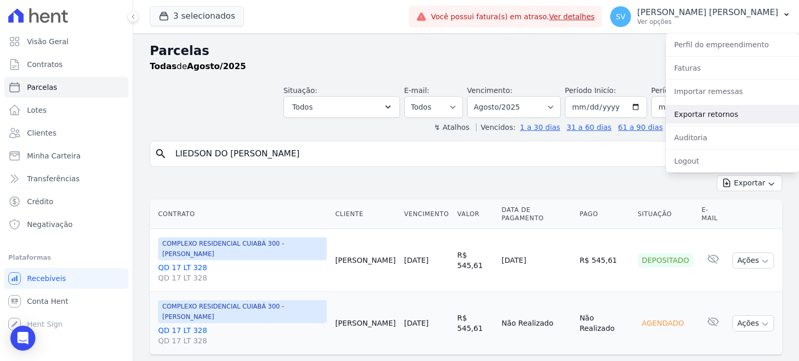
click at [690, 120] on link "Exportar retornos" at bounding box center [732, 114] width 133 height 19
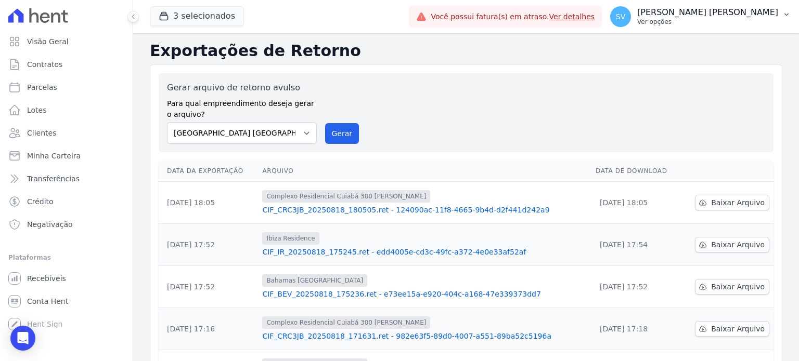
click at [706, 16] on p "[PERSON_NAME]" at bounding box center [707, 12] width 141 height 10
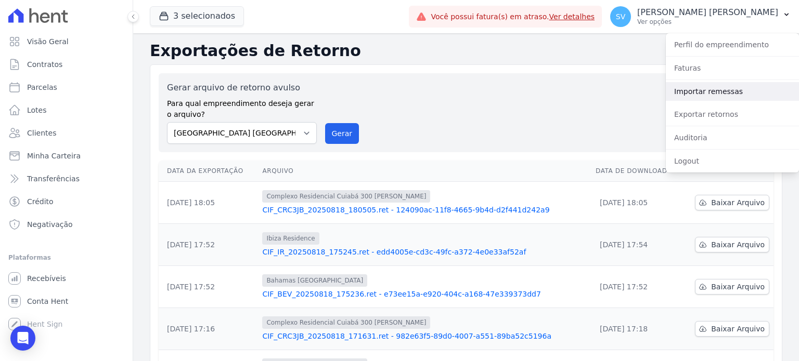
click at [703, 92] on link "Importar remessas" at bounding box center [732, 91] width 133 height 19
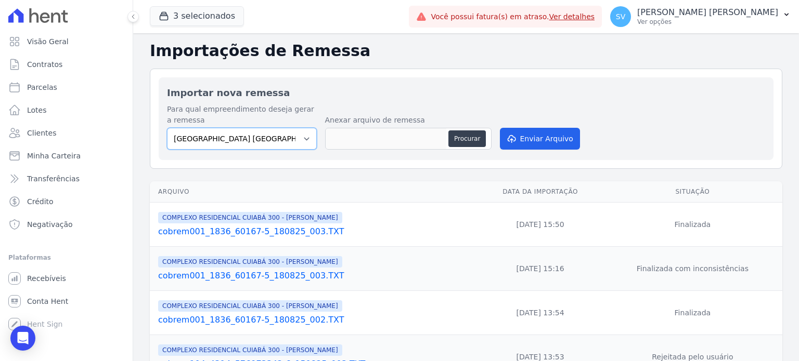
click at [308, 137] on select "BAHAMAS EAST VILLAGE COMPLEXO RESIDENCIAL CUIABÁ 300 - JOÃO DE BARRO IBIZA RESI…" at bounding box center [242, 139] width 150 height 22
select select "a999329b-d322-46c5-b2df-9163b092fb9b"
click at [167, 128] on select "BAHAMAS EAST VILLAGE COMPLEXO RESIDENCIAL CUIABÁ 300 - JOÃO DE BARRO IBIZA RESI…" at bounding box center [242, 139] width 150 height 22
click at [464, 140] on button "Procurar" at bounding box center [466, 139] width 37 height 17
type input "cobrem001_1836_60167-5_180825_004.TXT"
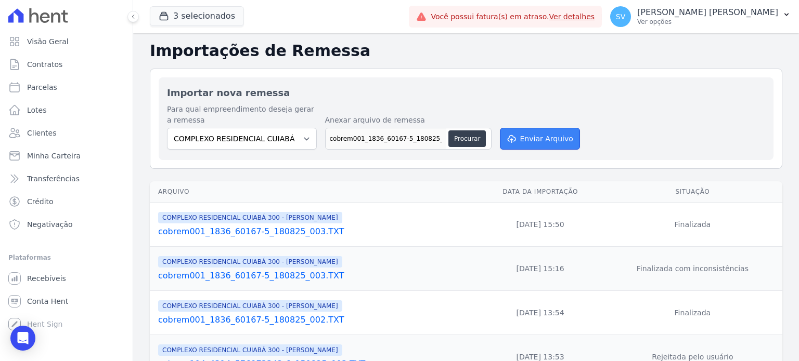
click at [547, 138] on button "Enviar Arquivo" at bounding box center [540, 139] width 80 height 22
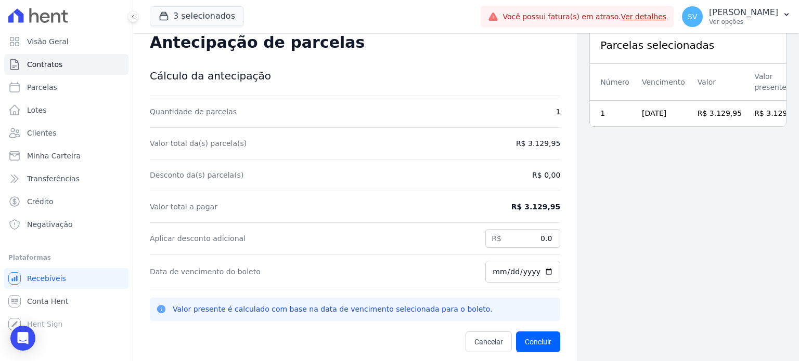
scroll to position [33, 0]
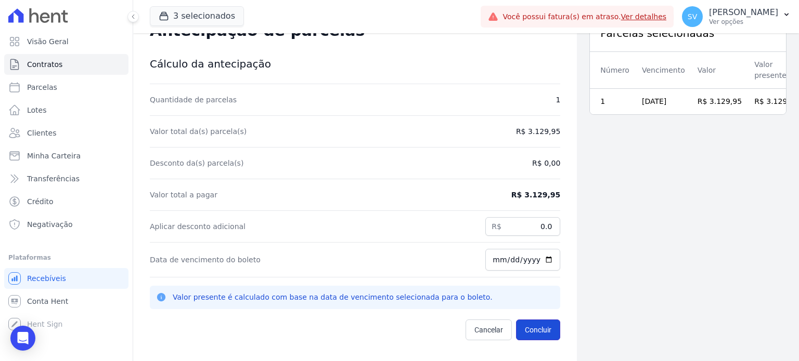
click at [525, 326] on button "Concluir" at bounding box center [538, 330] width 44 height 21
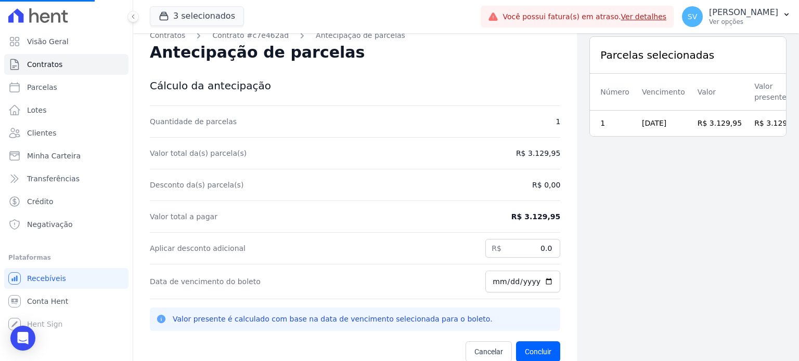
scroll to position [0, 0]
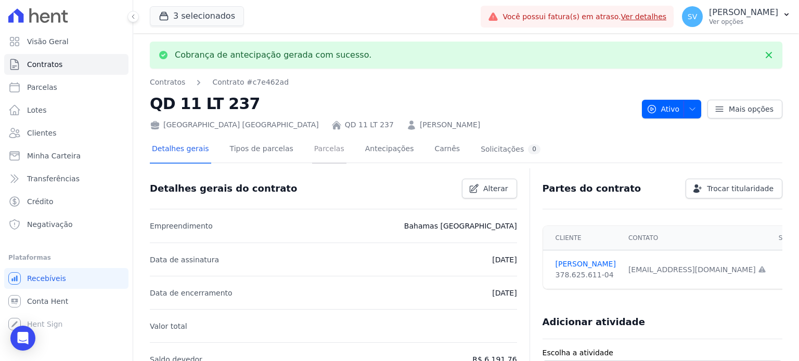
click at [318, 151] on link "Parcelas" at bounding box center [329, 150] width 34 height 28
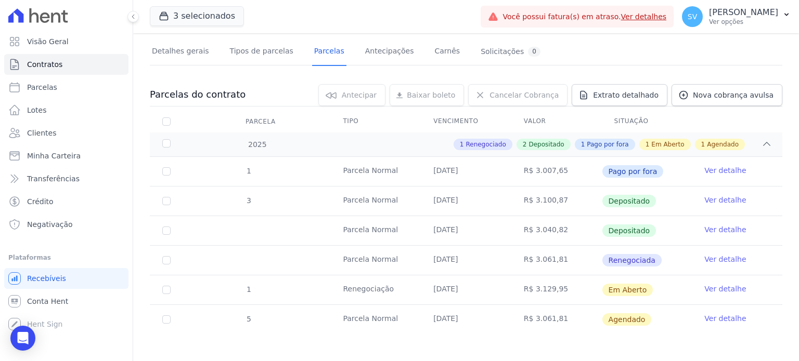
scroll to position [65, 0]
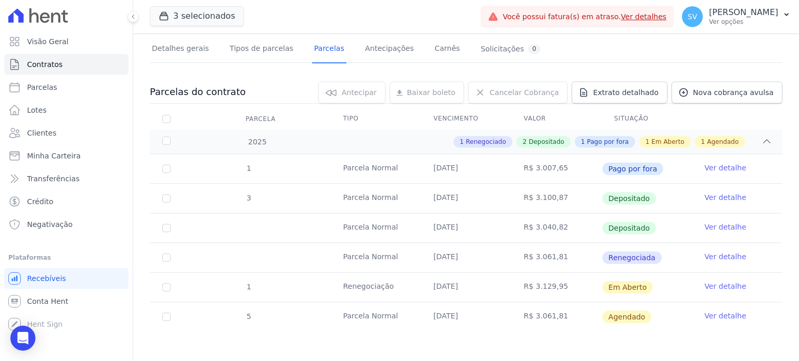
click at [714, 256] on link "Ver detalhe" at bounding box center [725, 257] width 42 height 10
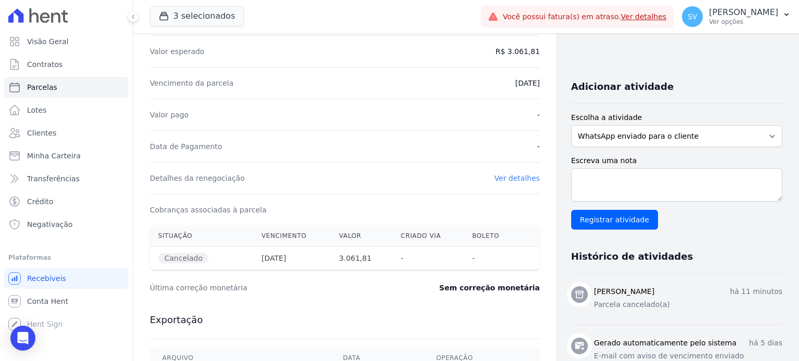
scroll to position [170, 0]
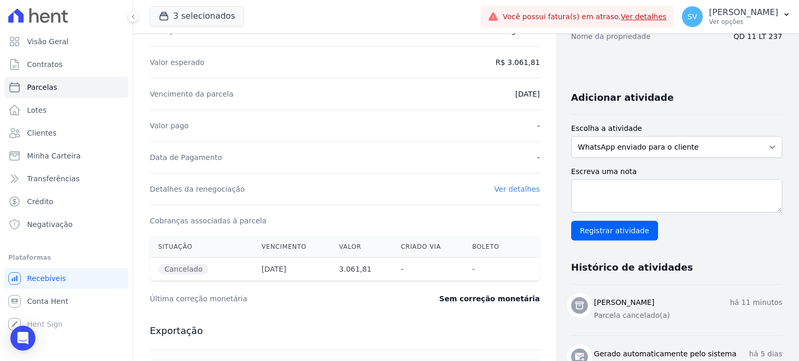
click at [538, 189] on div "Contratos Contrato #c7e462ad Parcelas Parcela Parcela # - Agosto de 2025 Dados …" at bounding box center [344, 285] width 423 height 844
click at [525, 190] on link "Ver detalhes" at bounding box center [517, 189] width 46 height 8
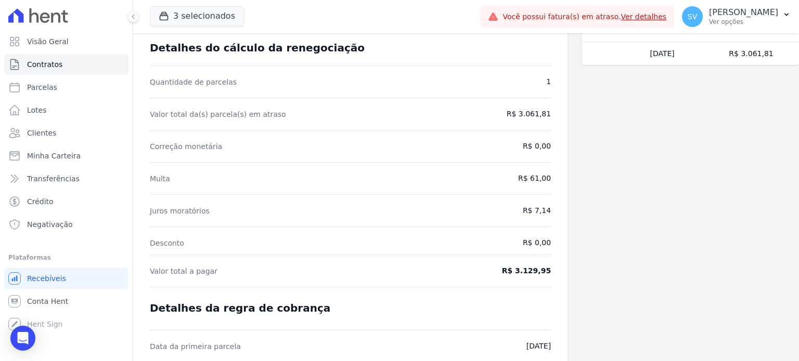
scroll to position [104, 0]
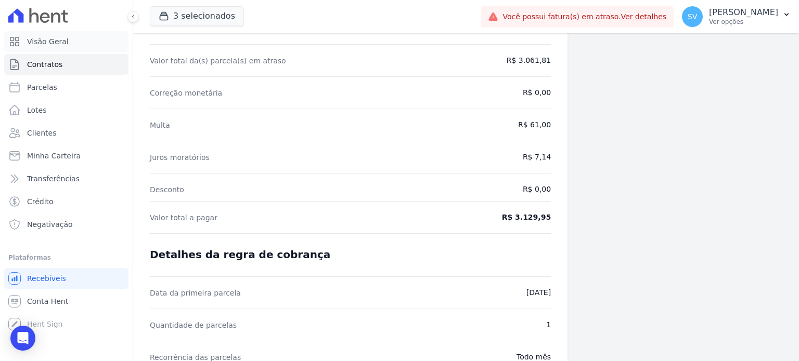
drag, startPoint x: 57, startPoint y: 44, endPoint x: 129, endPoint y: 38, distance: 72.5
click at [57, 43] on span "Visão Geral" at bounding box center [48, 41] width 42 height 10
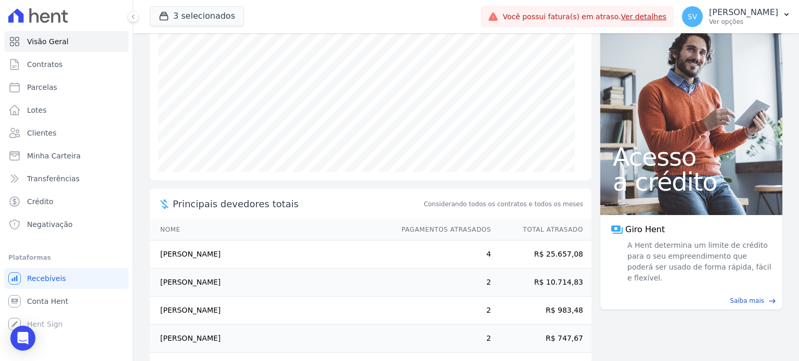
scroll to position [116, 0]
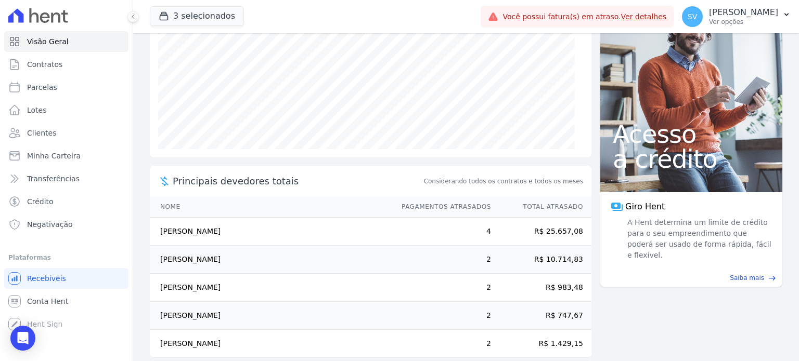
scroll to position [168, 0]
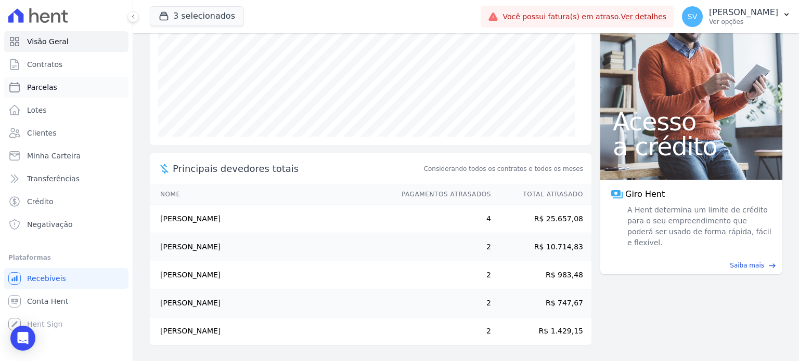
click at [54, 94] on link "Parcelas" at bounding box center [66, 87] width 124 height 21
select select
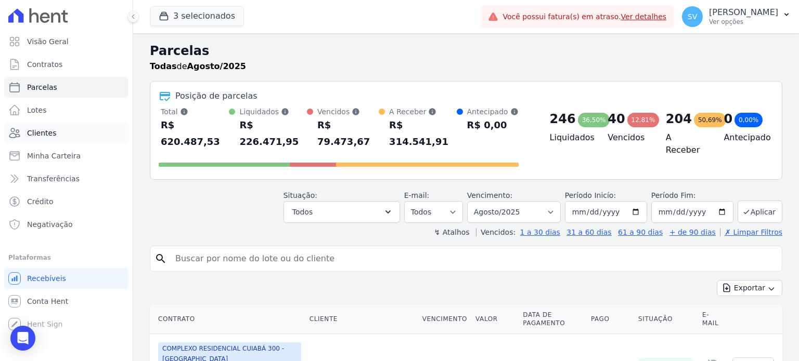
click at [45, 138] on span "Clientes" at bounding box center [41, 133] width 29 height 10
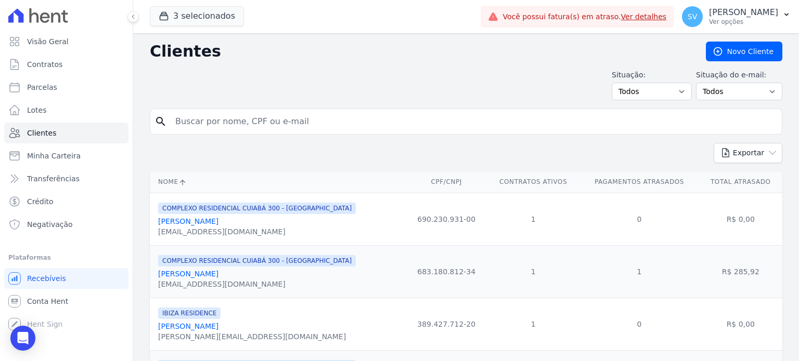
click at [296, 114] on input "search" at bounding box center [473, 121] width 608 height 21
paste input "[PERSON_NAME]"
type input "[PERSON_NAME]"
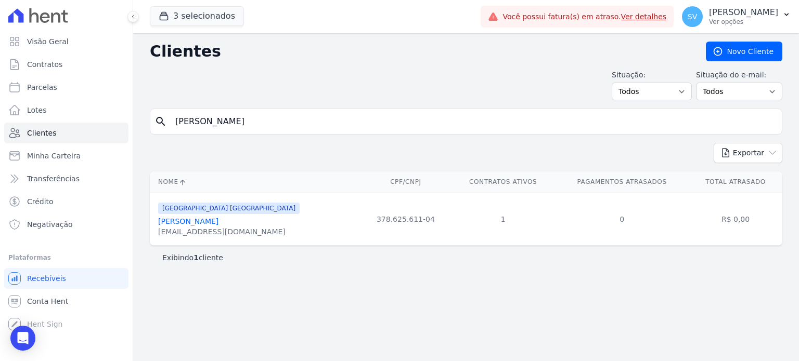
click at [208, 221] on link "[PERSON_NAME]" at bounding box center [188, 221] width 60 height 8
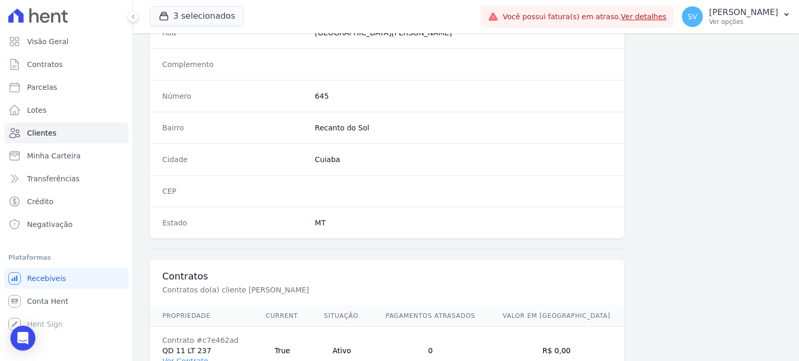
scroll to position [608, 0]
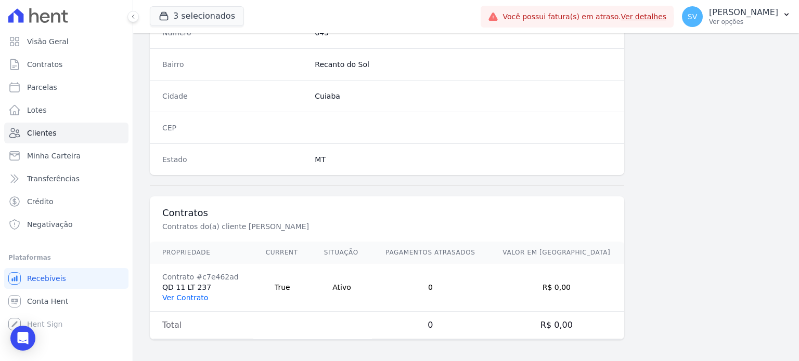
click at [196, 294] on link "Ver Contrato" at bounding box center [185, 298] width 46 height 8
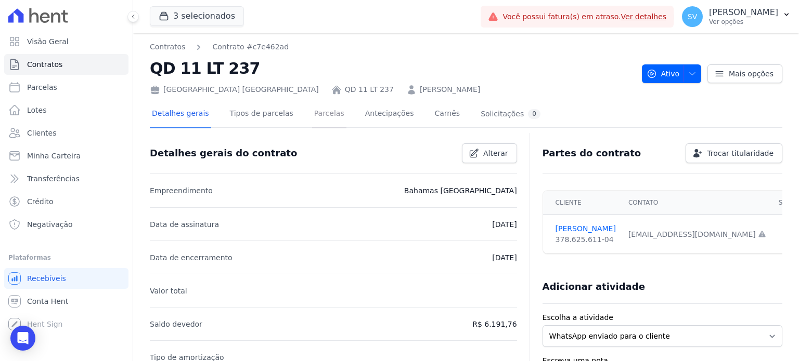
click at [314, 116] on link "Parcelas" at bounding box center [329, 115] width 34 height 28
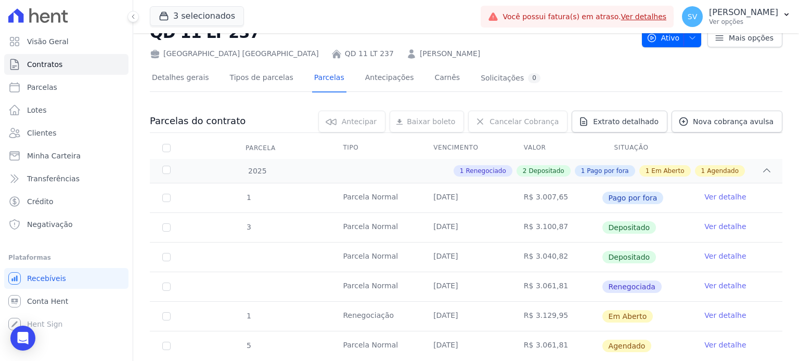
scroll to position [65, 0]
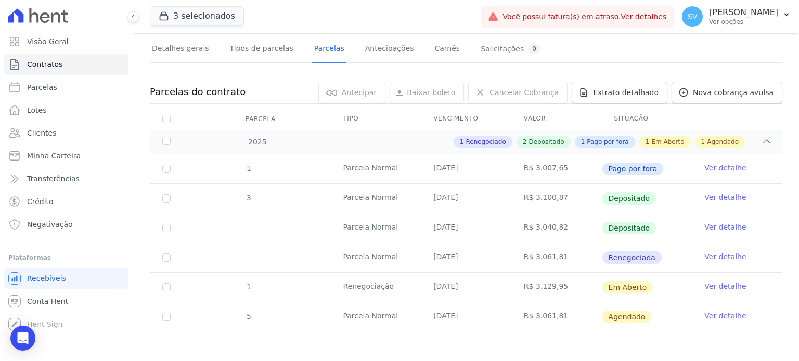
click at [704, 254] on link "Ver detalhe" at bounding box center [725, 257] width 42 height 10
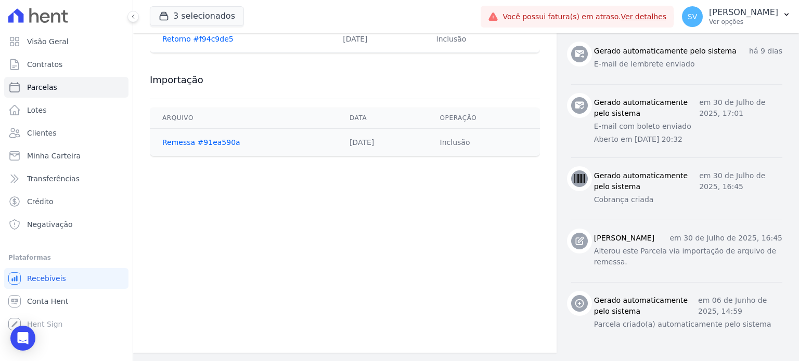
scroll to position [222, 0]
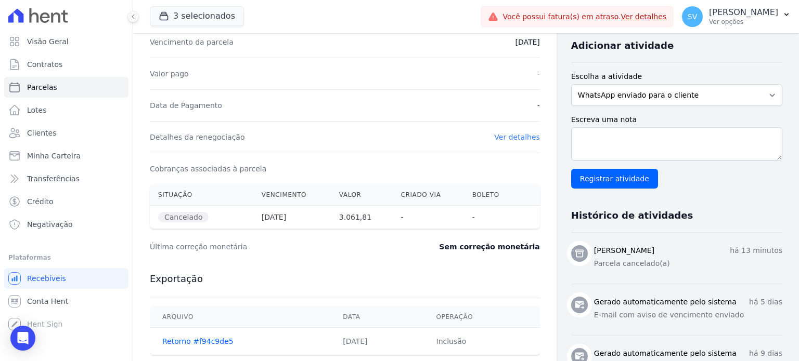
click at [523, 140] on link "Ver detalhes" at bounding box center [517, 137] width 46 height 8
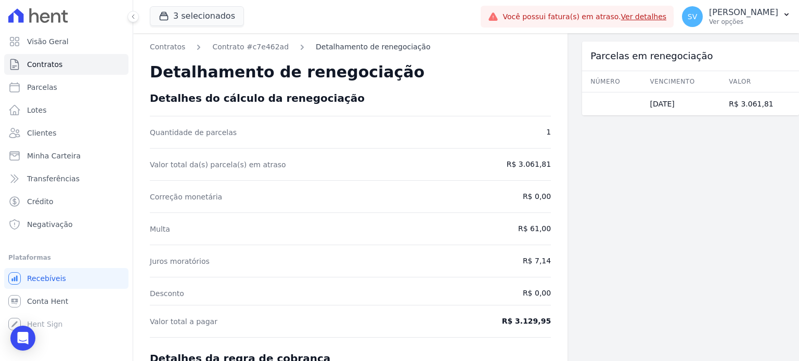
click at [371, 45] on link "Detalhamento de renegociação" at bounding box center [373, 47] width 114 height 11
click at [358, 47] on link "Detalhamento de renegociação" at bounding box center [373, 47] width 114 height 11
drag, startPoint x: 448, startPoint y: 153, endPoint x: 443, endPoint y: 139, distance: 15.6
click at [448, 153] on div "Contratos Contrato #c7e462ad Detalhamento de renegociação Detalhamento de reneg…" at bounding box center [350, 274] width 434 height 483
click at [356, 48] on link "Detalhamento de renegociação" at bounding box center [373, 47] width 114 height 11
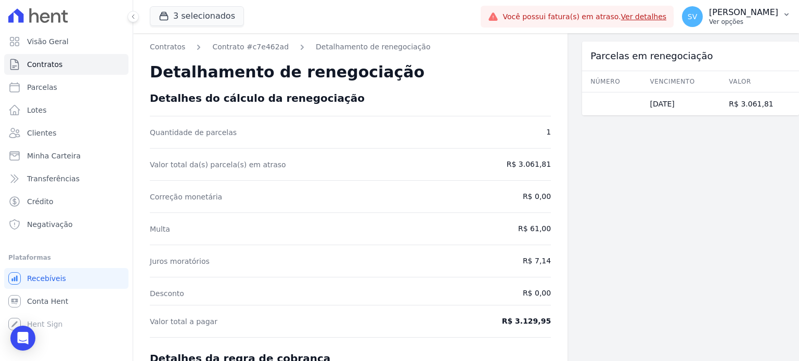
click at [675, 6] on button "SV [PERSON_NAME] Ver opções" at bounding box center [735, 16] width 125 height 29
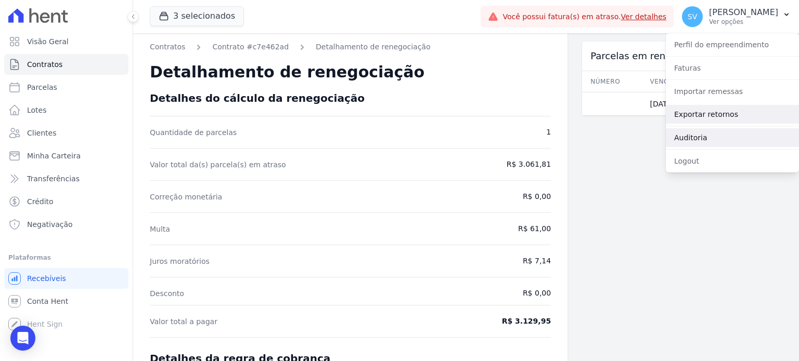
drag, startPoint x: 729, startPoint y: 116, endPoint x: 730, endPoint y: 130, distance: 14.0
click at [730, 115] on link "Exportar retornos" at bounding box center [732, 114] width 133 height 19
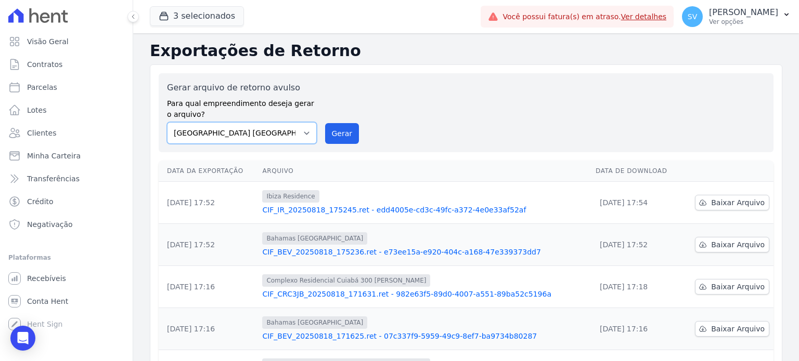
click at [303, 137] on select "[GEOGRAPHIC_DATA] COMPLEXO RESIDENCIAL [GEOGRAPHIC_DATA] 300 - [GEOGRAPHIC_DATA…" at bounding box center [242, 133] width 150 height 22
select select "a999329b-d322-46c5-b2df-9163b092fb9b"
click at [167, 122] on select "[GEOGRAPHIC_DATA] COMPLEXO RESIDENCIAL [GEOGRAPHIC_DATA] 300 - [GEOGRAPHIC_DATA…" at bounding box center [242, 133] width 150 height 22
drag, startPoint x: 356, startPoint y: 136, endPoint x: 343, endPoint y: 136, distance: 12.5
click at [356, 135] on div "Gerar arquivo de retorno avulso Para qual empreendimento deseja gerar o arquivo…" at bounding box center [466, 113] width 598 height 62
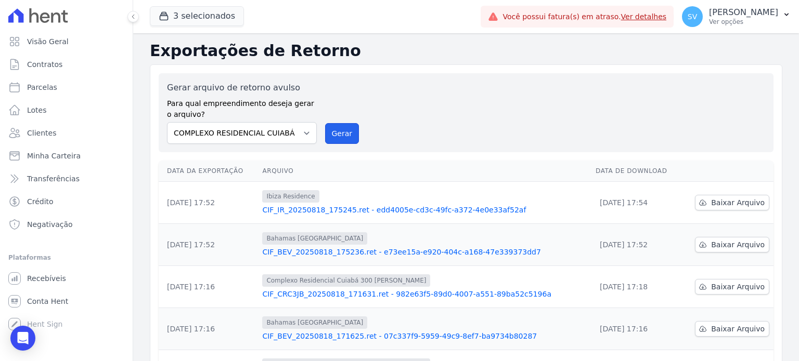
click at [342, 136] on button "Gerar" at bounding box center [342, 133] width 34 height 21
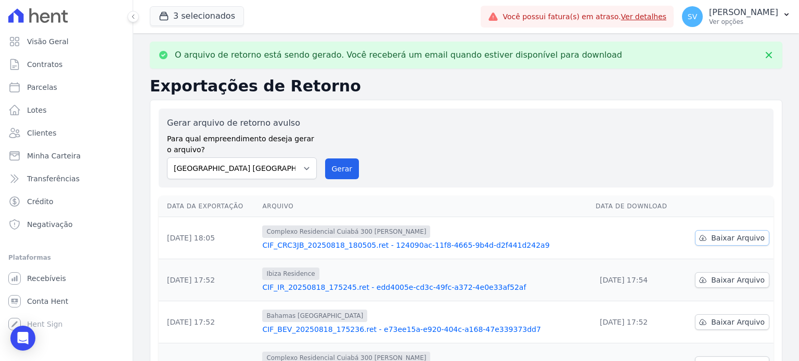
click at [707, 236] on link "Baixar Arquivo" at bounding box center [732, 238] width 74 height 16
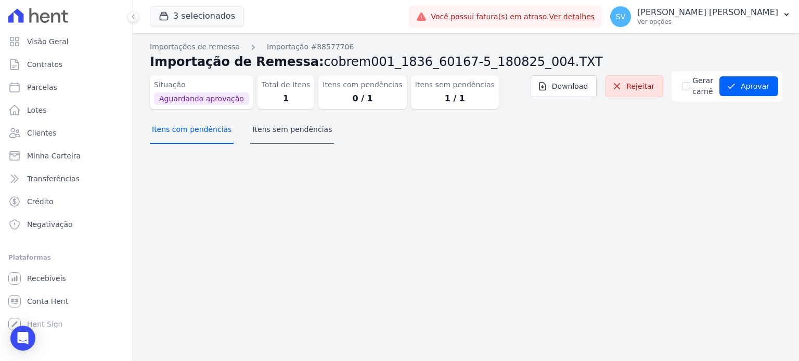
drag, startPoint x: 203, startPoint y: 133, endPoint x: 258, endPoint y: 135, distance: 55.7
click at [204, 133] on button "Itens com pendências" at bounding box center [192, 130] width 84 height 27
click at [297, 129] on button "Itens sem pendências" at bounding box center [292, 130] width 84 height 27
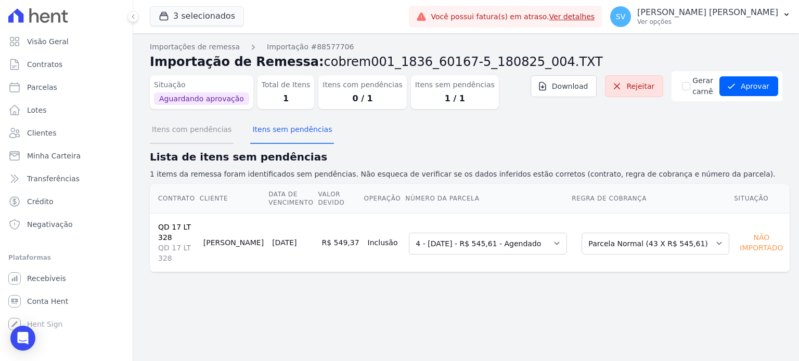
click at [208, 128] on button "Itens com pendências" at bounding box center [192, 130] width 84 height 27
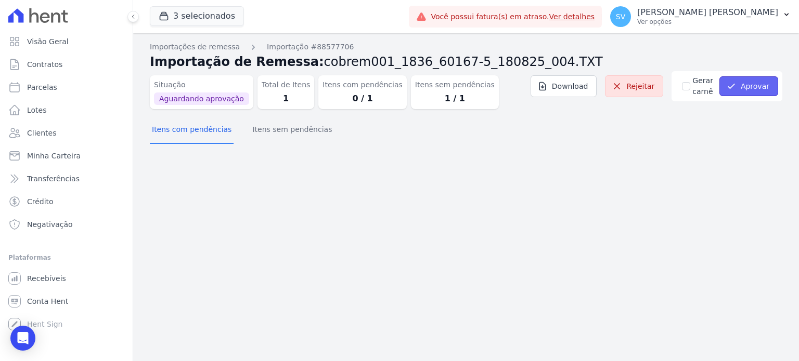
click at [748, 87] on button "Aprovar" at bounding box center [748, 86] width 59 height 20
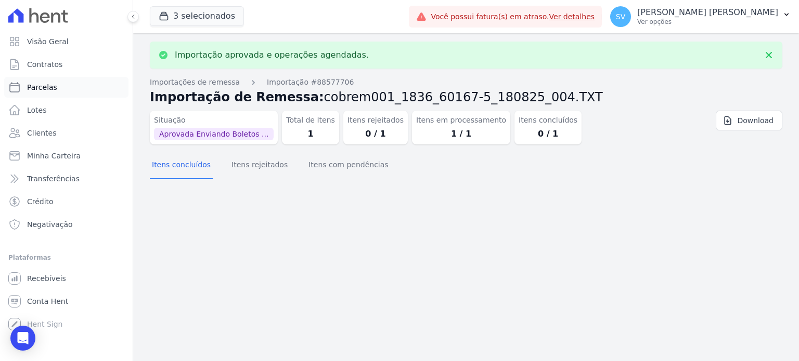
click at [44, 86] on span "Parcelas" at bounding box center [42, 87] width 30 height 10
select select
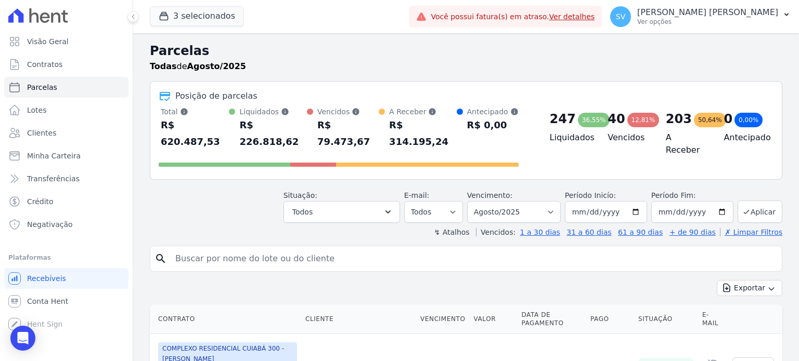
click at [247, 249] on input "search" at bounding box center [473, 259] width 608 height 21
paste input "LIEDSON DO [PERSON_NAME]"
type input "LIEDSON DO [PERSON_NAME]"
select select
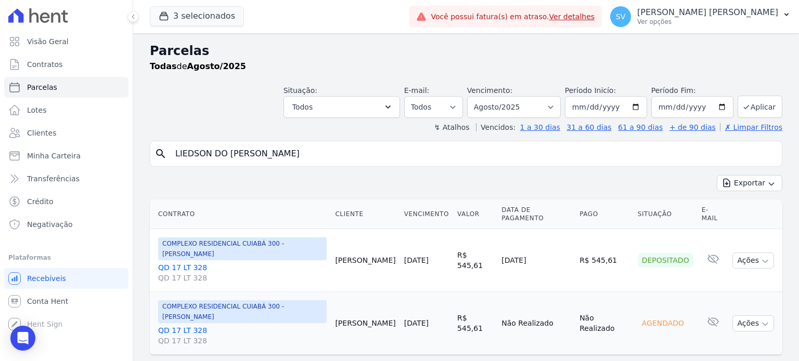
click at [328, 147] on input "LIEDSON DO [PERSON_NAME]" at bounding box center [473, 154] width 608 height 21
select select
click at [743, 316] on button "Ações" at bounding box center [753, 324] width 42 height 16
click at [709, 338] on link "Ver boleto" at bounding box center [749, 347] width 100 height 19
click at [733, 11] on p "[PERSON_NAME] [PERSON_NAME]" at bounding box center [707, 12] width 141 height 10
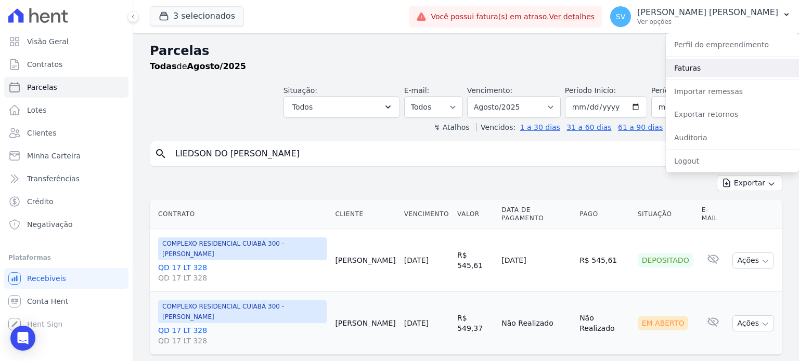
click at [713, 66] on link "Faturas" at bounding box center [732, 68] width 133 height 19
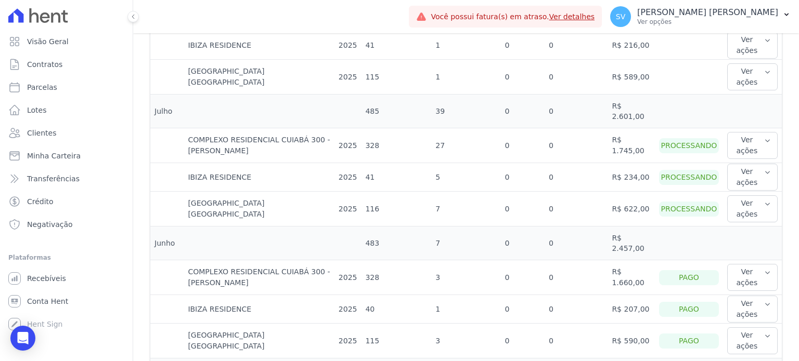
scroll to position [395, 0]
click at [758, 136] on button "Ver ações" at bounding box center [752, 147] width 50 height 27
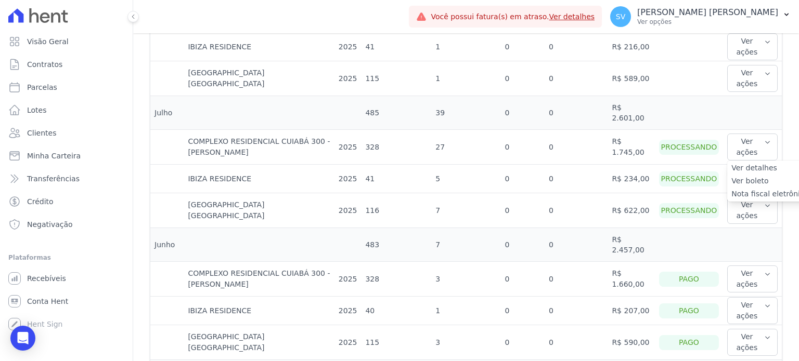
click at [746, 163] on link "Ver detalhes" at bounding box center [769, 168] width 77 height 11
click at [745, 163] on link "Ver detalhes" at bounding box center [769, 168] width 77 height 11
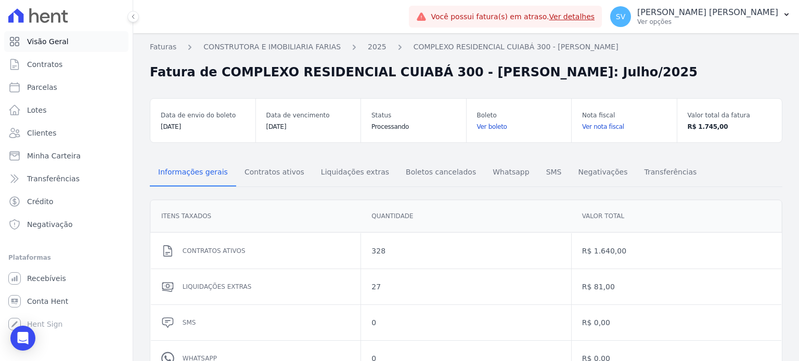
click at [53, 47] on link "Visão Geral" at bounding box center [66, 41] width 124 height 21
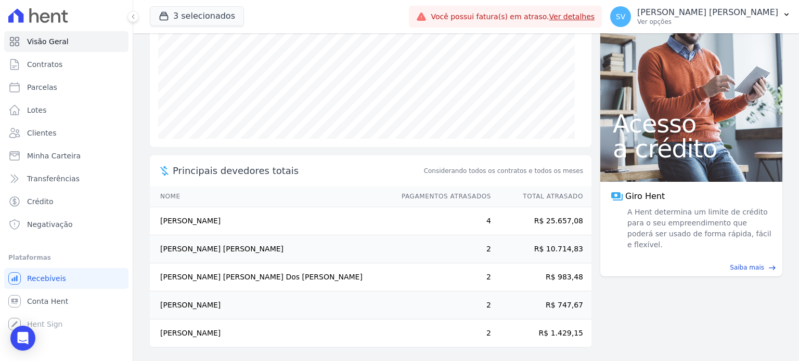
scroll to position [168, 0]
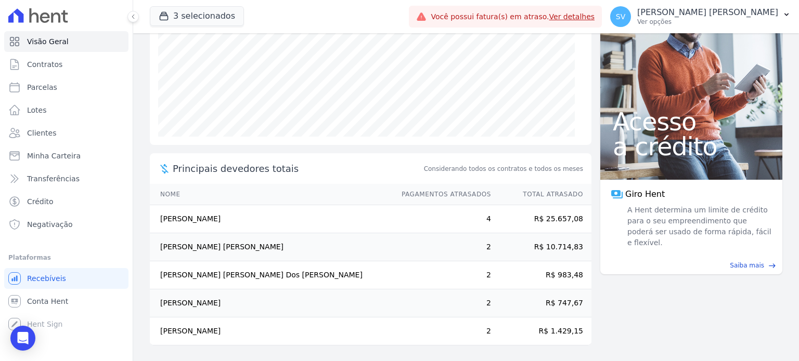
click at [218, 250] on td "[PERSON_NAME] [PERSON_NAME]" at bounding box center [271, 247] width 242 height 28
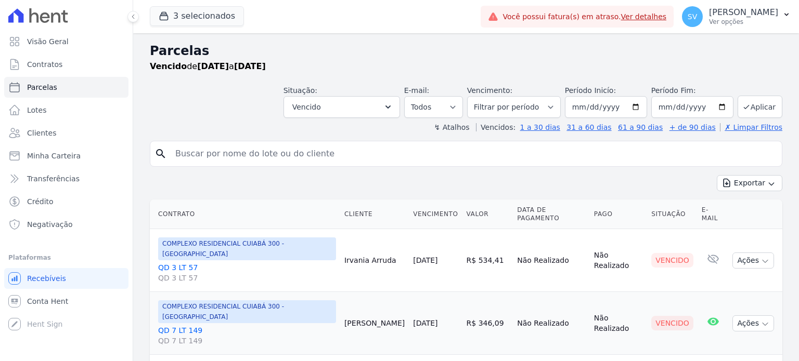
select select
click at [85, 41] on link "Visão Geral" at bounding box center [66, 41] width 124 height 21
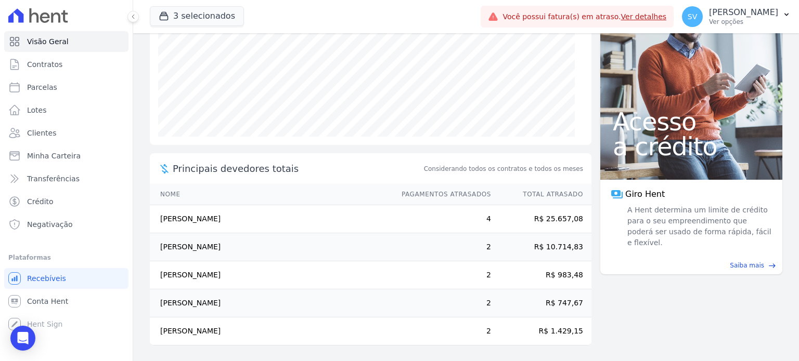
scroll to position [64, 0]
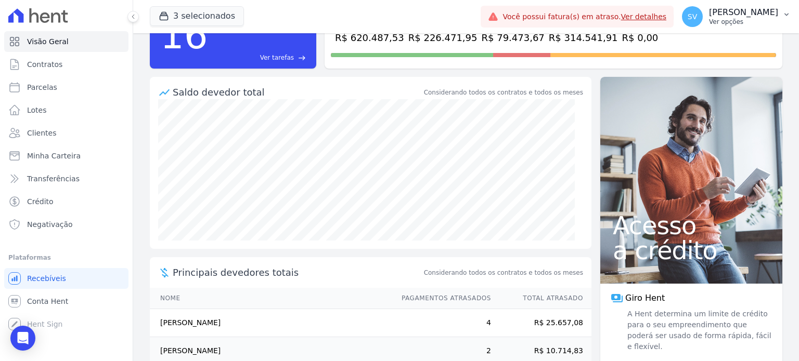
click at [709, 20] on p "Ver opções" at bounding box center [743, 22] width 69 height 8
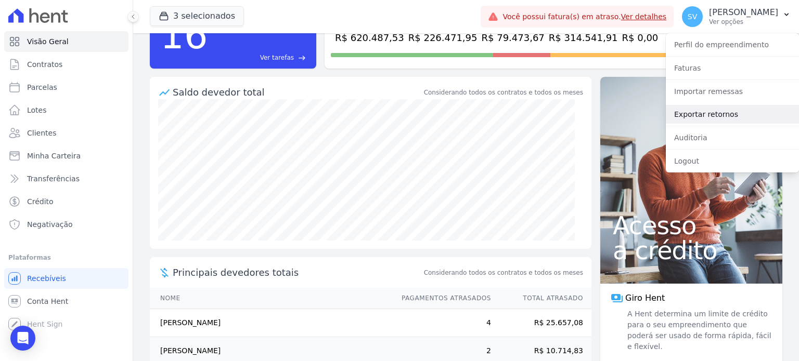
click at [701, 114] on link "Exportar retornos" at bounding box center [732, 114] width 133 height 19
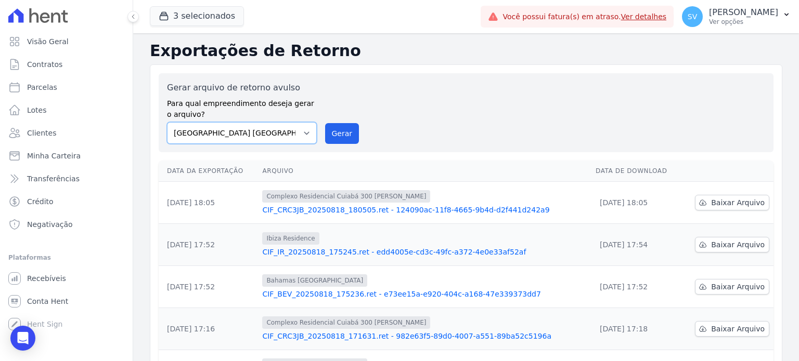
click at [310, 133] on select "BAHAMAS EAST VILLAGE COMPLEXO RESIDENCIAL CUIABÁ 300 - JOÃO DE BARRO IBIZA RESI…" at bounding box center [242, 133] width 150 height 22
select select "73a372cd-5640-41c8-aaea-11bd74619c10"
click at [167, 122] on select "BAHAMAS EAST VILLAGE COMPLEXO RESIDENCIAL CUIABÁ 300 - JOÃO DE BARRO IBIZA RESI…" at bounding box center [242, 133] width 150 height 22
drag, startPoint x: 341, startPoint y: 132, endPoint x: 437, endPoint y: 79, distance: 109.1
click at [342, 131] on button "Gerar" at bounding box center [342, 133] width 34 height 21
